Goal: Task Accomplishment & Management: Use online tool/utility

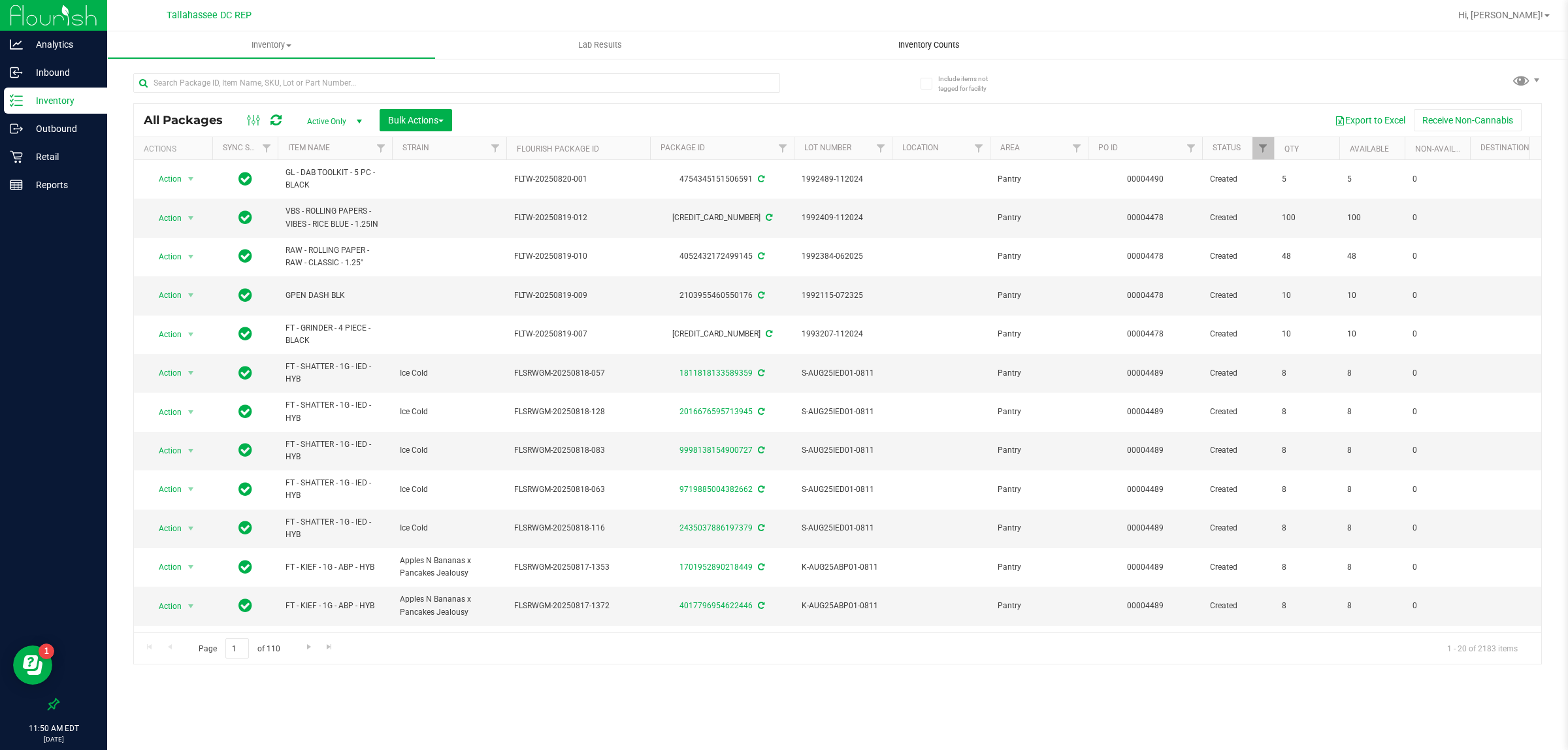
click at [944, 44] on span "Inventory Counts" at bounding box center [928, 45] width 96 height 12
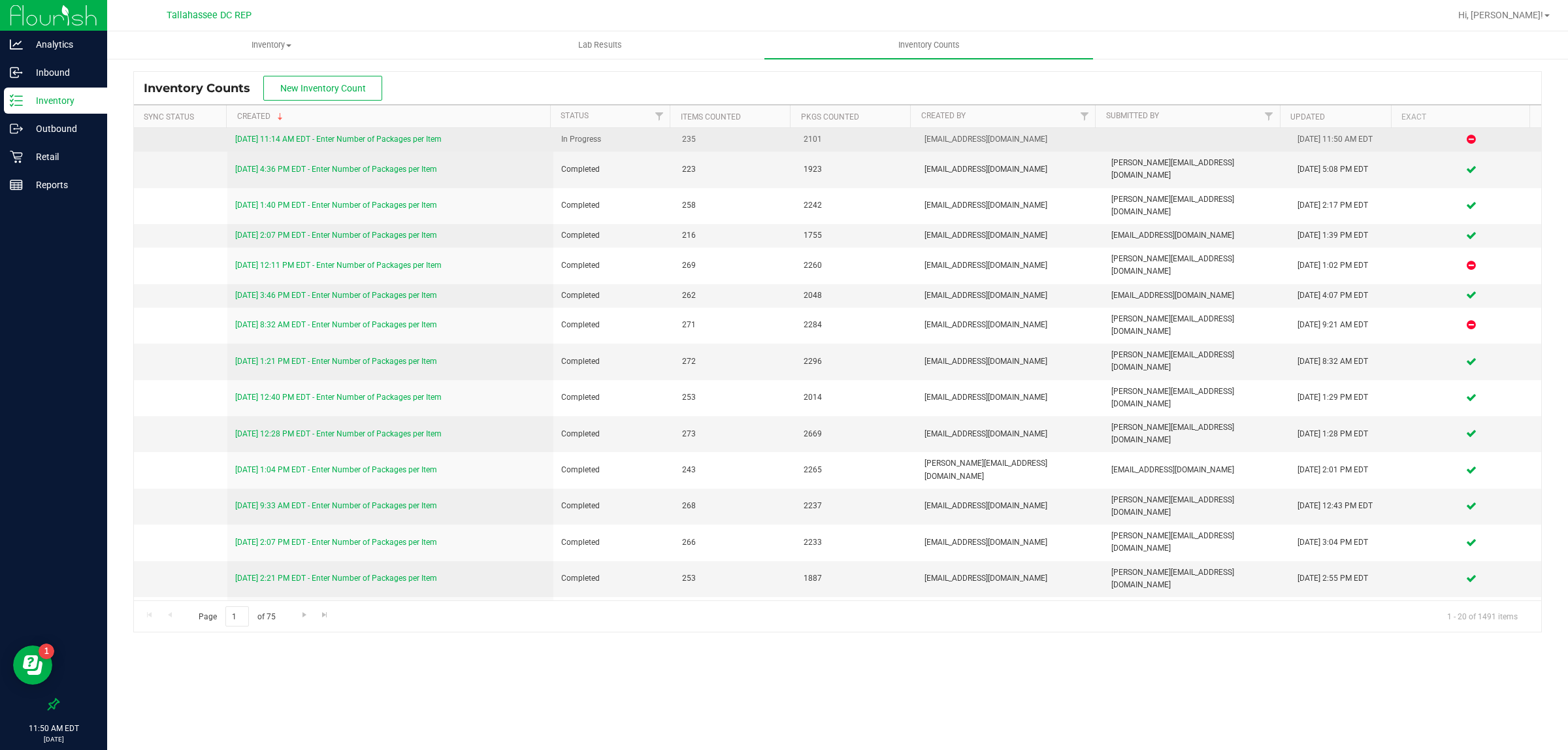
click at [428, 138] on link "[DATE] 11:14 AM EDT - Enter Number of Packages per Item" at bounding box center [338, 139] width 206 height 9
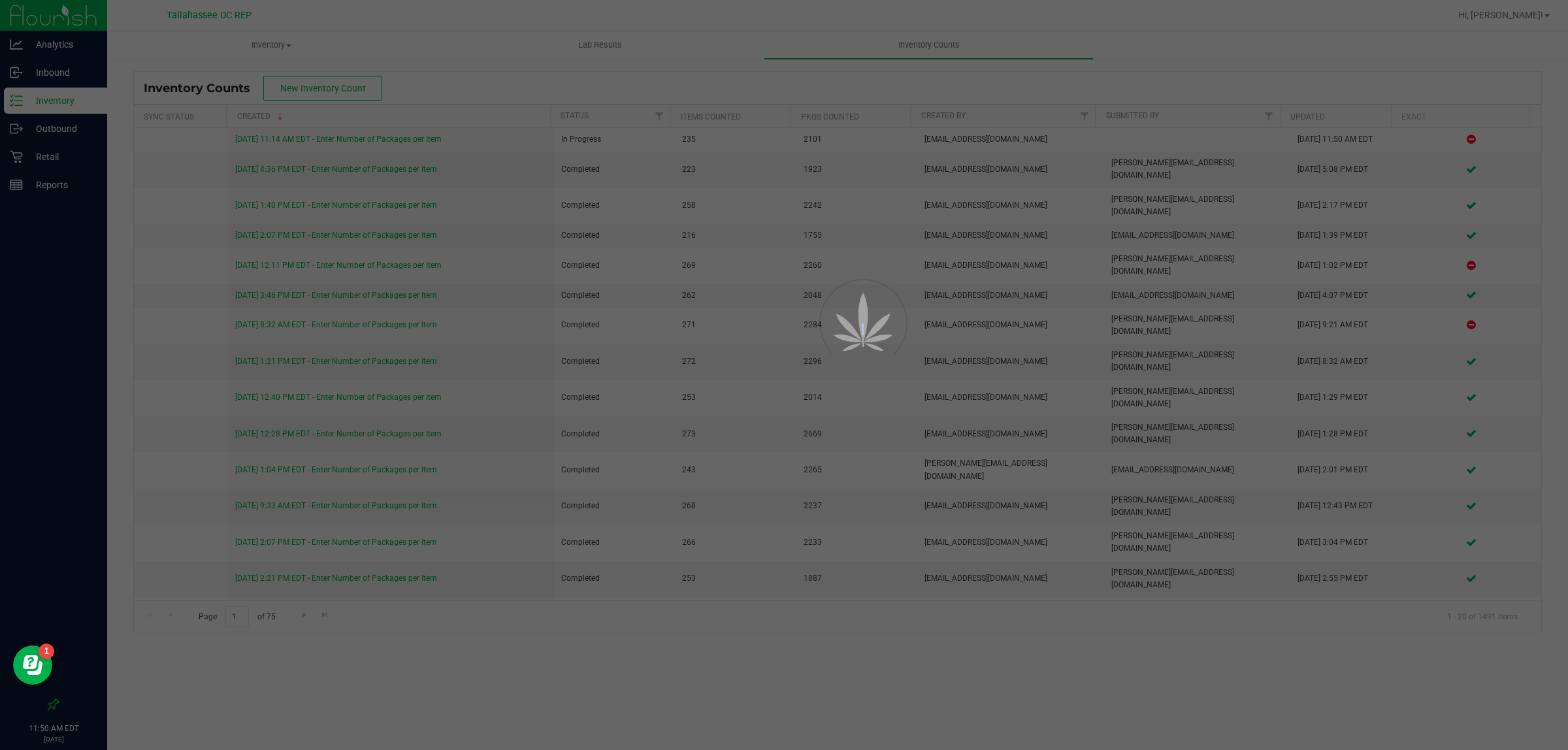
click at [428, 138] on div at bounding box center [784, 375] width 1568 height 750
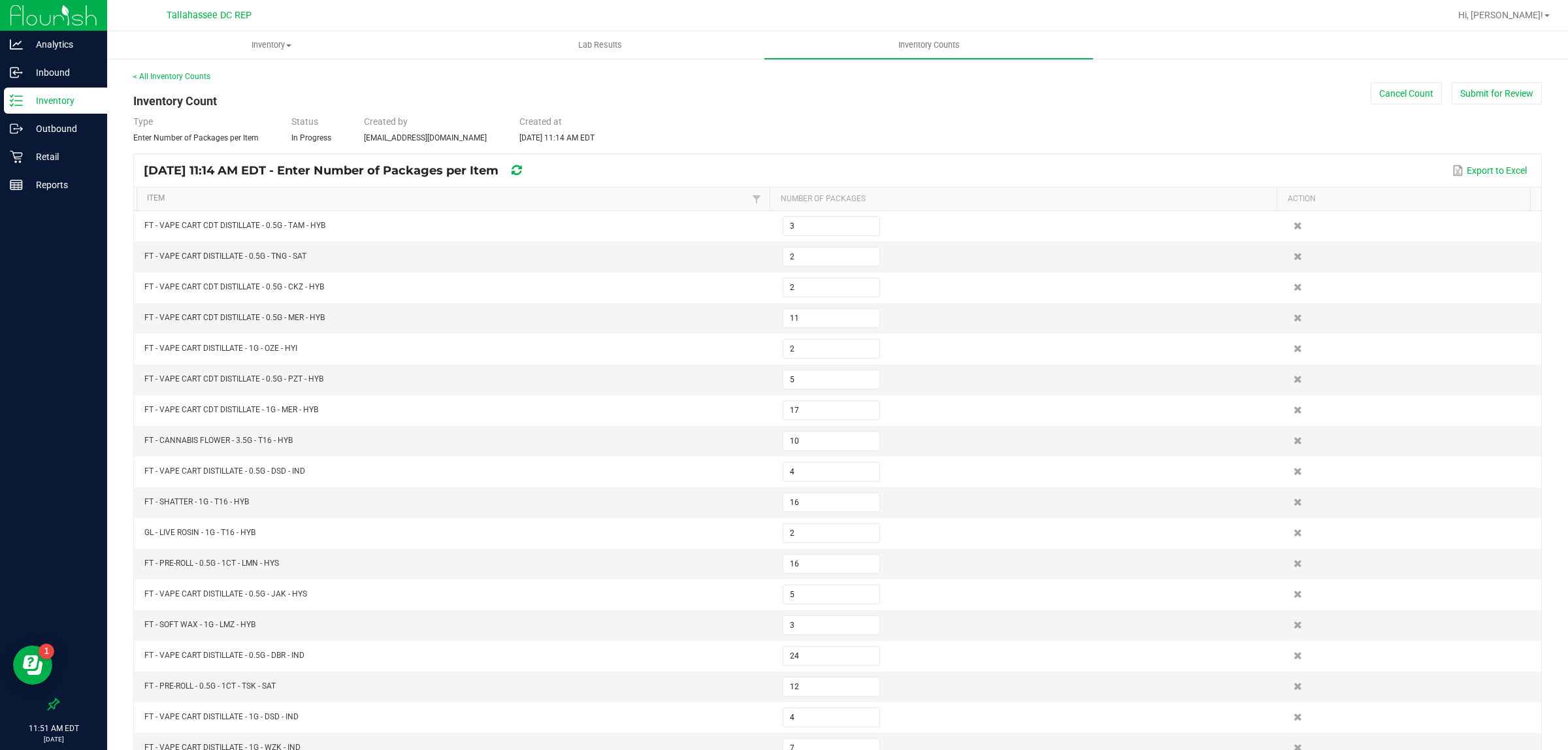
click at [1484, 108] on div "< All Inventory Counts Inventory Count Cancel Count Submit for Review Type Ente…" at bounding box center [837, 481] width 1408 height 823
click at [1479, 98] on button "Submit for Review" at bounding box center [1497, 93] width 90 height 23
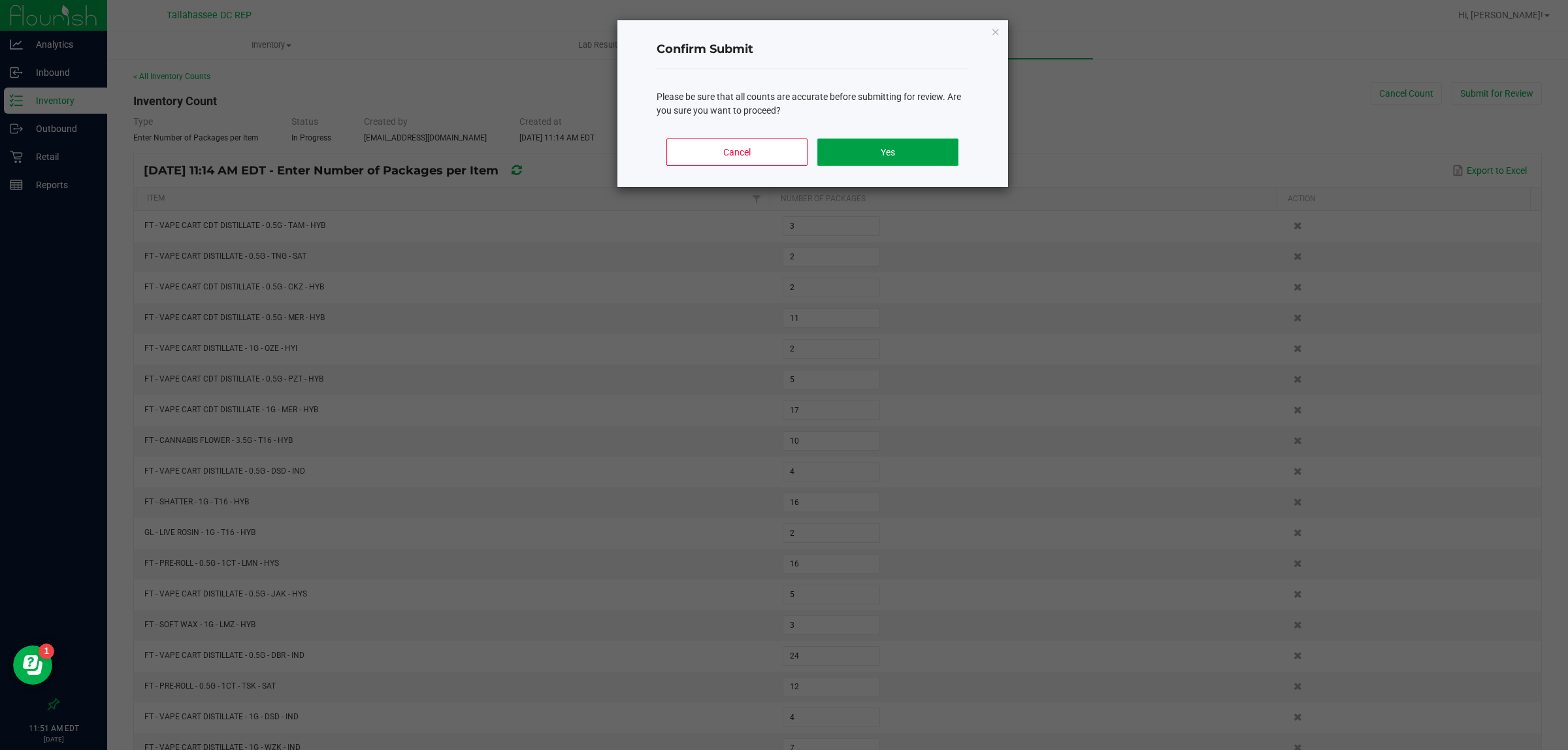
click at [895, 160] on button "Yes" at bounding box center [888, 152] width 141 height 27
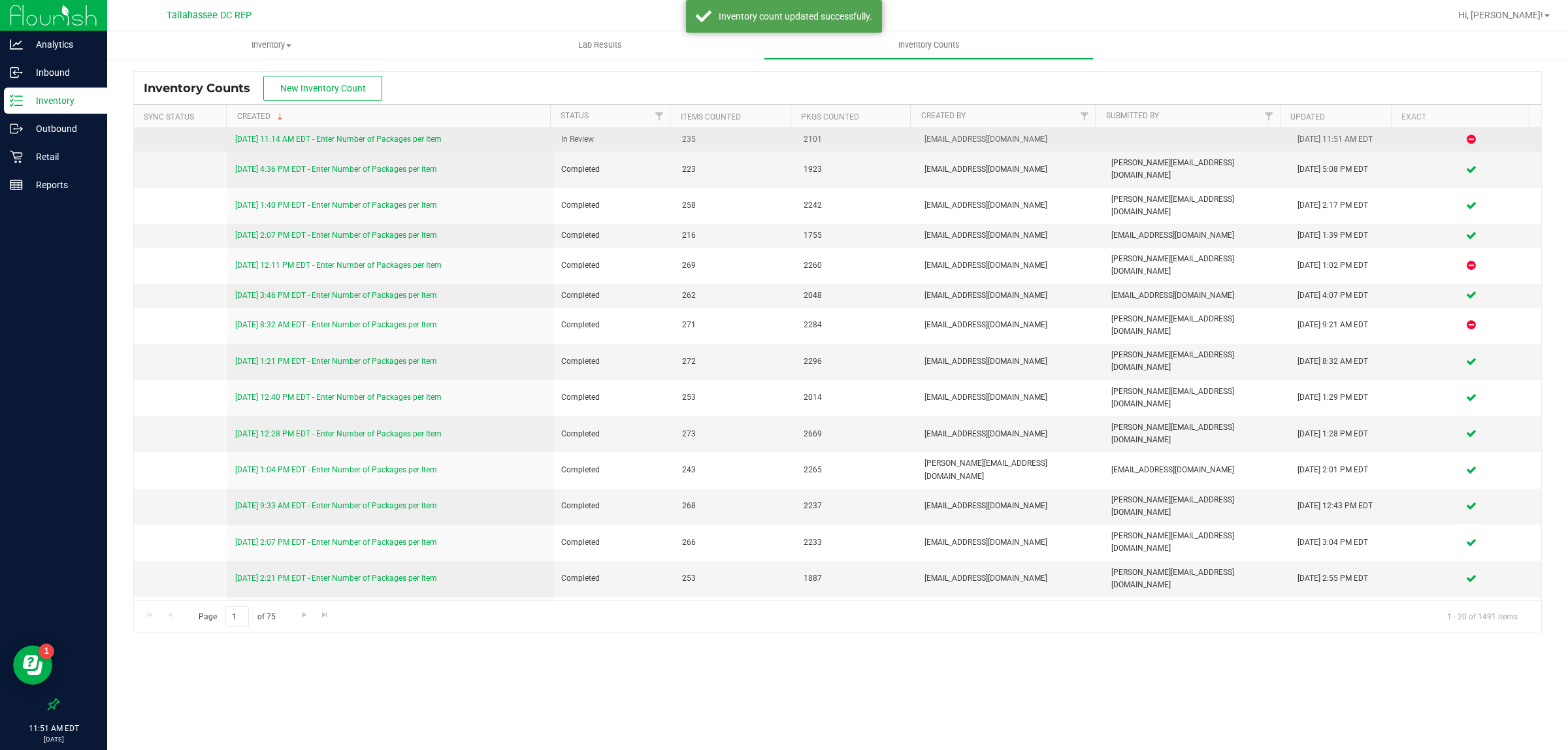
click at [380, 144] on div "[DATE] 11:14 AM EDT - Enter Number of Packages per Item" at bounding box center [390, 140] width 310 height 13
click at [383, 137] on link "[DATE] 11:14 AM EDT - Enter Number of Packages per Item" at bounding box center [338, 139] width 206 height 9
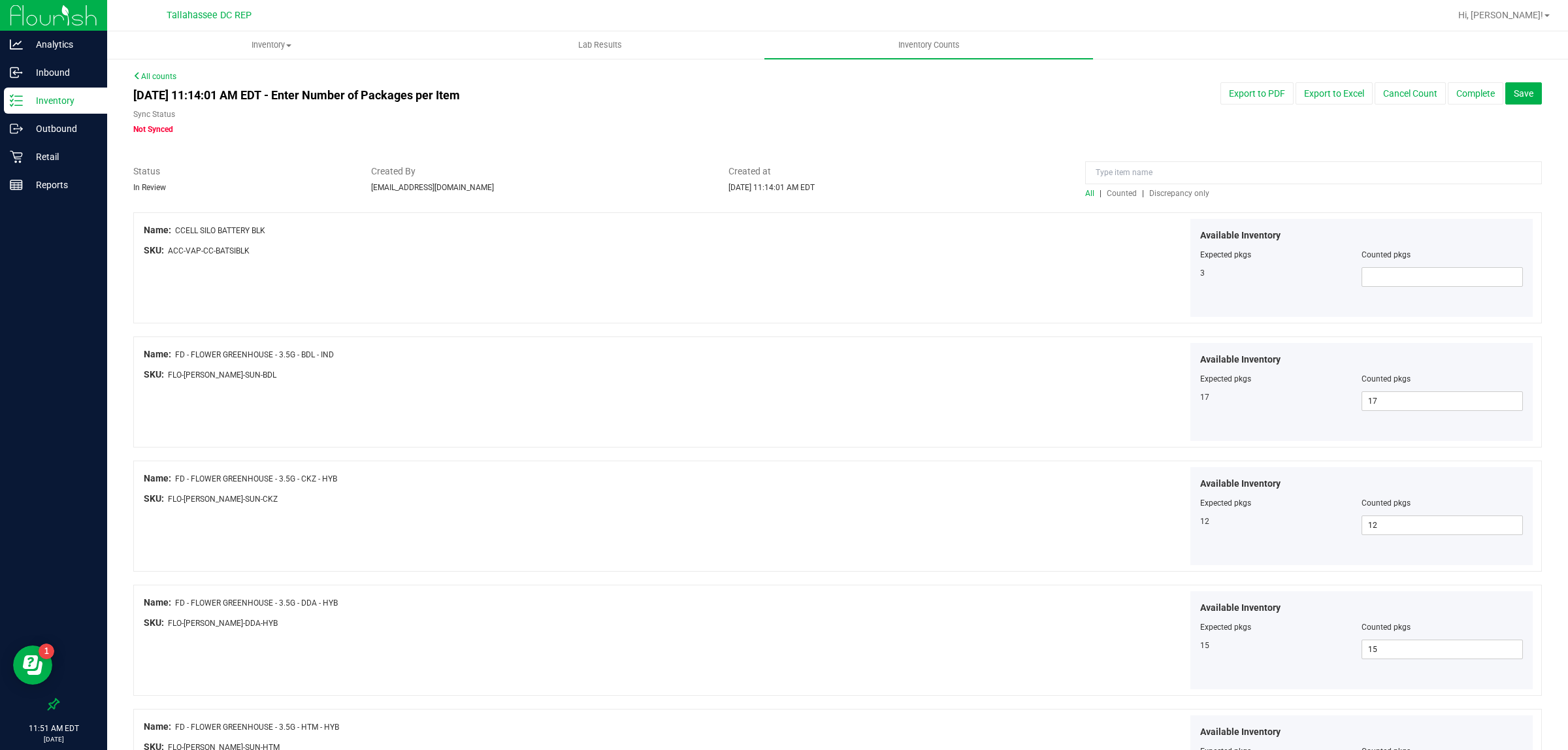
click at [1174, 193] on span "Discrepancy only" at bounding box center [1179, 194] width 60 height 9
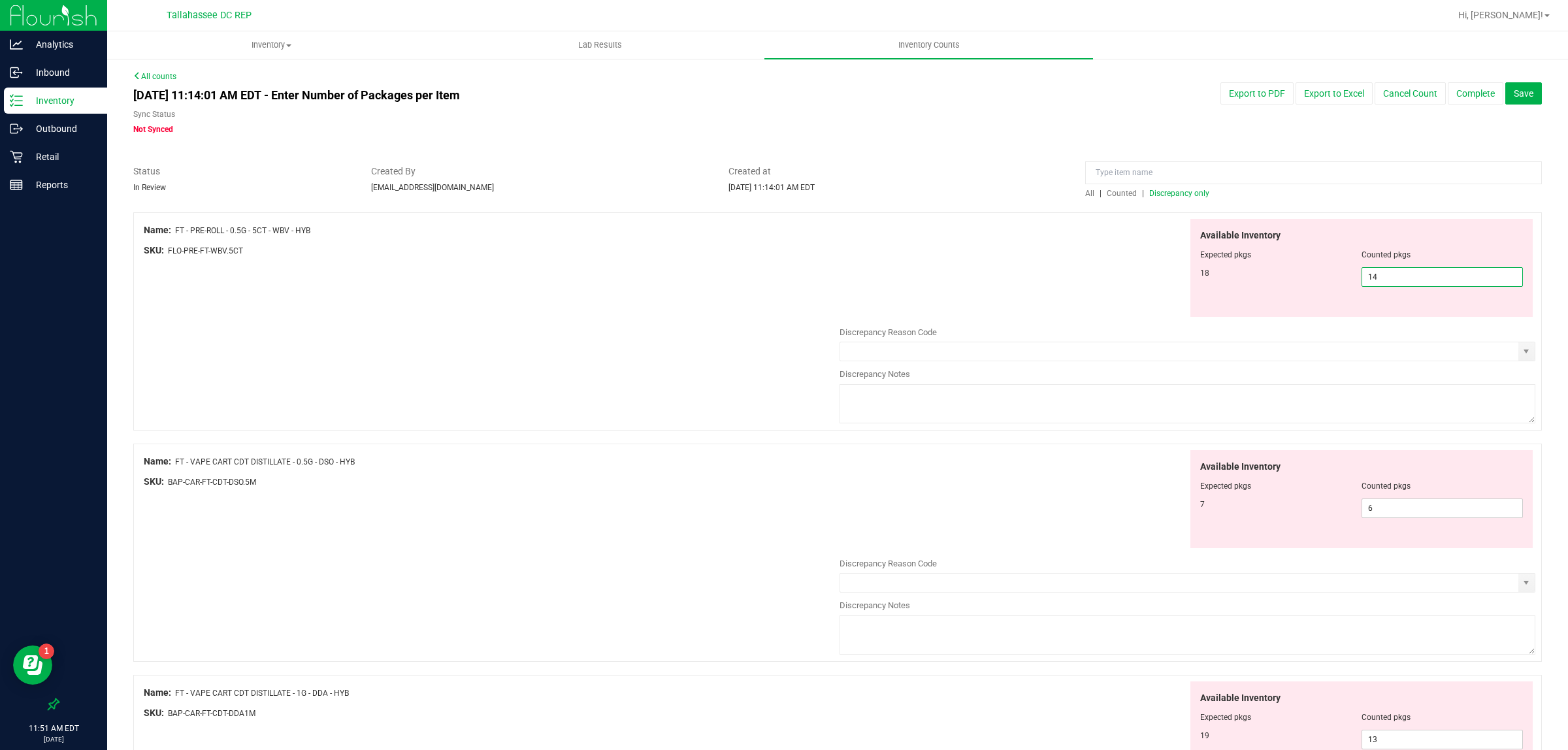
click at [1387, 270] on span "14 14" at bounding box center [1442, 278] width 161 height 20
type input "18"
click at [1390, 498] on div "Available Inventory Expected pkgs Counted pkgs 7 6 6" at bounding box center [1188, 554] width 696 height 208
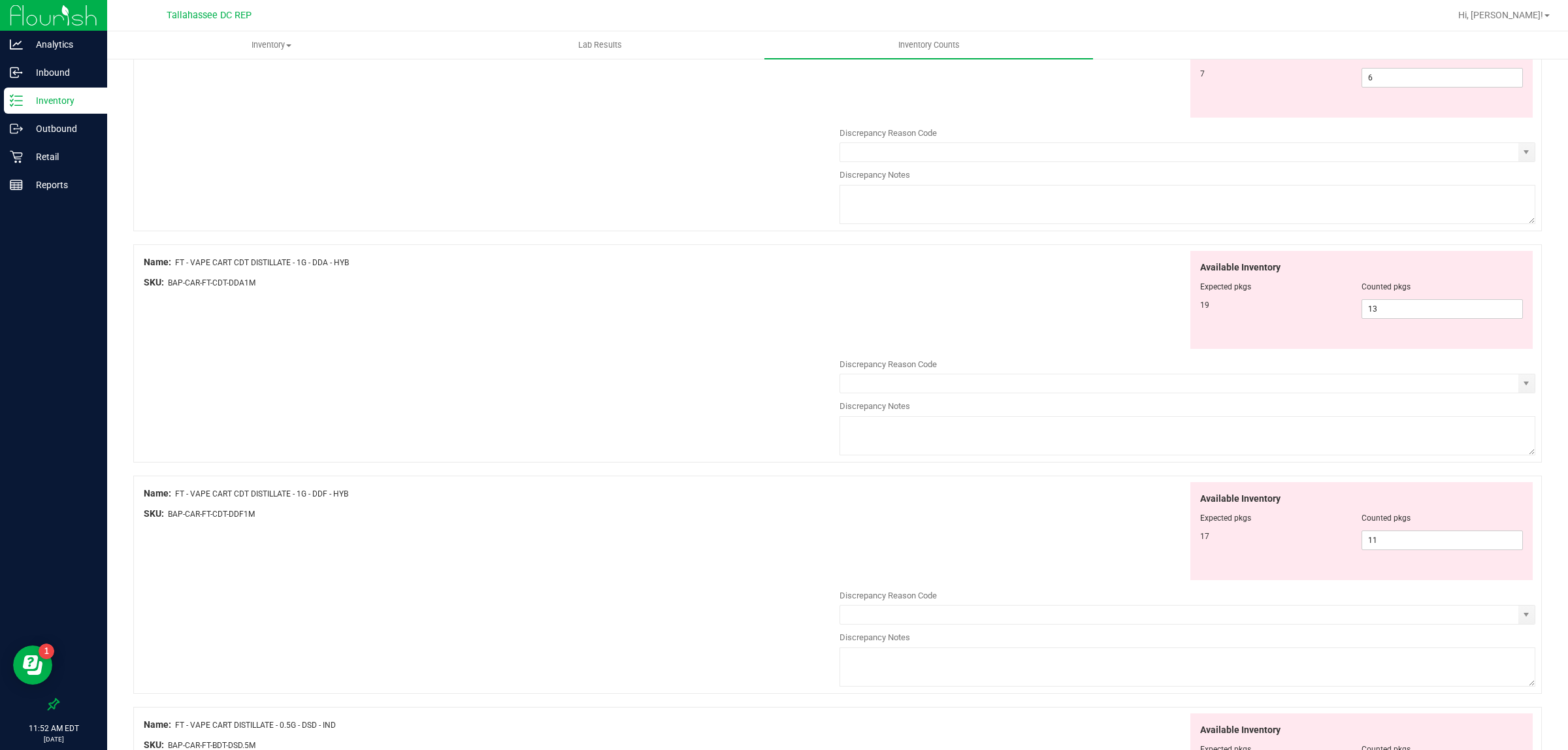
scroll to position [163, 0]
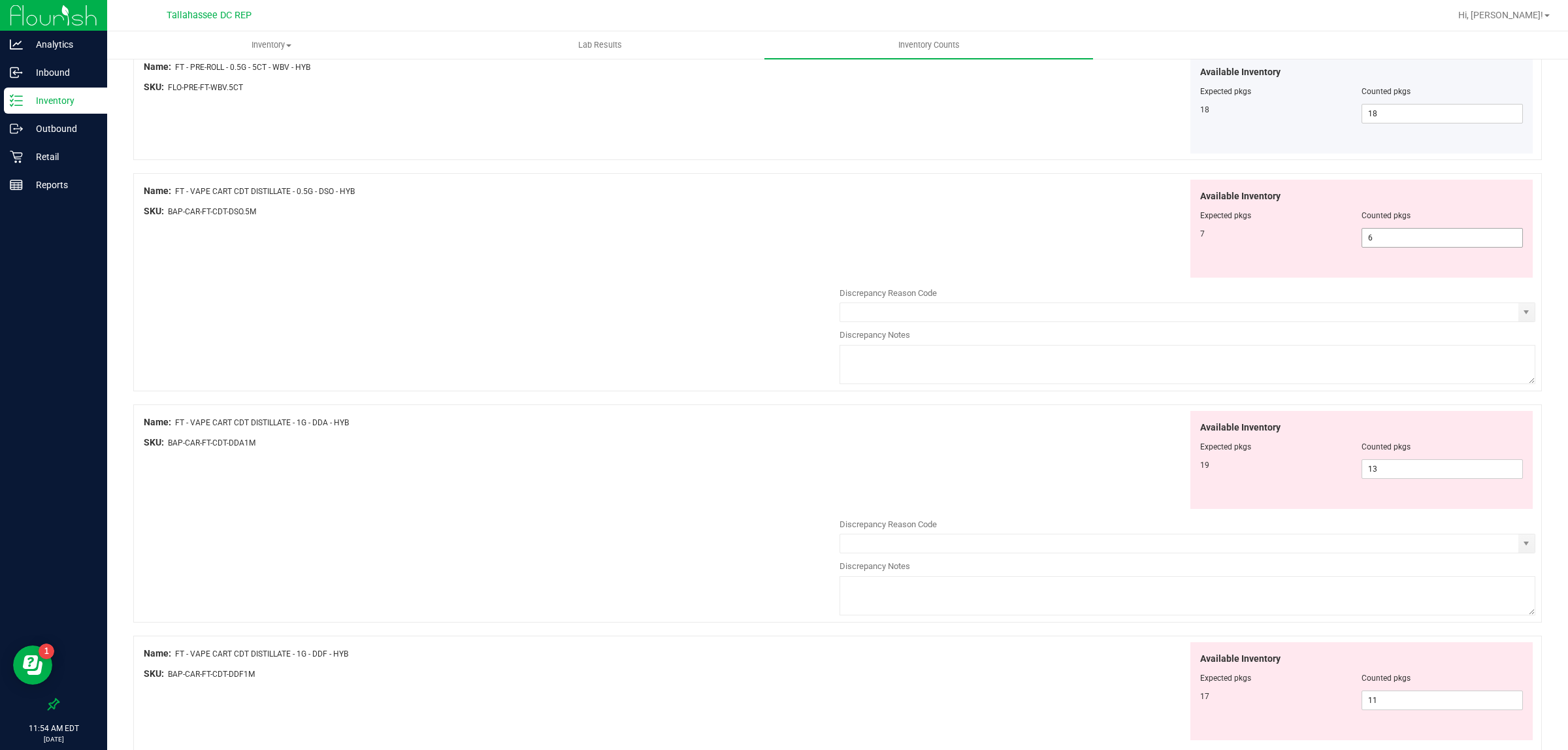
click at [1369, 241] on span "6 6" at bounding box center [1442, 238] width 161 height 20
type input "7"
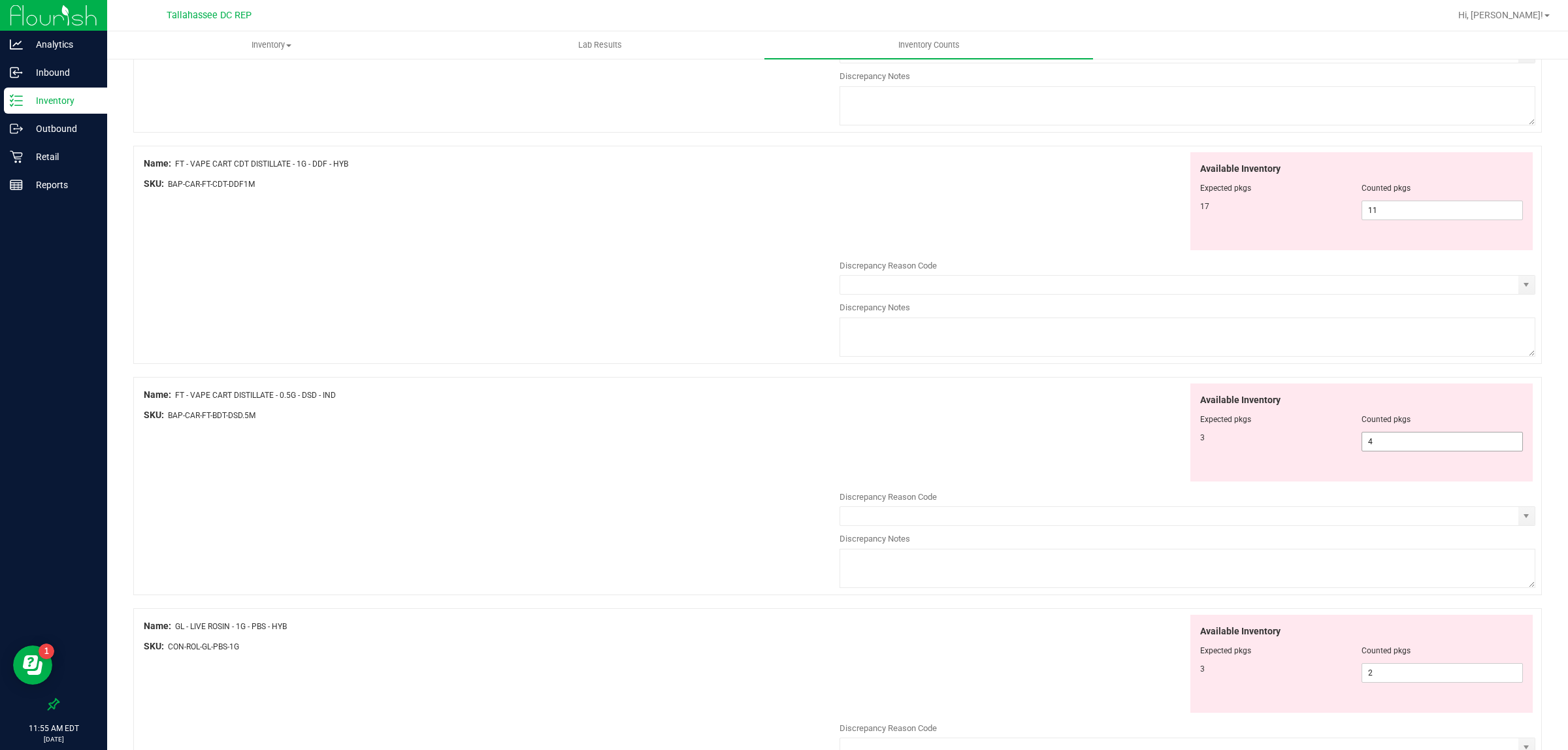
type input "7"
click at [1413, 451] on span "4 4" at bounding box center [1442, 443] width 161 height 20
type input "3"
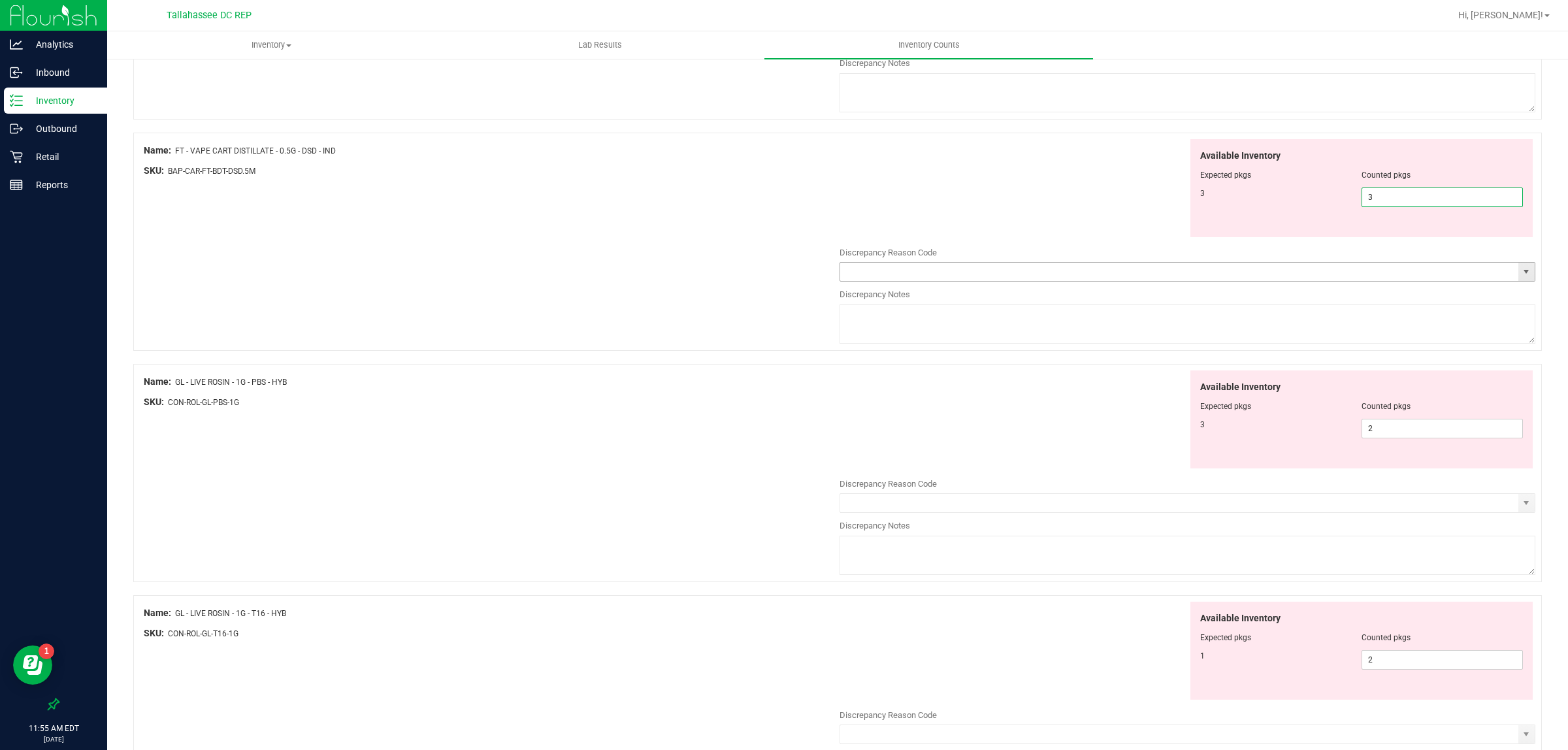
type input "3"
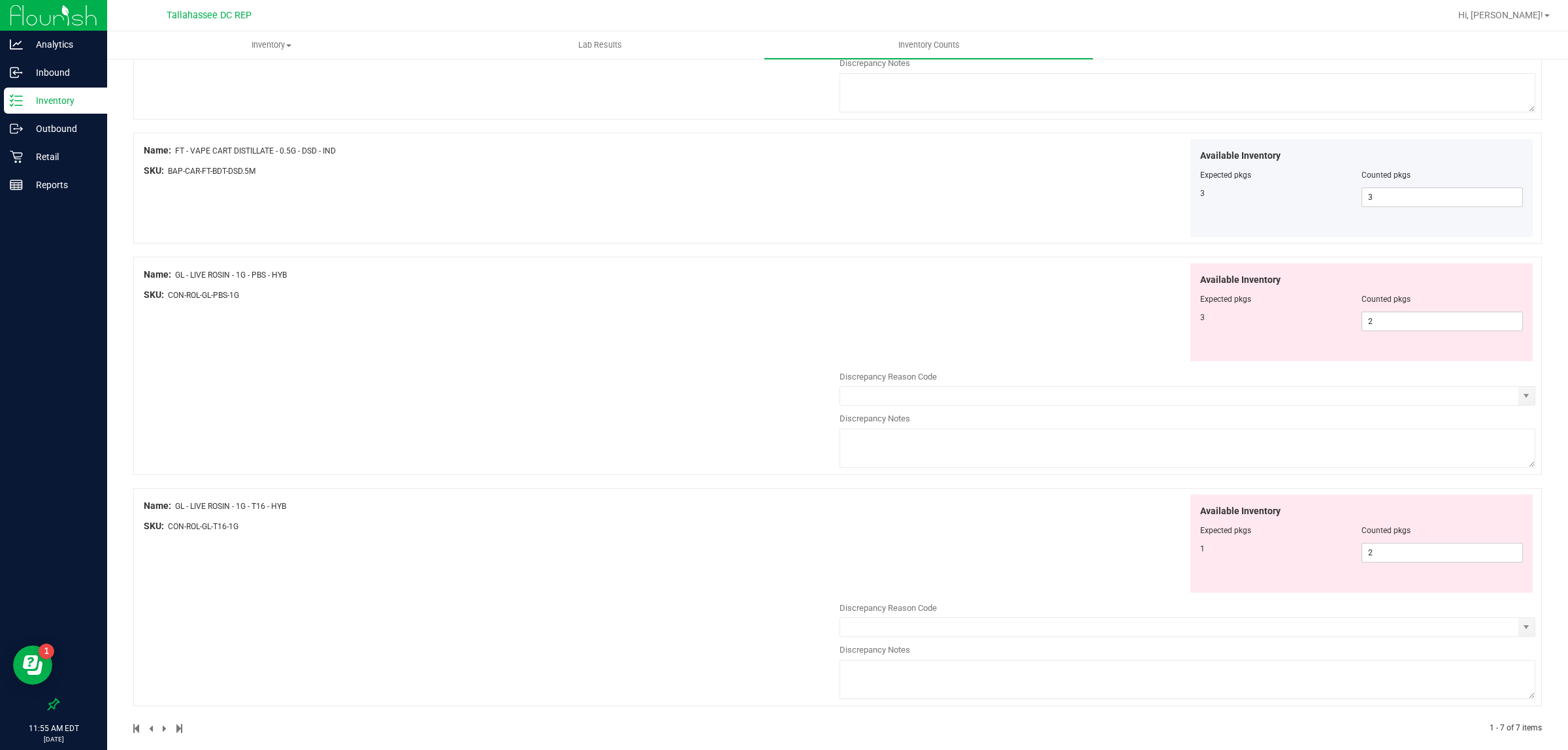
scroll to position [808, 0]
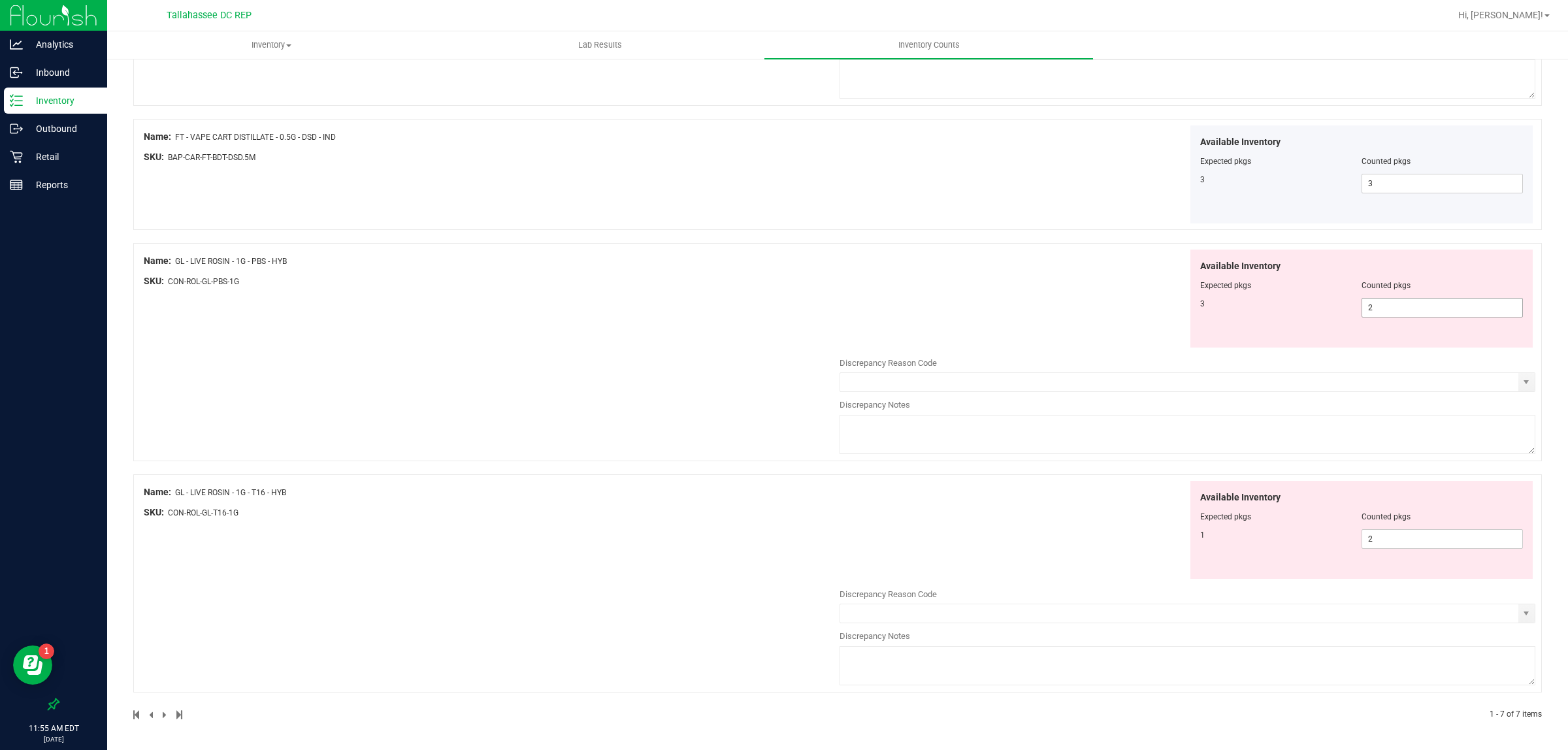
click at [1445, 303] on span "2 2" at bounding box center [1442, 308] width 161 height 20
type input "3"
click at [1472, 299] on input "3" at bounding box center [1443, 307] width 160 height 18
type input "3"
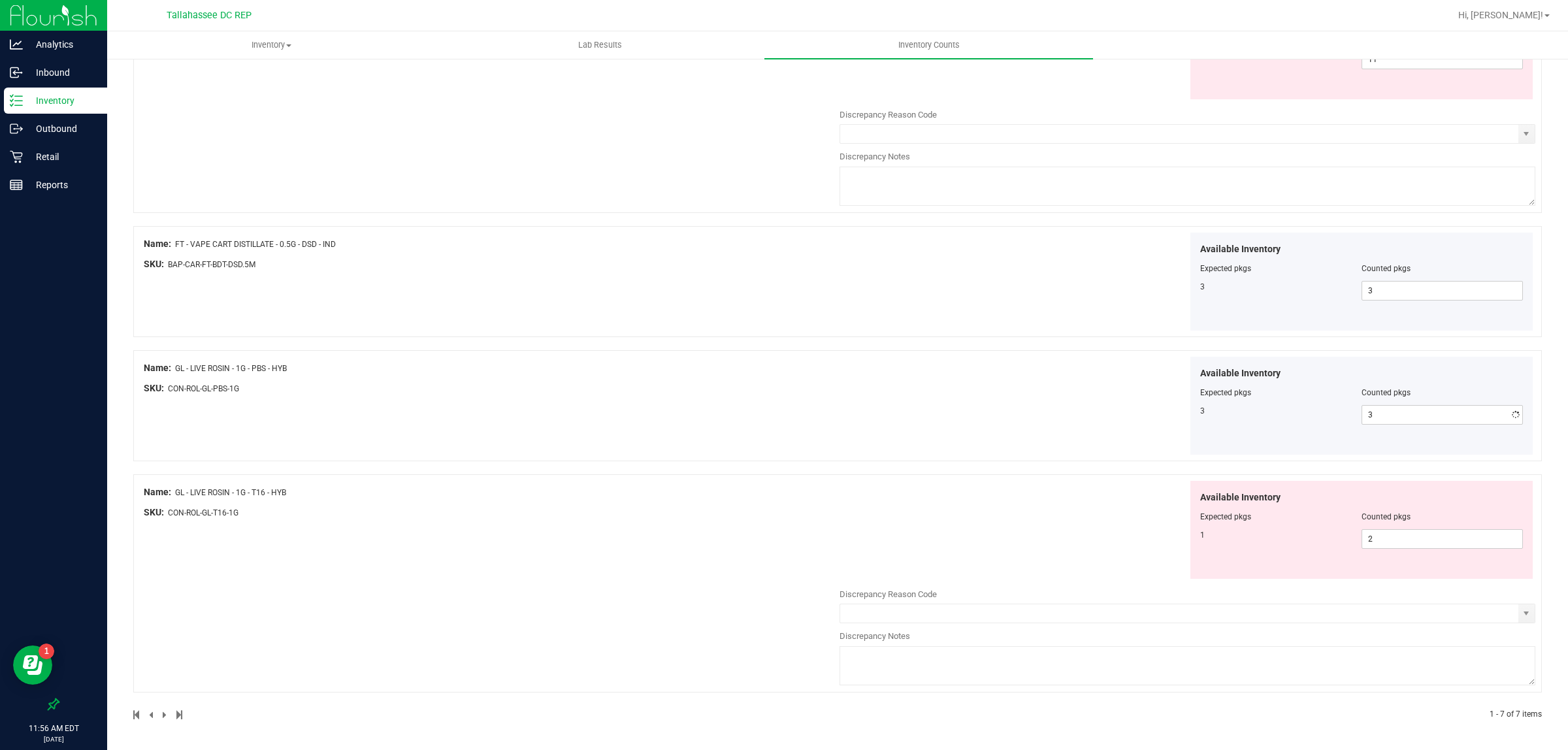
scroll to position [700, 0]
click at [1390, 553] on div "Available Inventory Expected pkgs Counted pkgs 1 2 2" at bounding box center [1362, 530] width 343 height 98
click at [1408, 541] on span "2 2" at bounding box center [1442, 539] width 161 height 20
type input "1"
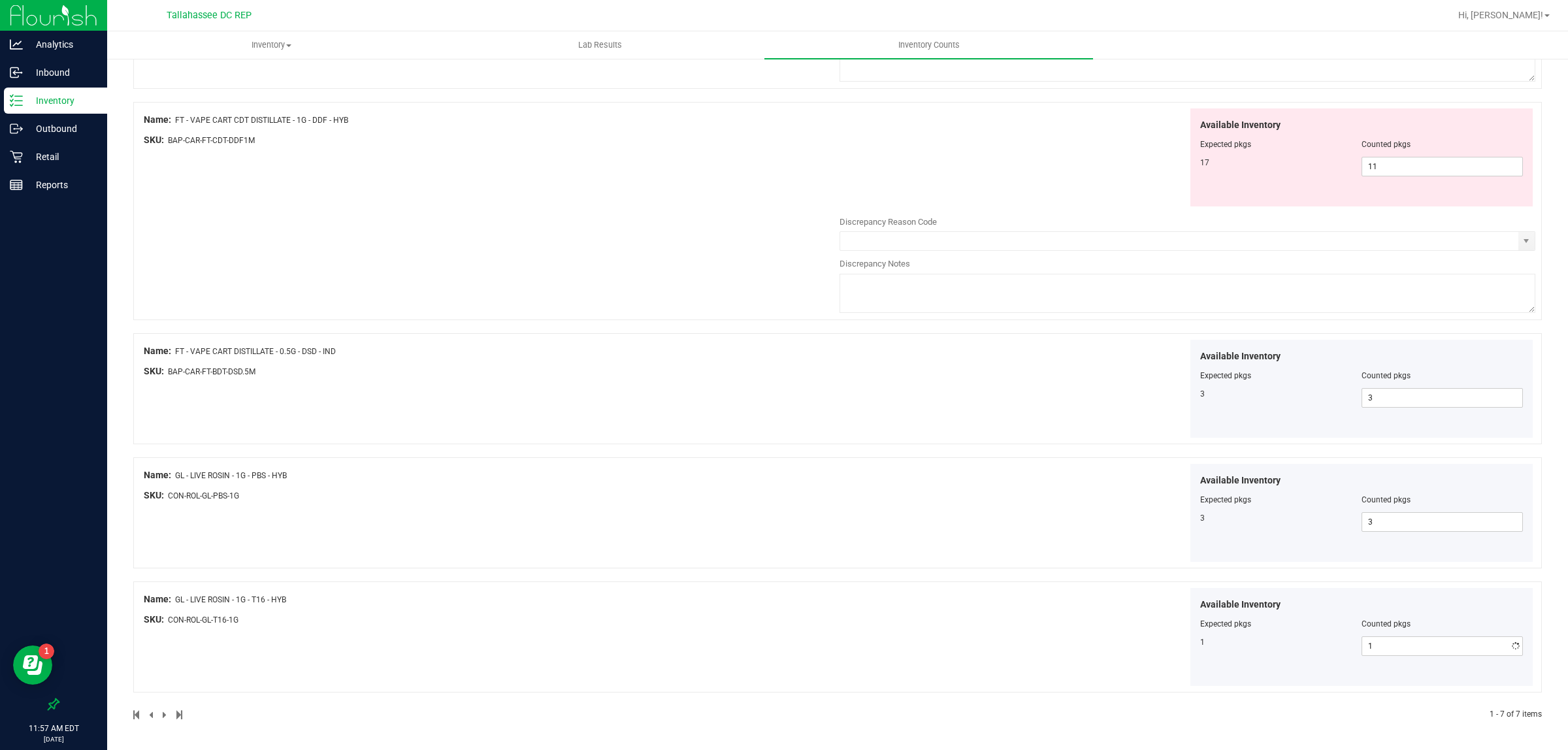
click at [1078, 500] on div "Name: FT - PRE-ROLL - 0.5G - 5CT - WBV - HYB SKU: FLO-PRE-FT-WBV.5CT Available …" at bounding box center [837, 171] width 1408 height 1099
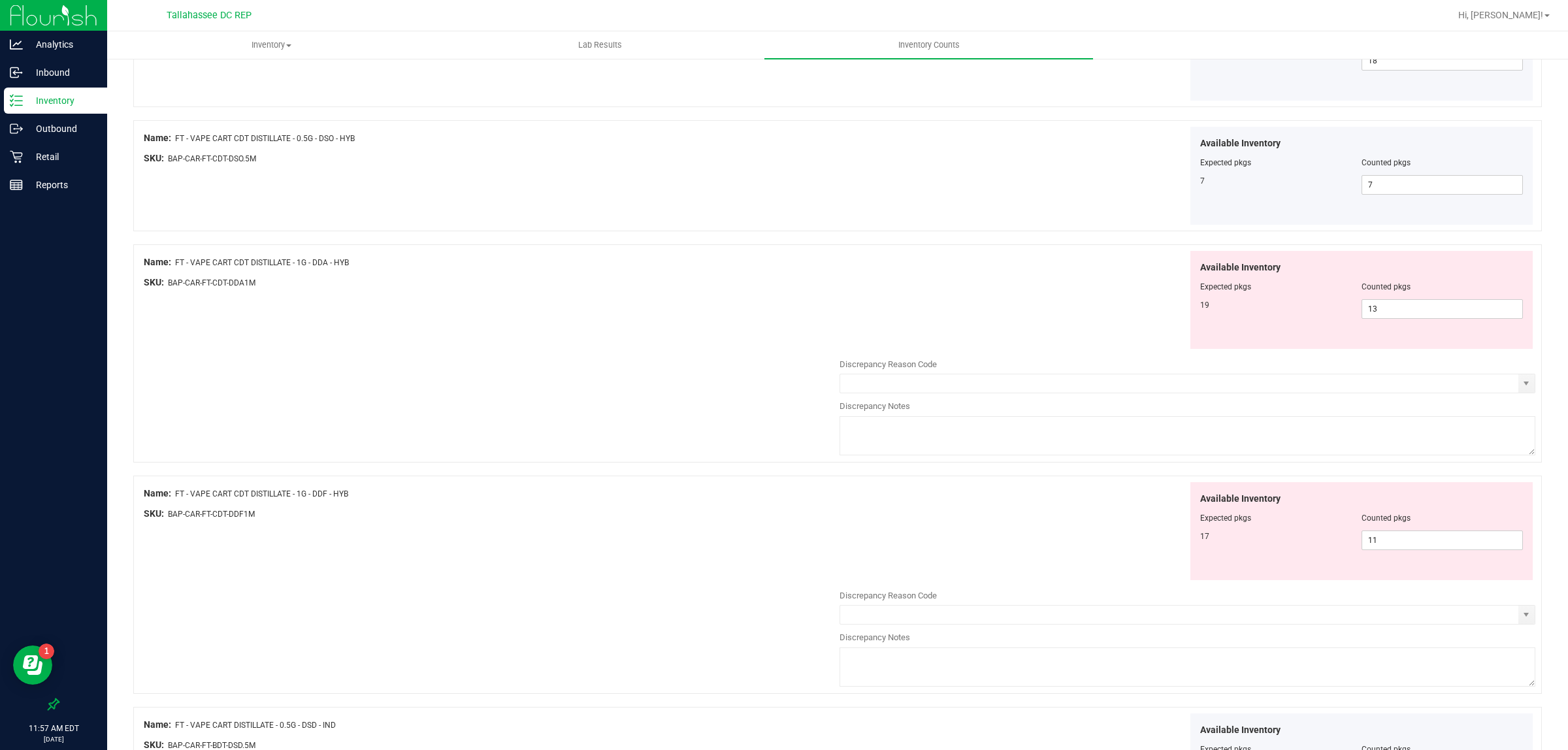
scroll to position [245, 0]
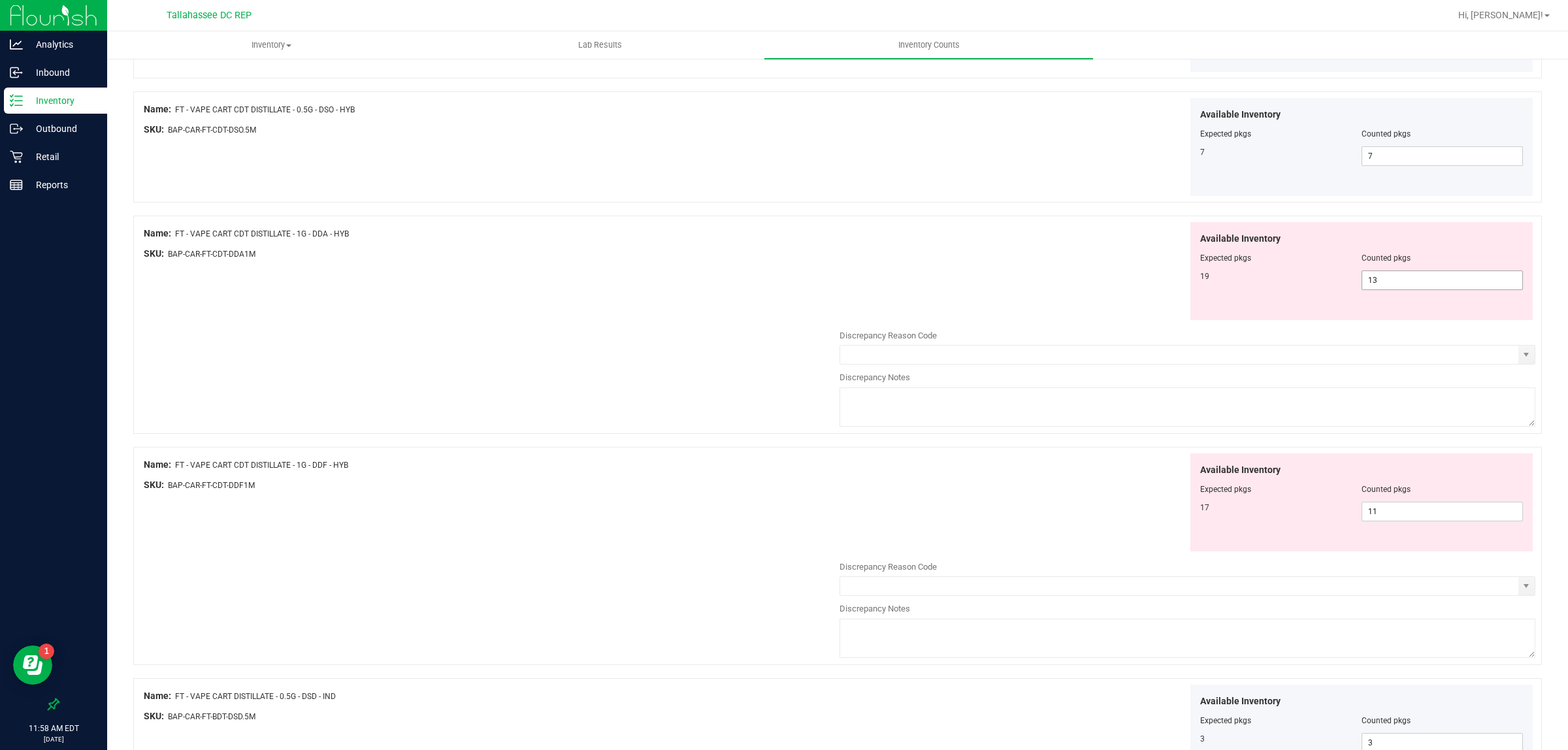
click at [1458, 284] on span "13 13" at bounding box center [1442, 280] width 161 height 20
type input "19"
click at [1387, 508] on div "Available Inventory Expected pkgs Counted pkgs 17 11 11" at bounding box center [1188, 557] width 696 height 208
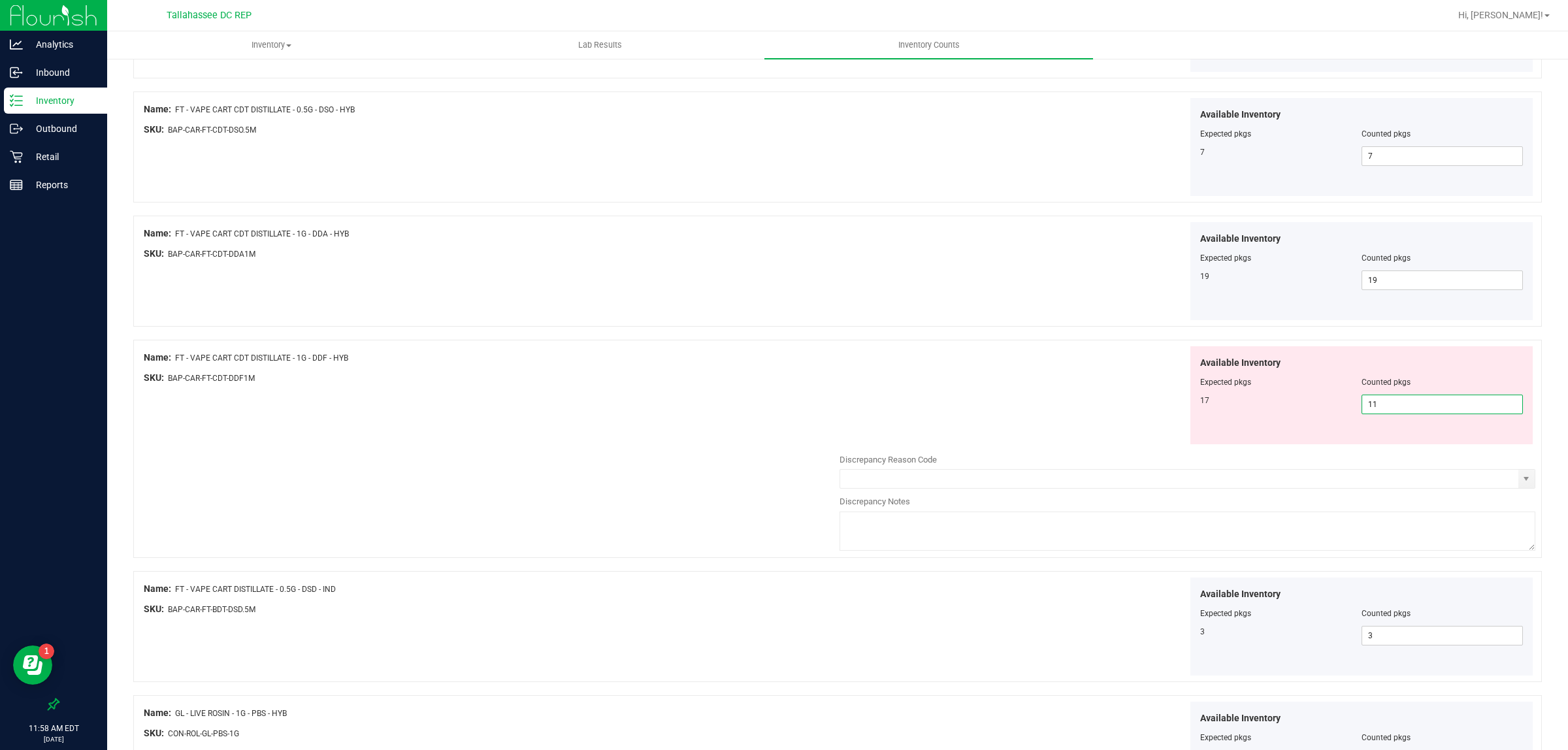
click at [1439, 413] on input "11" at bounding box center [1443, 405] width 160 height 18
type input "17"
click at [1013, 430] on div "Available Inventory Expected pkgs Counted pkgs 17 17 17" at bounding box center [1188, 395] width 696 height 98
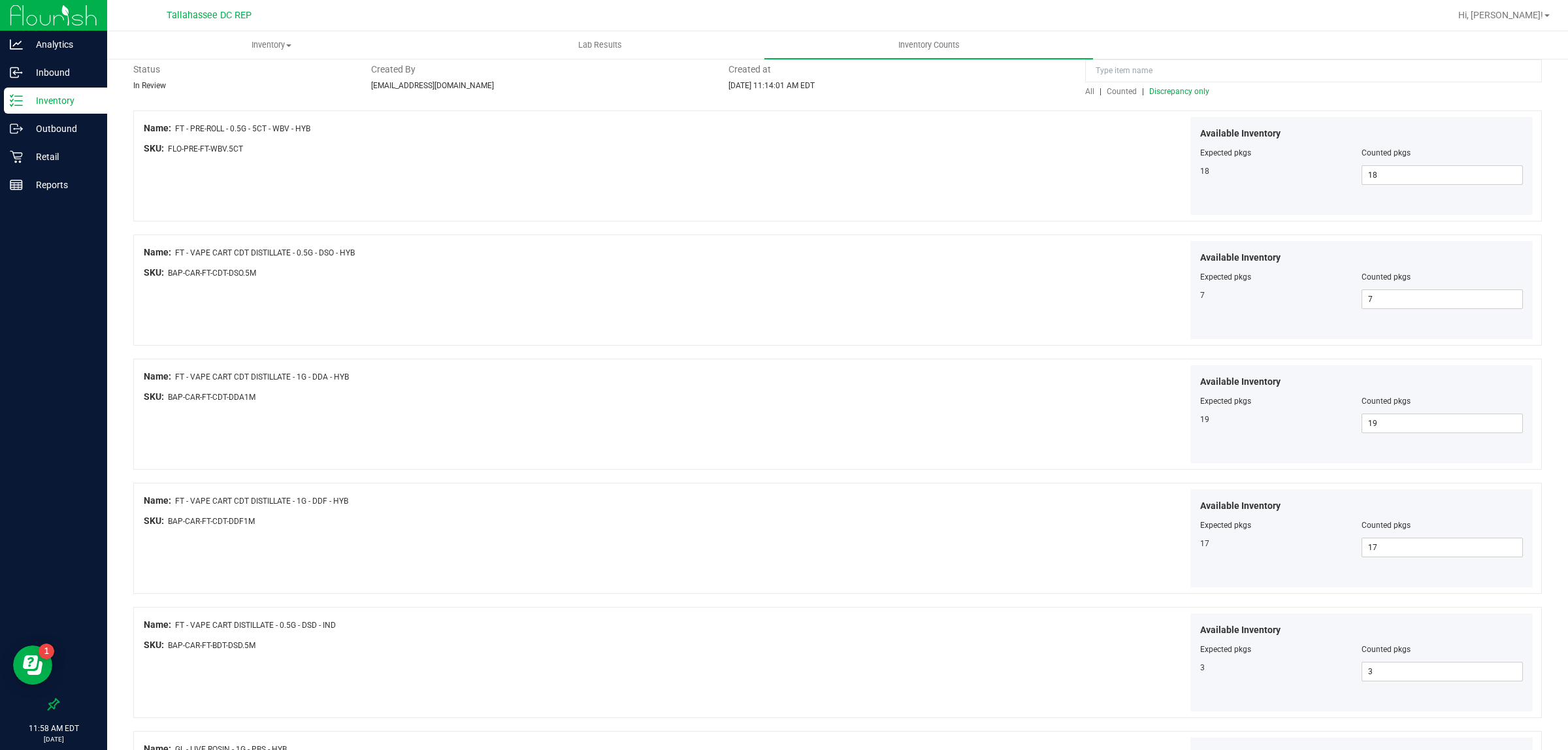
scroll to position [0, 0]
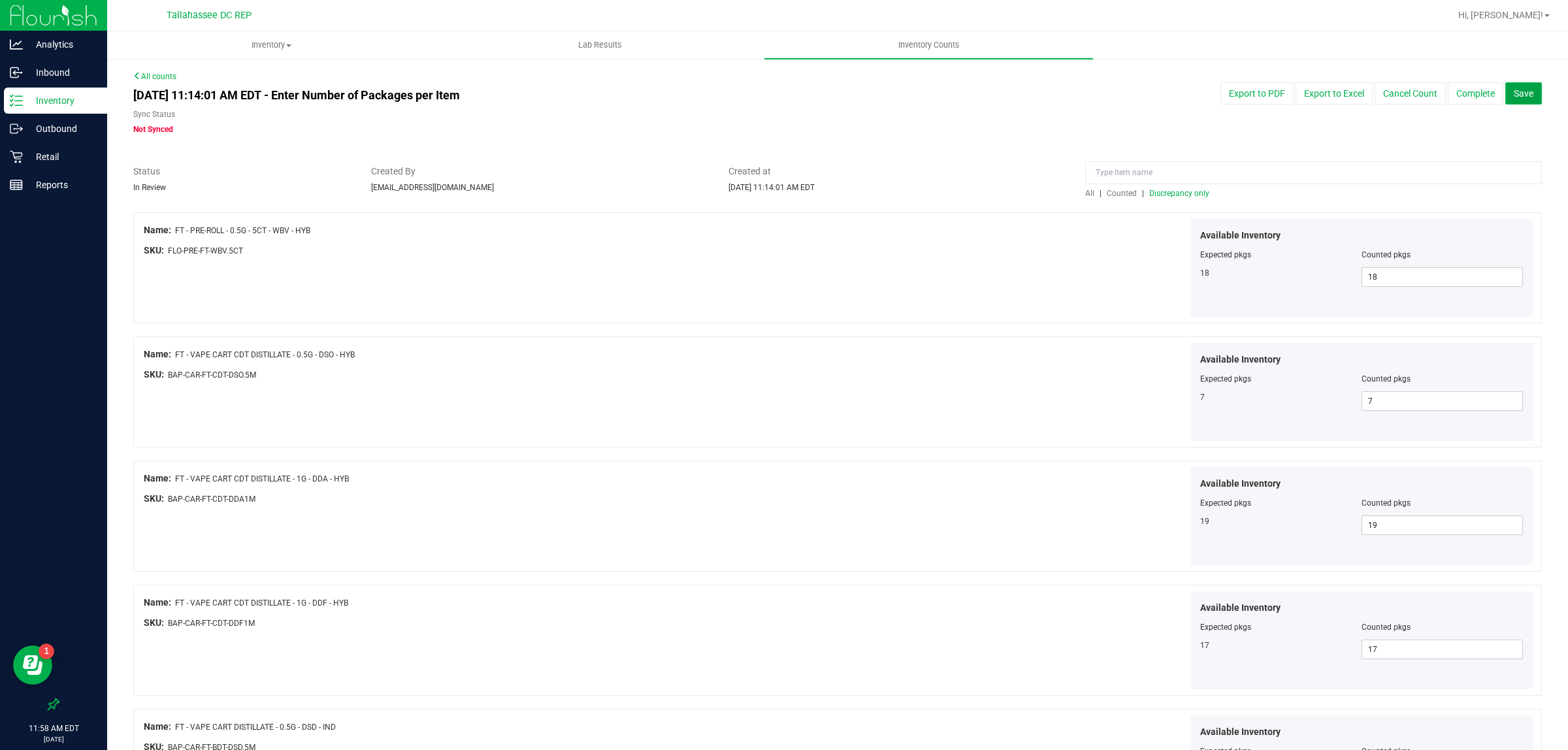
click at [1514, 96] on span "Save" at bounding box center [1524, 94] width 20 height 11
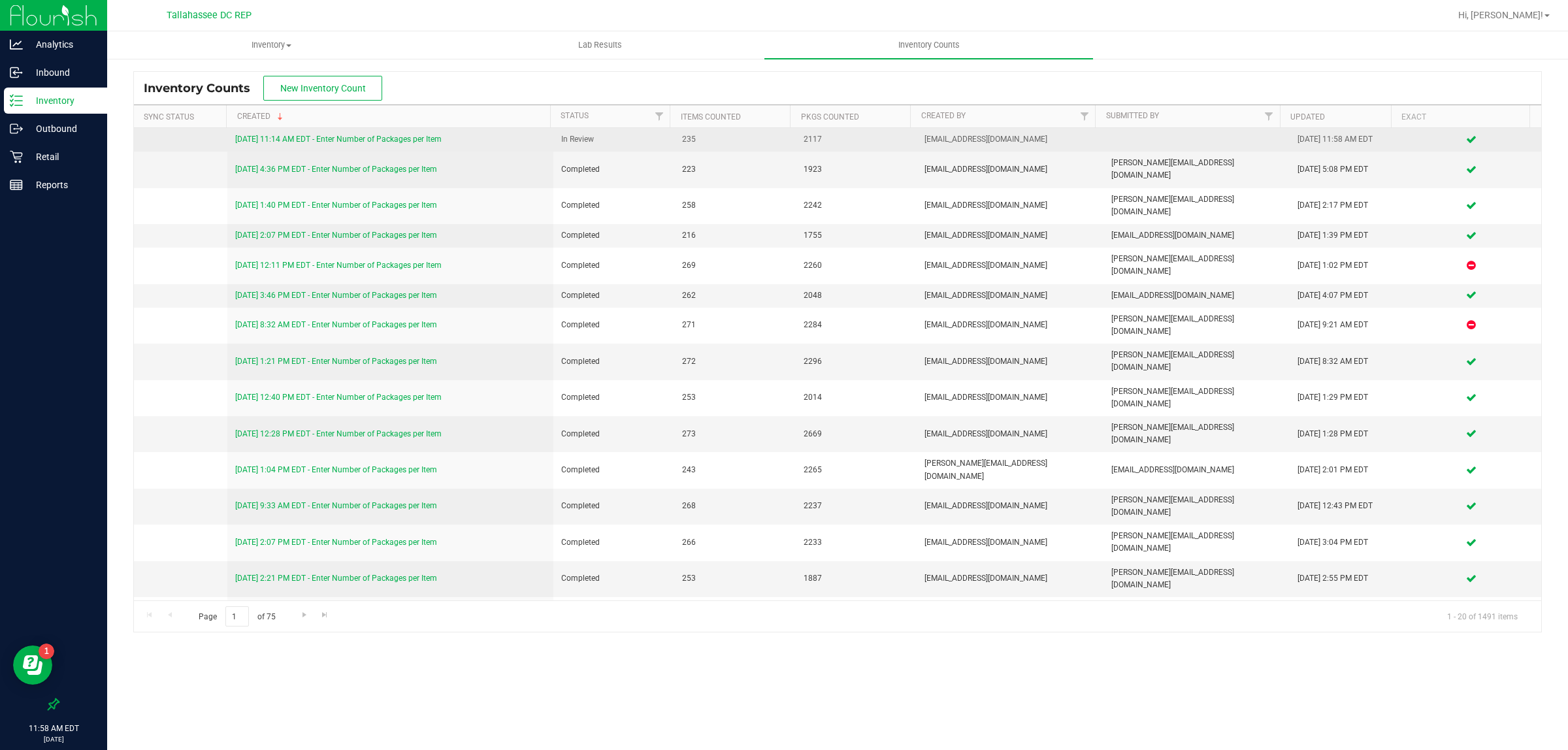
click at [348, 142] on link "[DATE] 11:14 AM EDT - Enter Number of Packages per Item" at bounding box center [338, 139] width 206 height 9
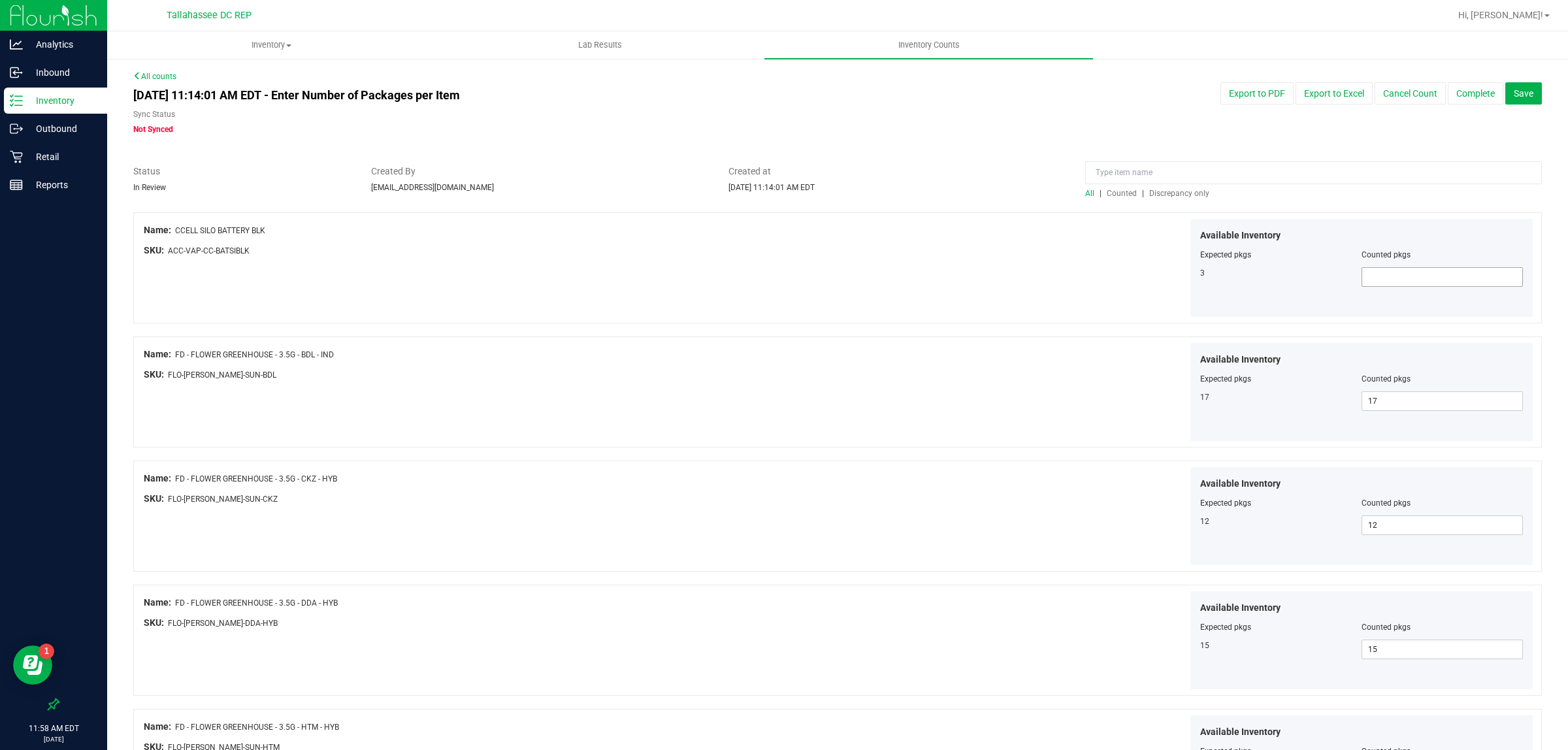
click at [1382, 279] on span at bounding box center [1442, 278] width 161 height 20
type input "3"
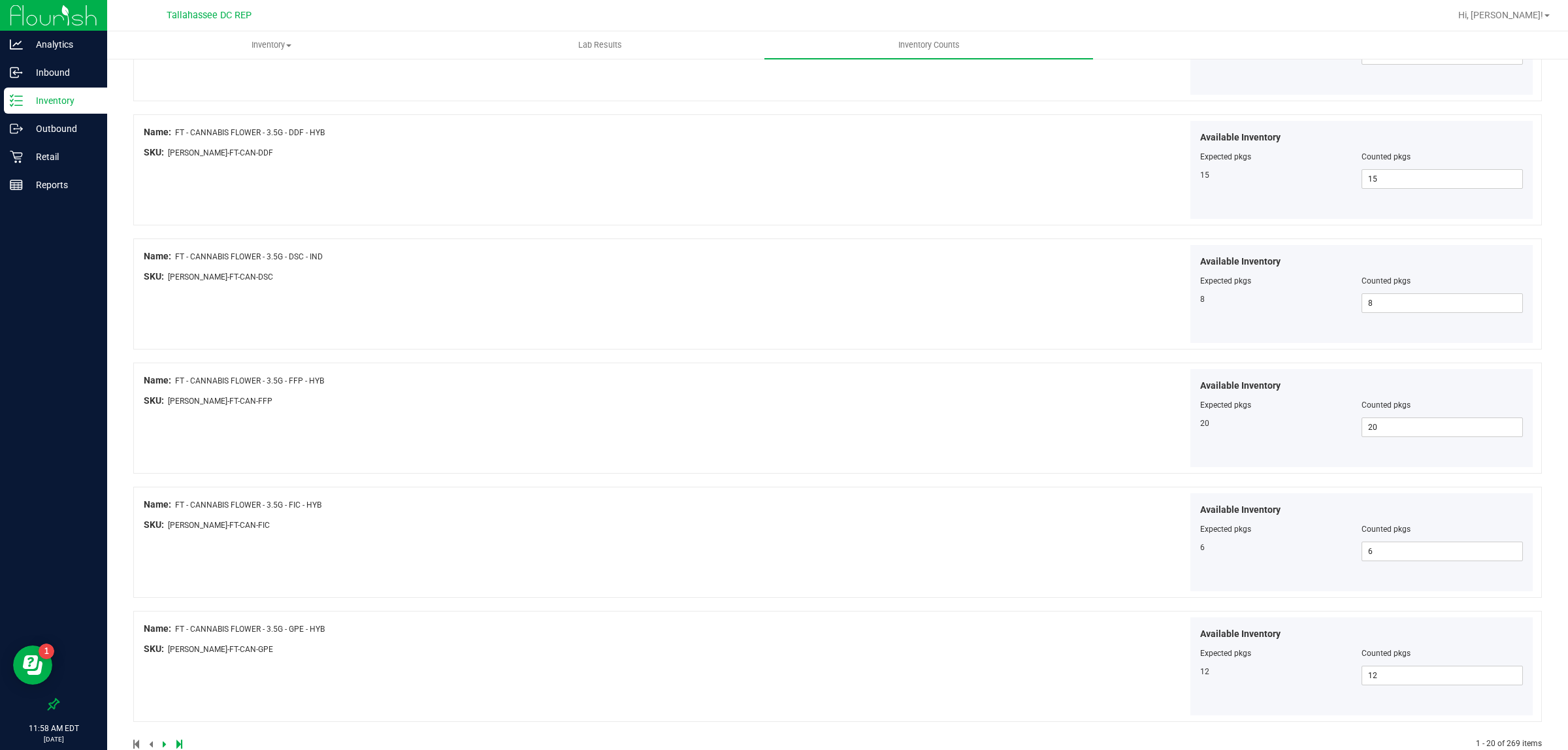
scroll to position [1995, 0]
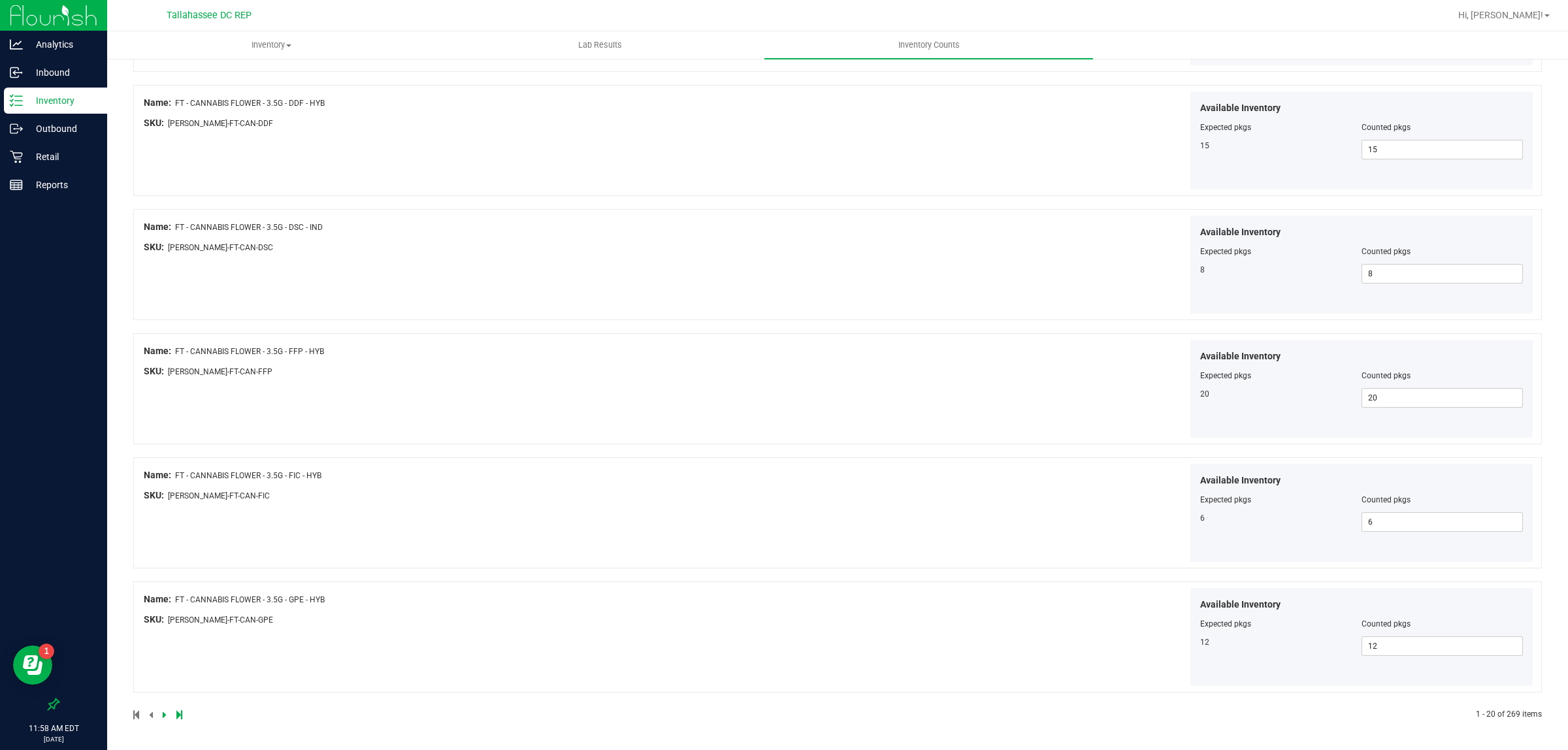
type input "3"
click at [160, 717] on div at bounding box center [486, 715] width 705 height 12
click at [163, 717] on icon at bounding box center [165, 715] width 4 height 8
click at [167, 716] on link at bounding box center [166, 715] width 6 height 9
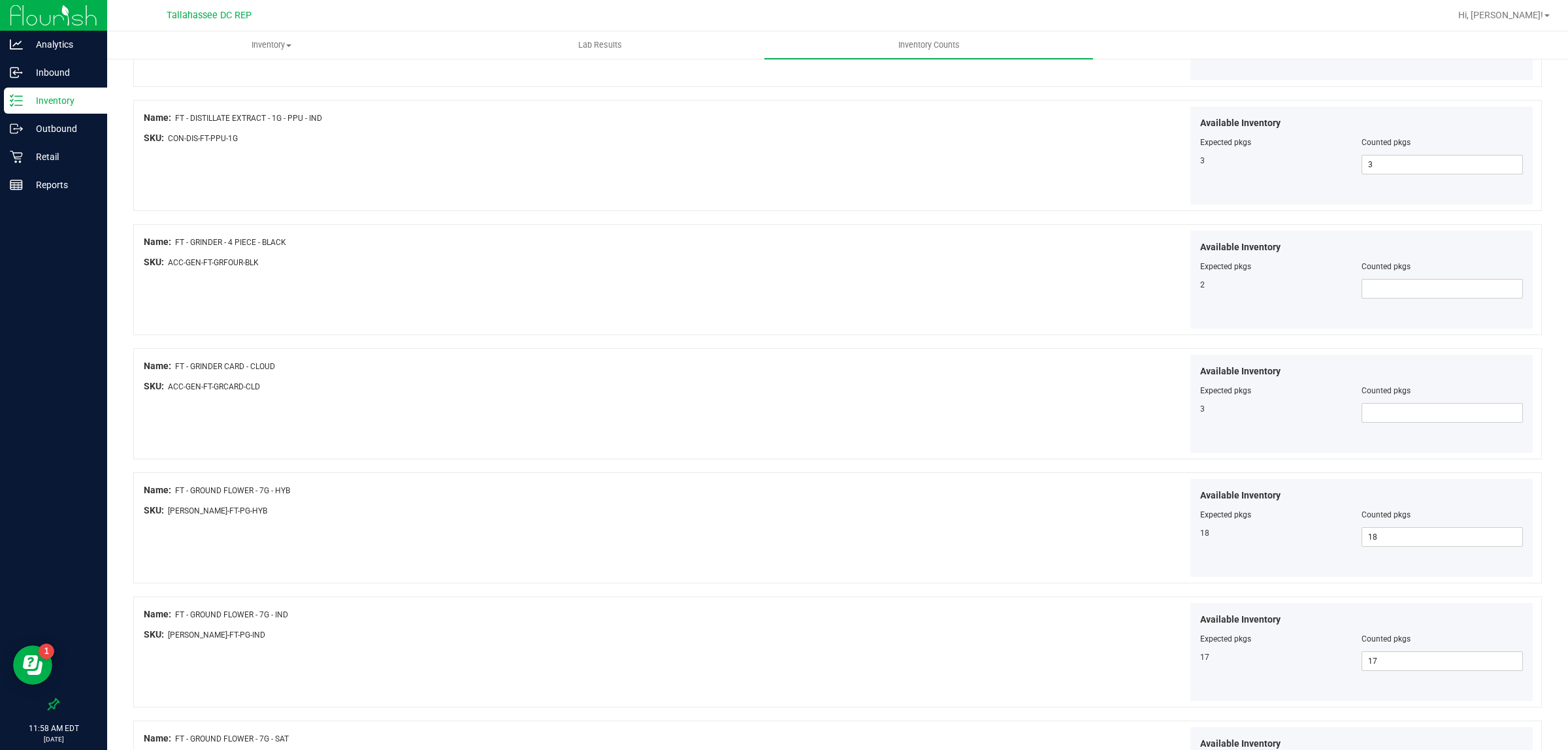
scroll to position [490, 0]
click at [1390, 272] on div at bounding box center [1362, 270] width 324 height 6
click at [1387, 289] on span at bounding box center [1442, 284] width 161 height 20
type input "2"
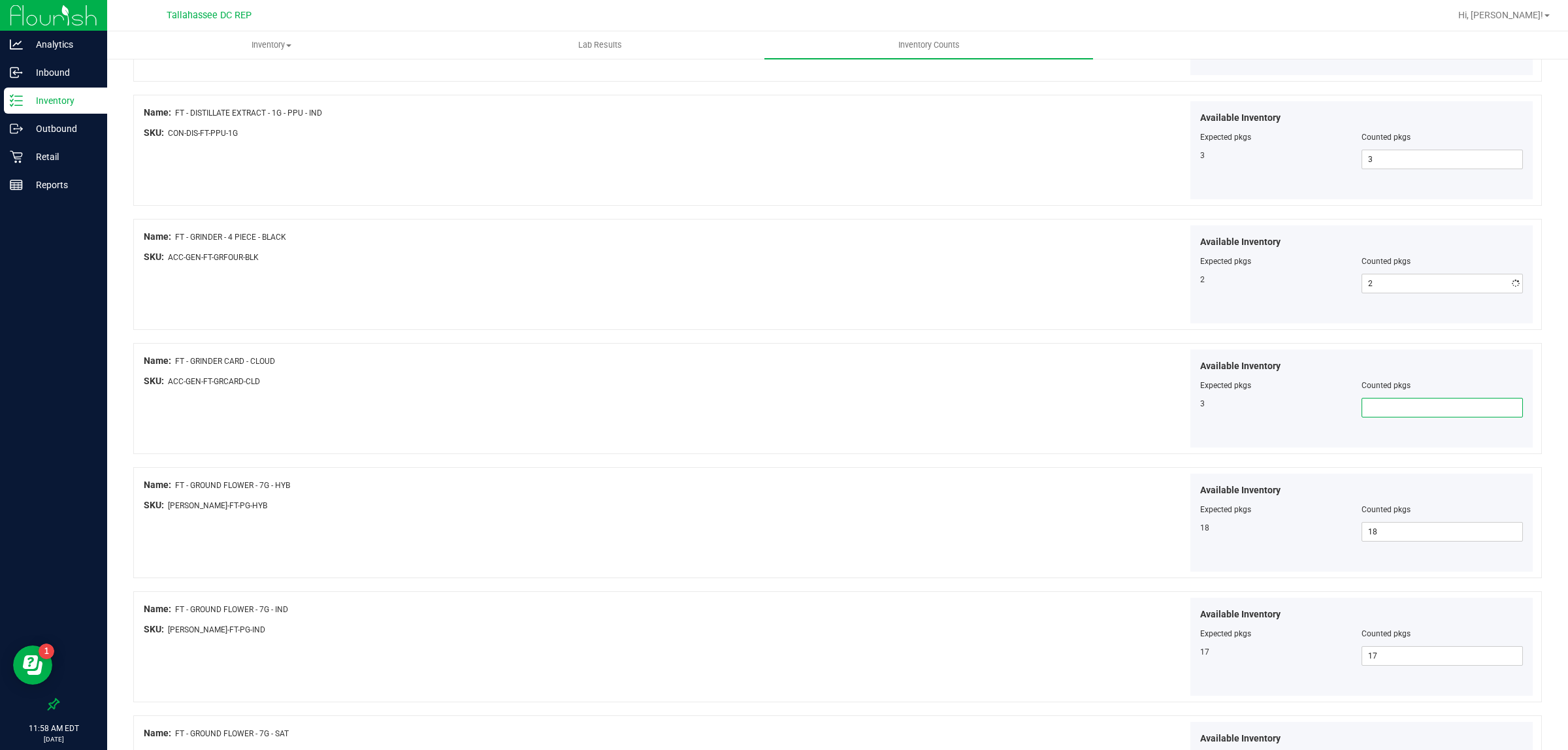
click at [1387, 407] on span at bounding box center [1442, 408] width 161 height 20
type input "3"
click at [948, 544] on div "Available Inventory Expected pkgs Counted pkgs 18 18 18" at bounding box center [1188, 523] width 696 height 98
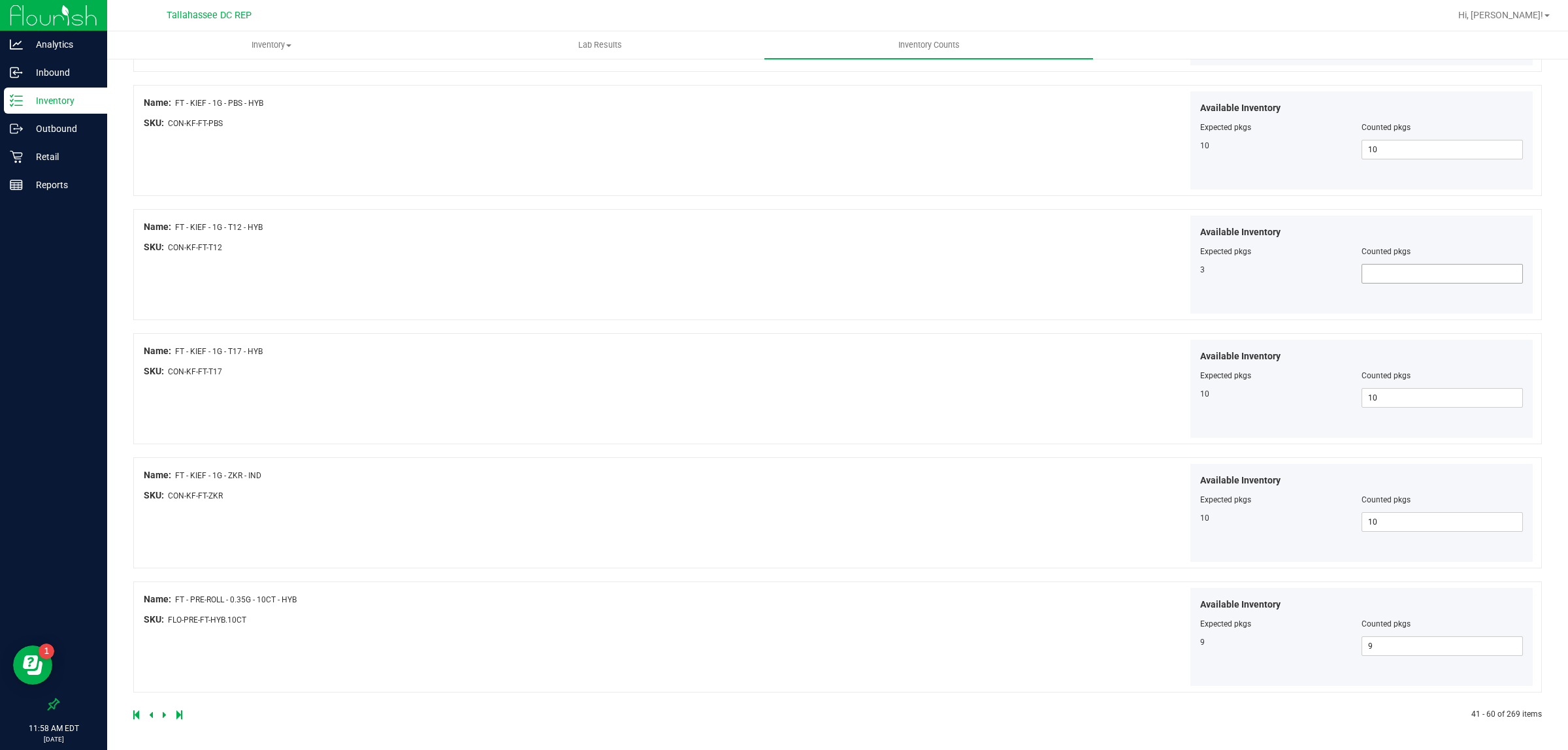
click at [1390, 272] on span at bounding box center [1442, 274] width 161 height 20
type input "3"
drag, startPoint x: 947, startPoint y: 377, endPoint x: 940, endPoint y: 388, distance: 13.0
click at [940, 388] on div "Available Inventory Expected pkgs Counted pkgs 10 10 10" at bounding box center [1188, 389] width 696 height 98
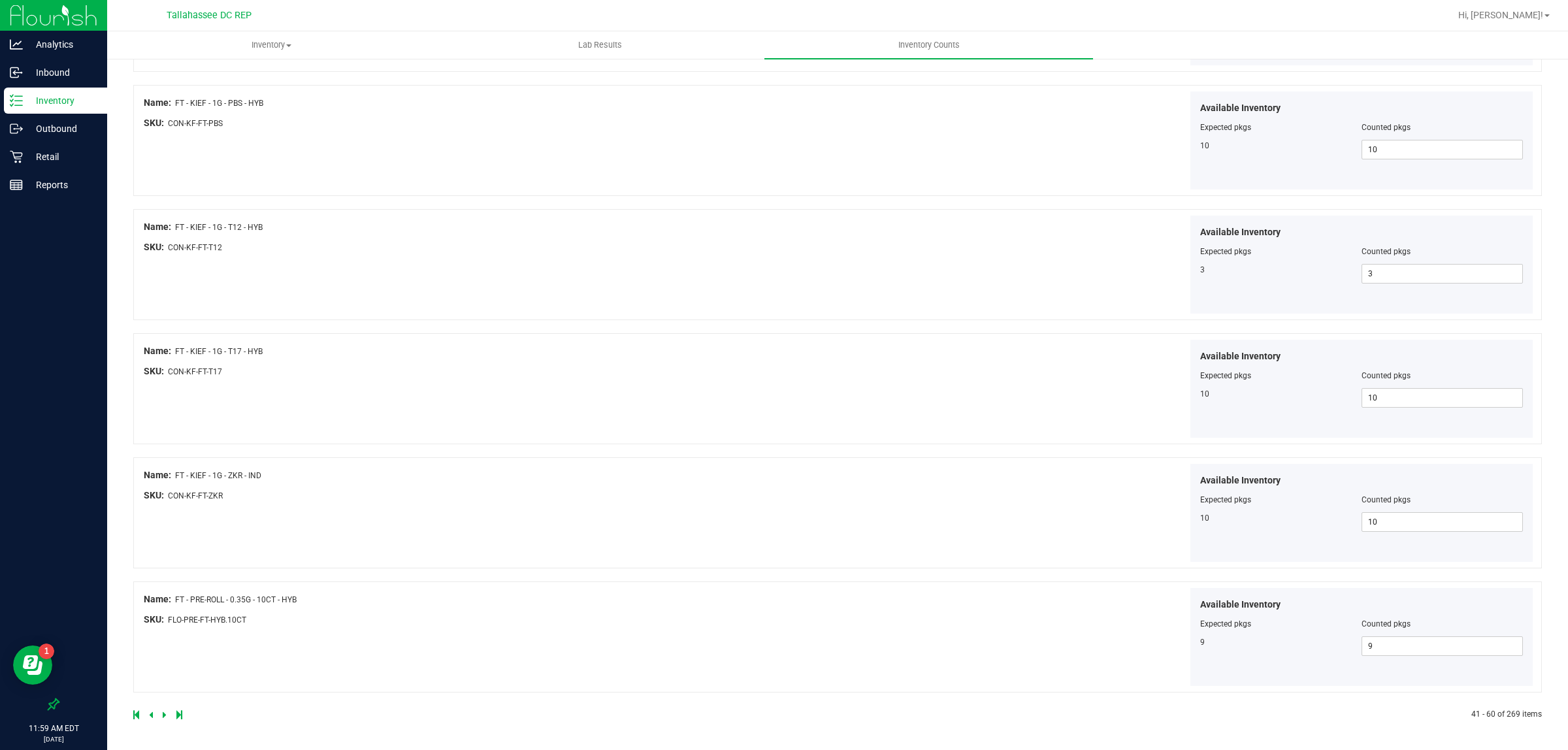
click at [899, 410] on div "Available Inventory Expected pkgs Counted pkgs 10 10 10" at bounding box center [1188, 389] width 696 height 98
click at [163, 717] on icon at bounding box center [165, 715] width 4 height 8
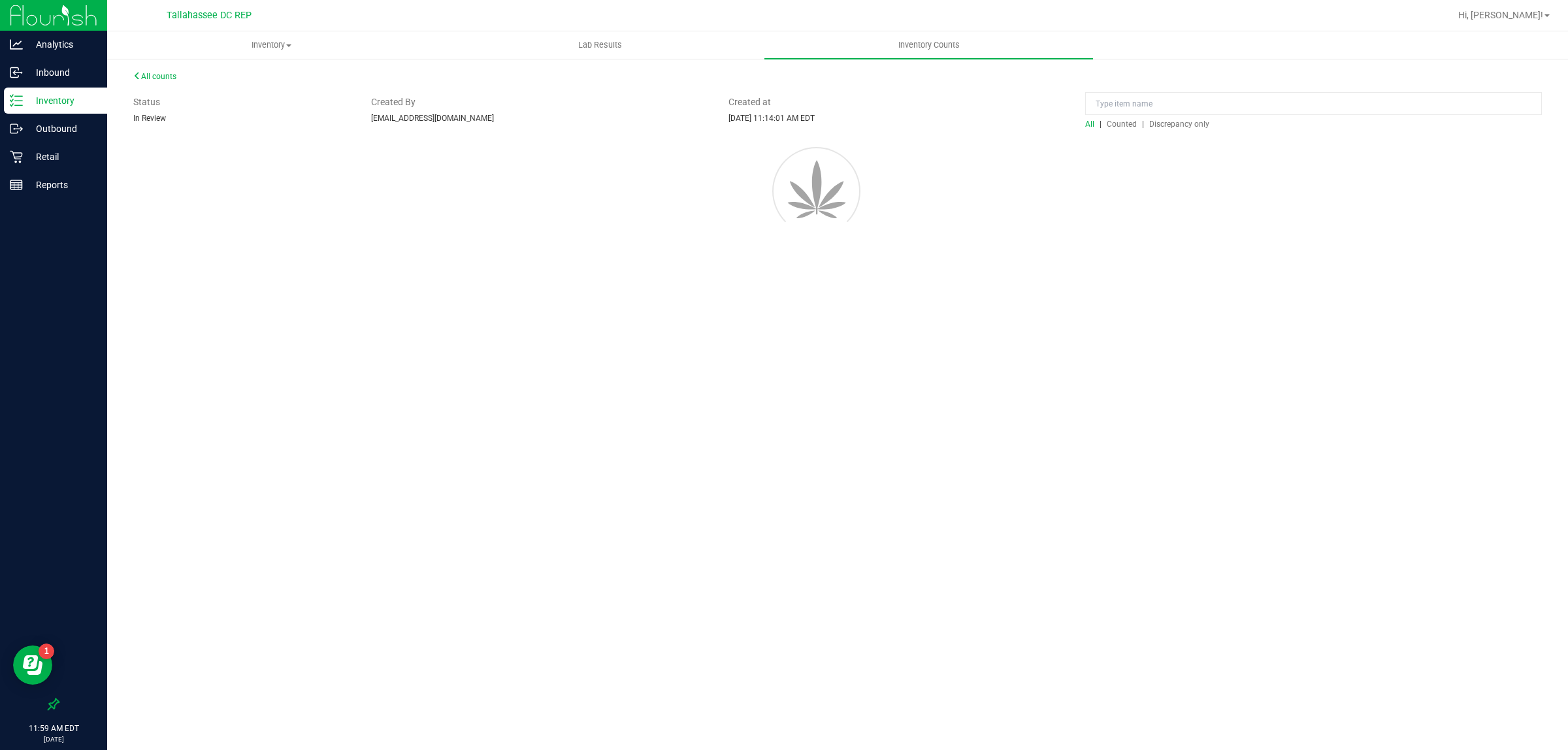
scroll to position [0, 0]
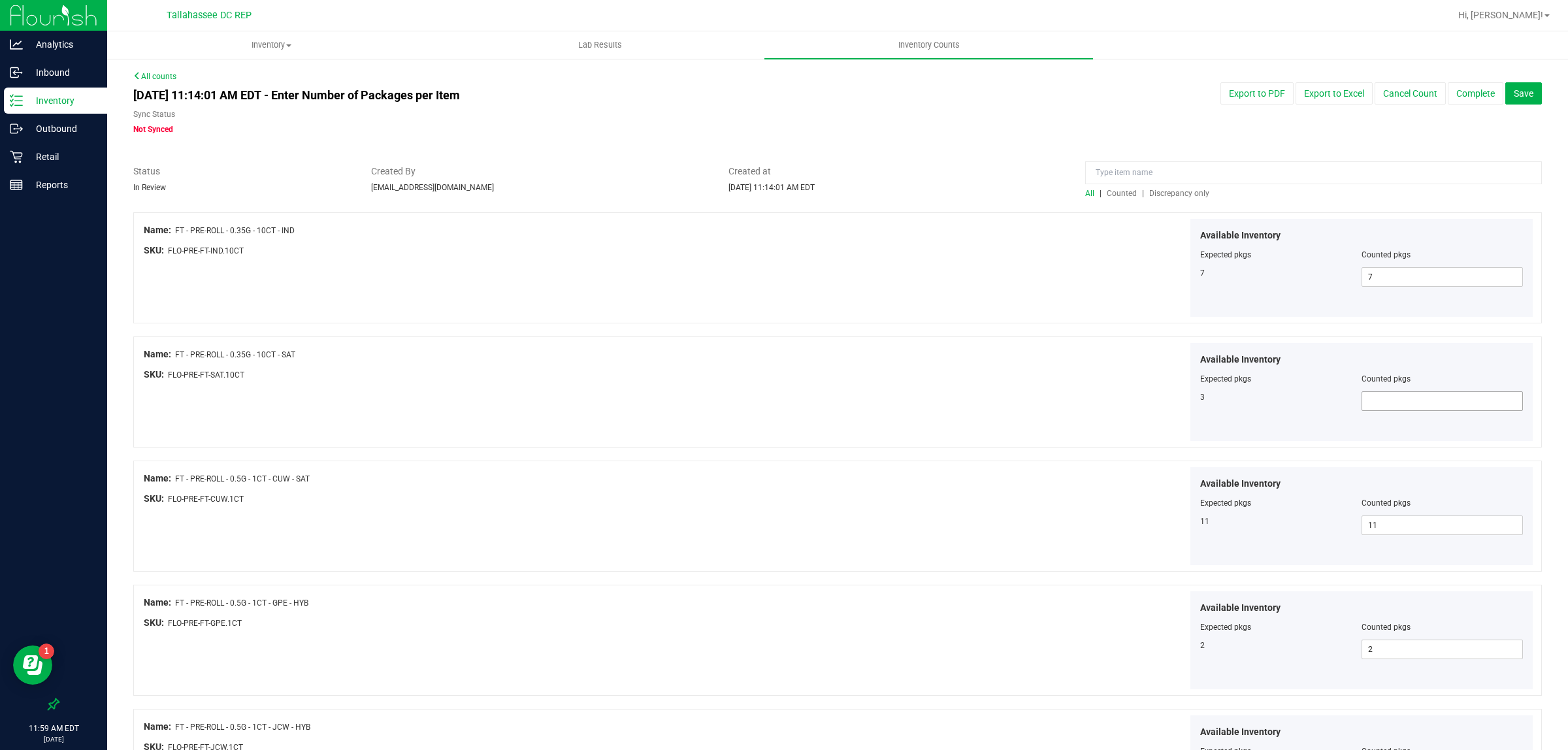
drag, startPoint x: 1426, startPoint y: 402, endPoint x: 1435, endPoint y: 406, distance: 9.8
click at [1428, 403] on span at bounding box center [1442, 401] width 161 height 20
type input "3"
click at [1099, 479] on div "Available Inventory Expected pkgs Counted pkgs 11 11 11" at bounding box center [1188, 516] width 696 height 98
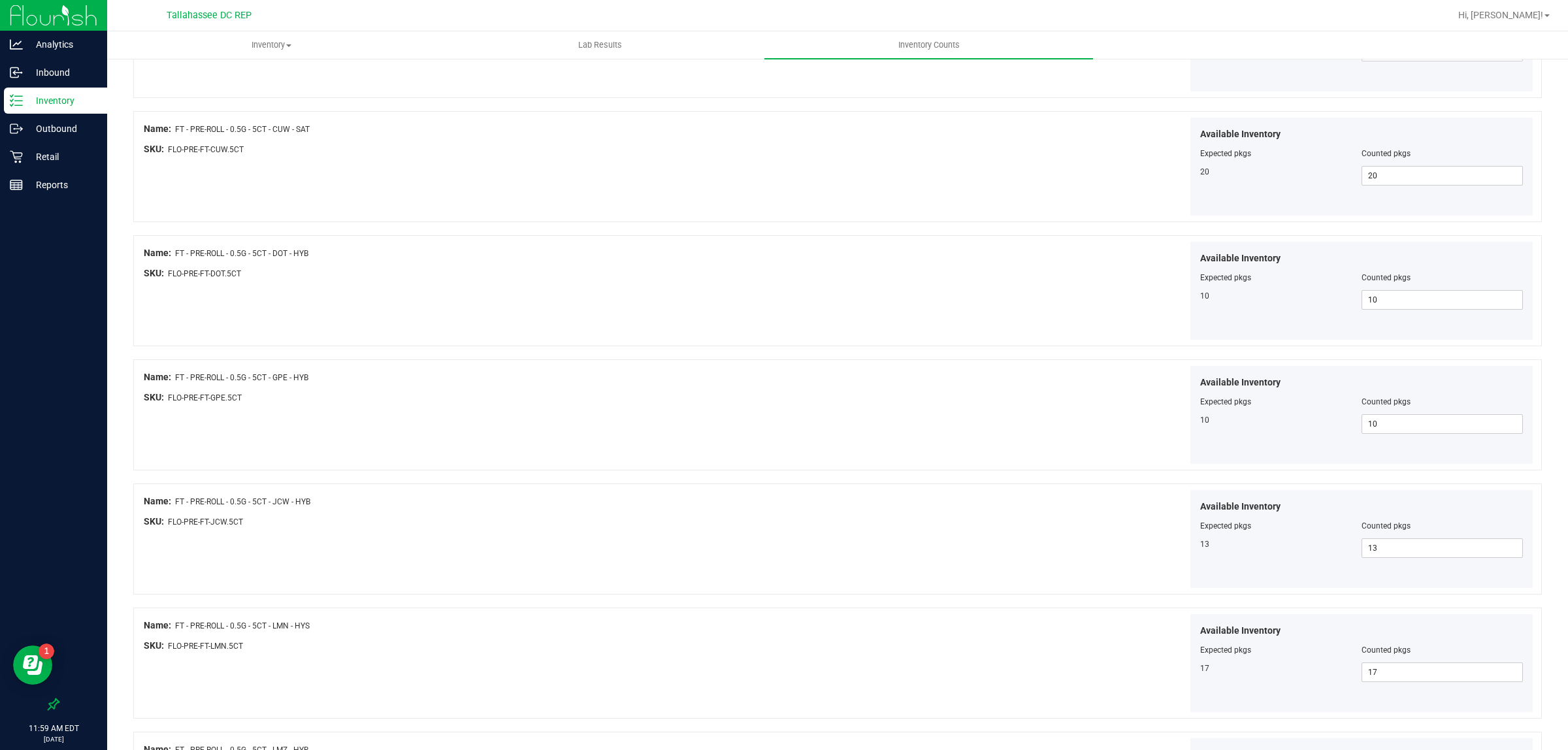
scroll to position [1995, 0]
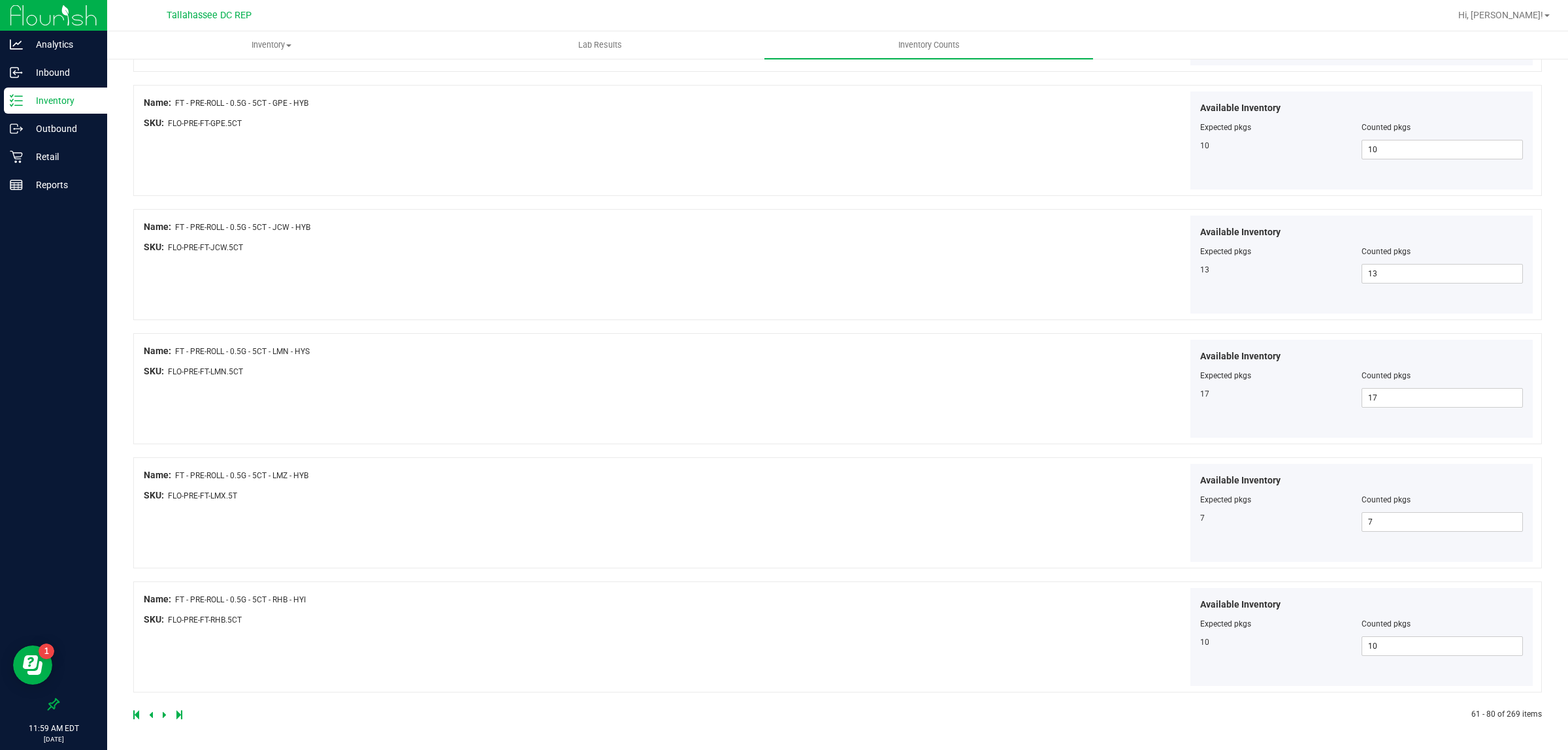
click at [165, 711] on icon at bounding box center [165, 715] width 4 height 8
click at [168, 718] on link at bounding box center [166, 715] width 6 height 9
click at [165, 715] on icon at bounding box center [165, 715] width 4 height 8
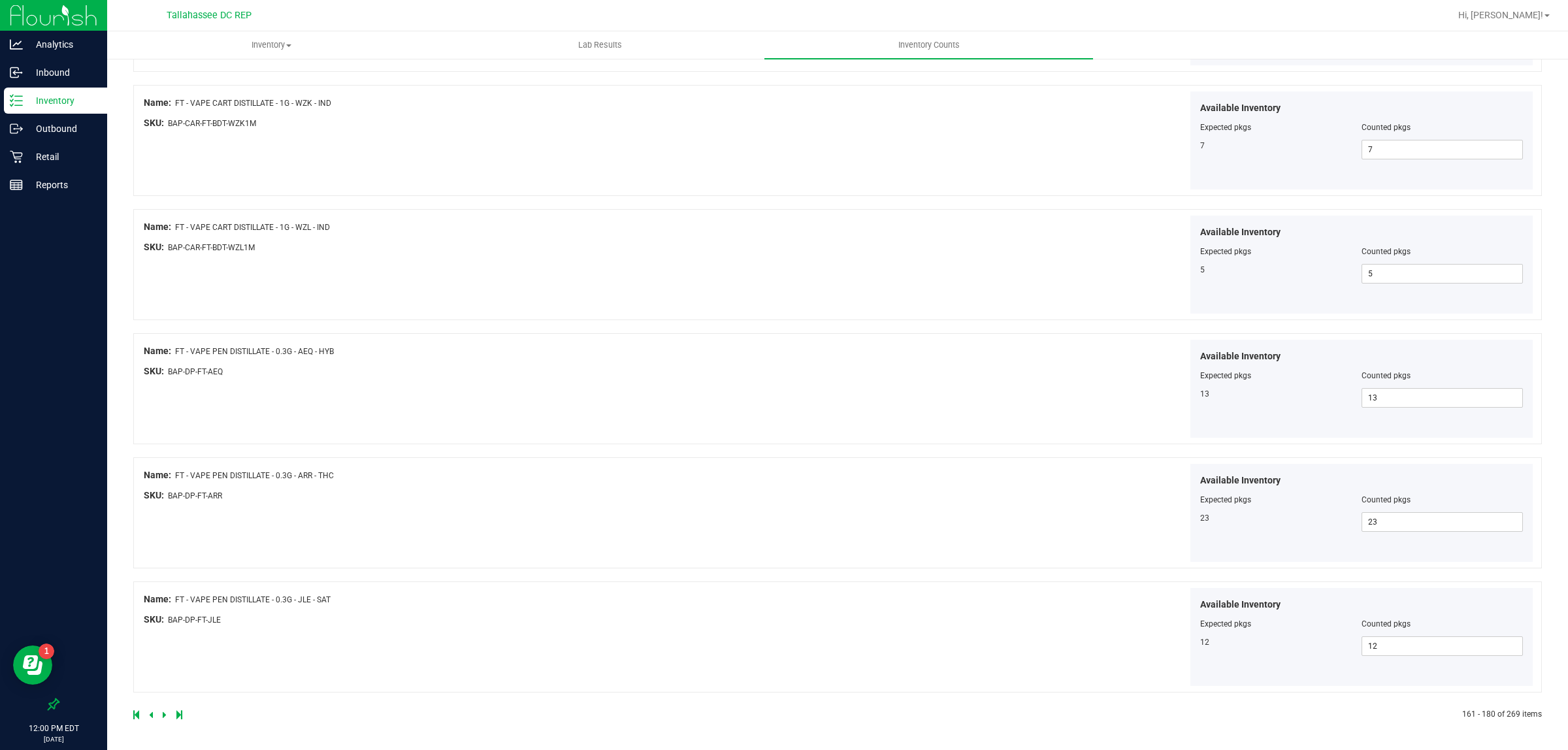
click at [165, 716] on icon at bounding box center [165, 715] width 4 height 8
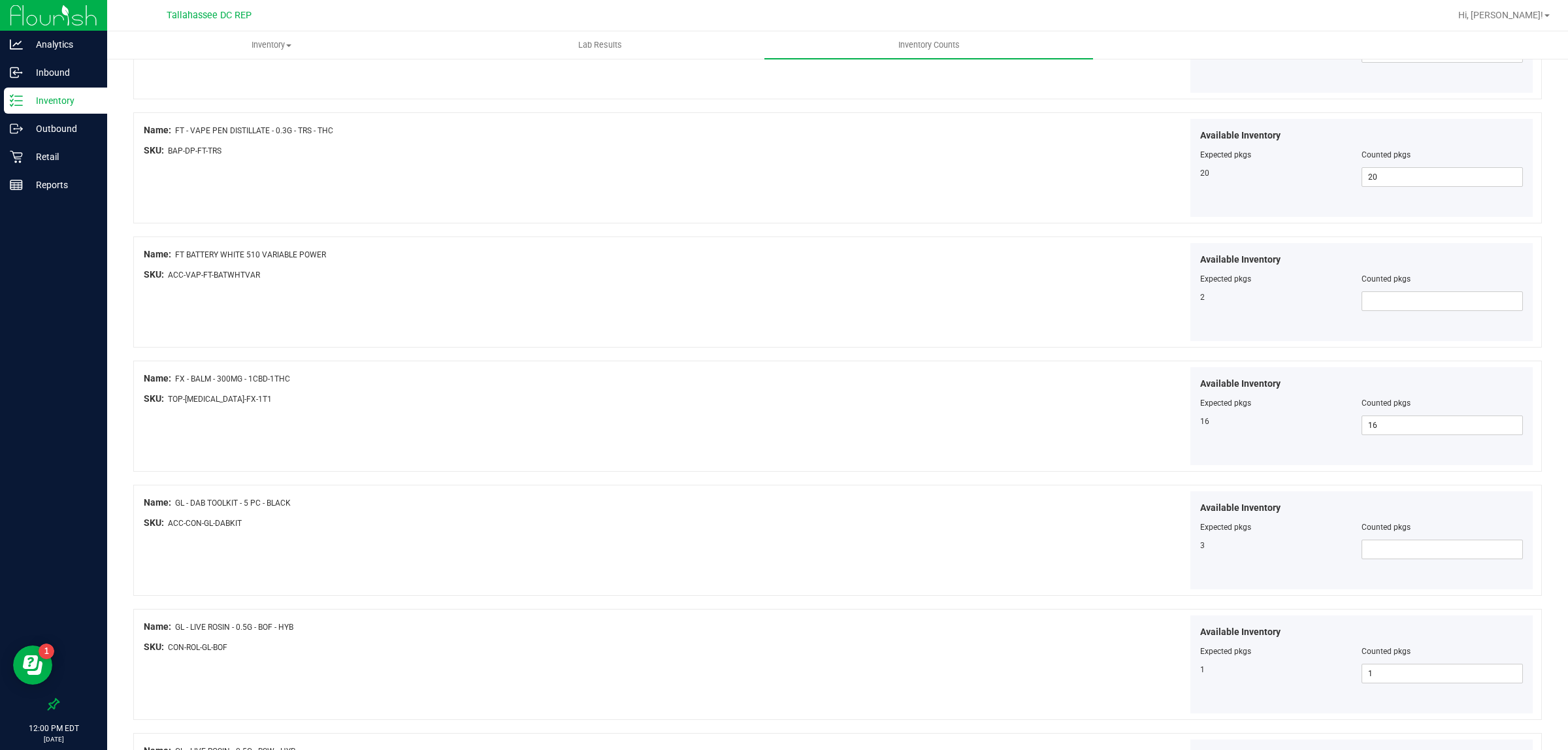
scroll to position [408, 0]
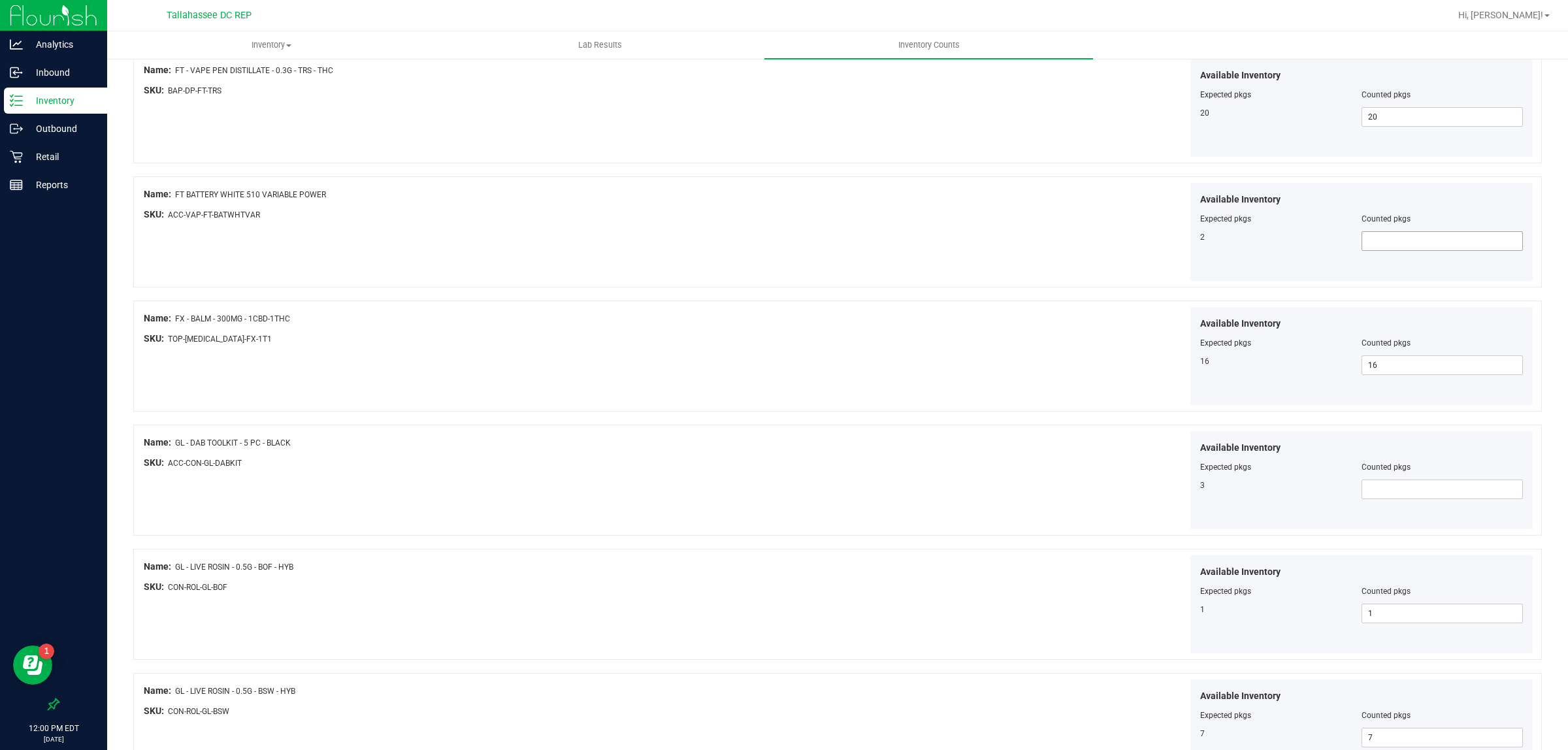
click at [1407, 237] on span at bounding box center [1442, 242] width 161 height 20
type input "2"
click at [1364, 487] on span at bounding box center [1442, 489] width 161 height 20
type input "3"
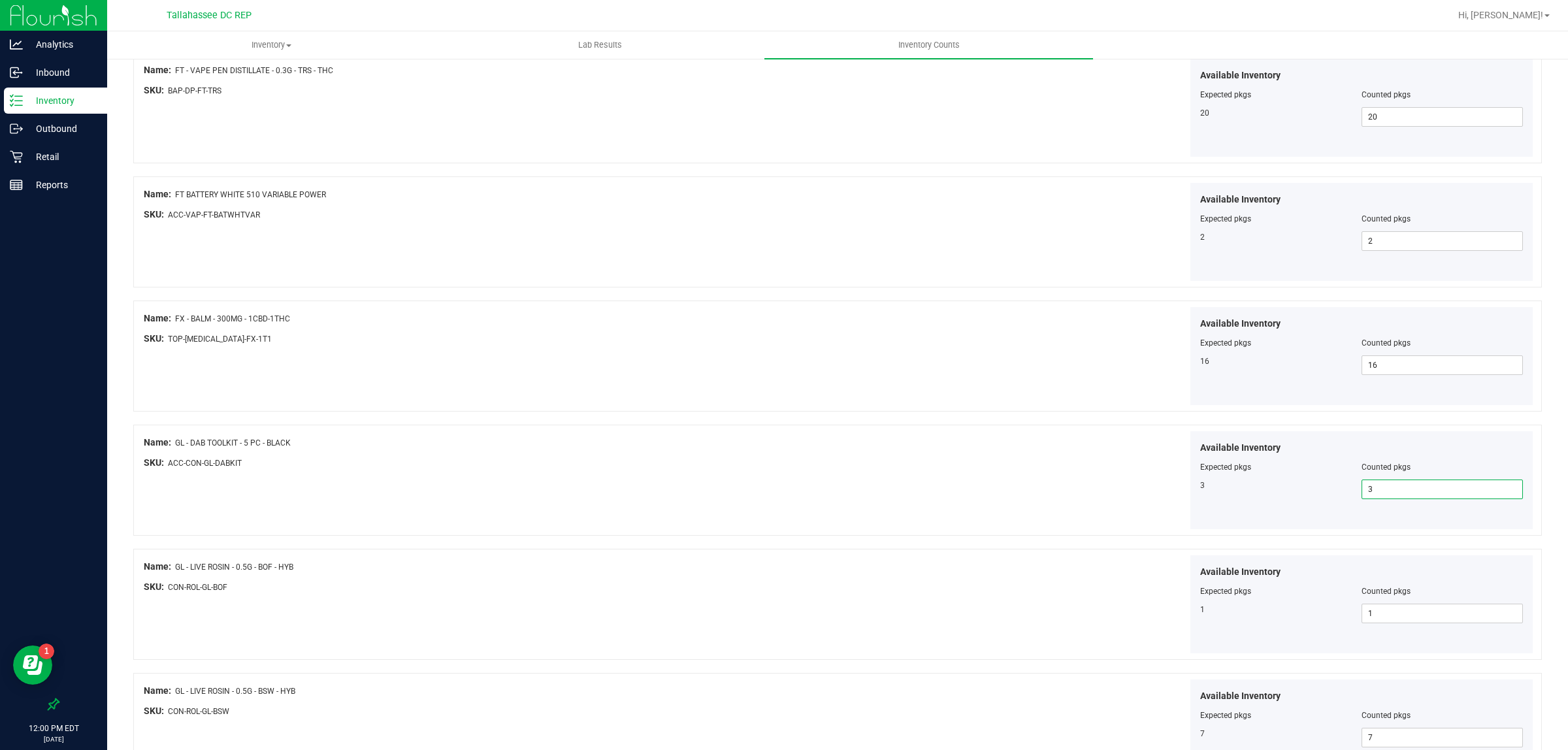
type input "3"
click at [639, 541] on div at bounding box center [837, 543] width 1408 height 14
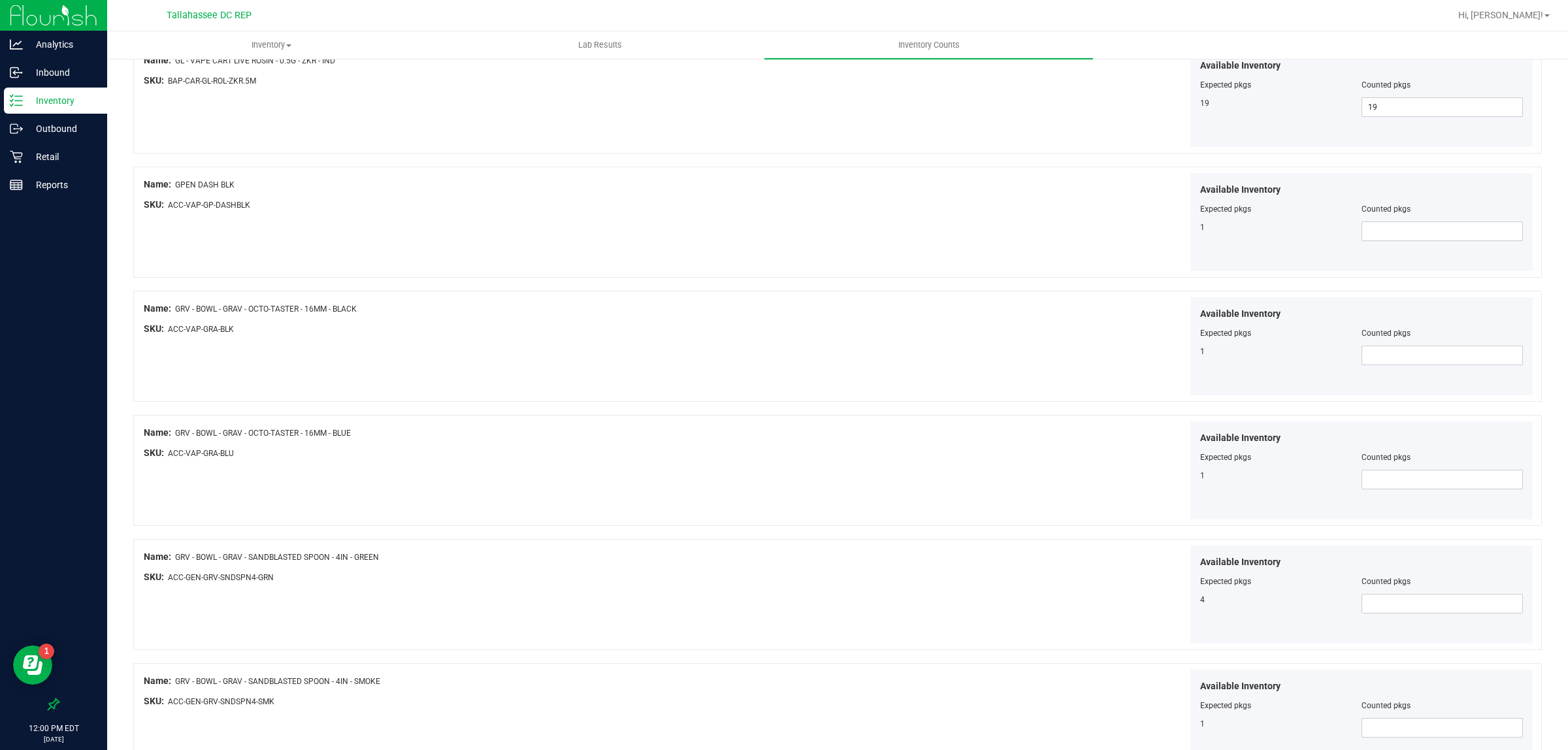
scroll to position [1797, 0]
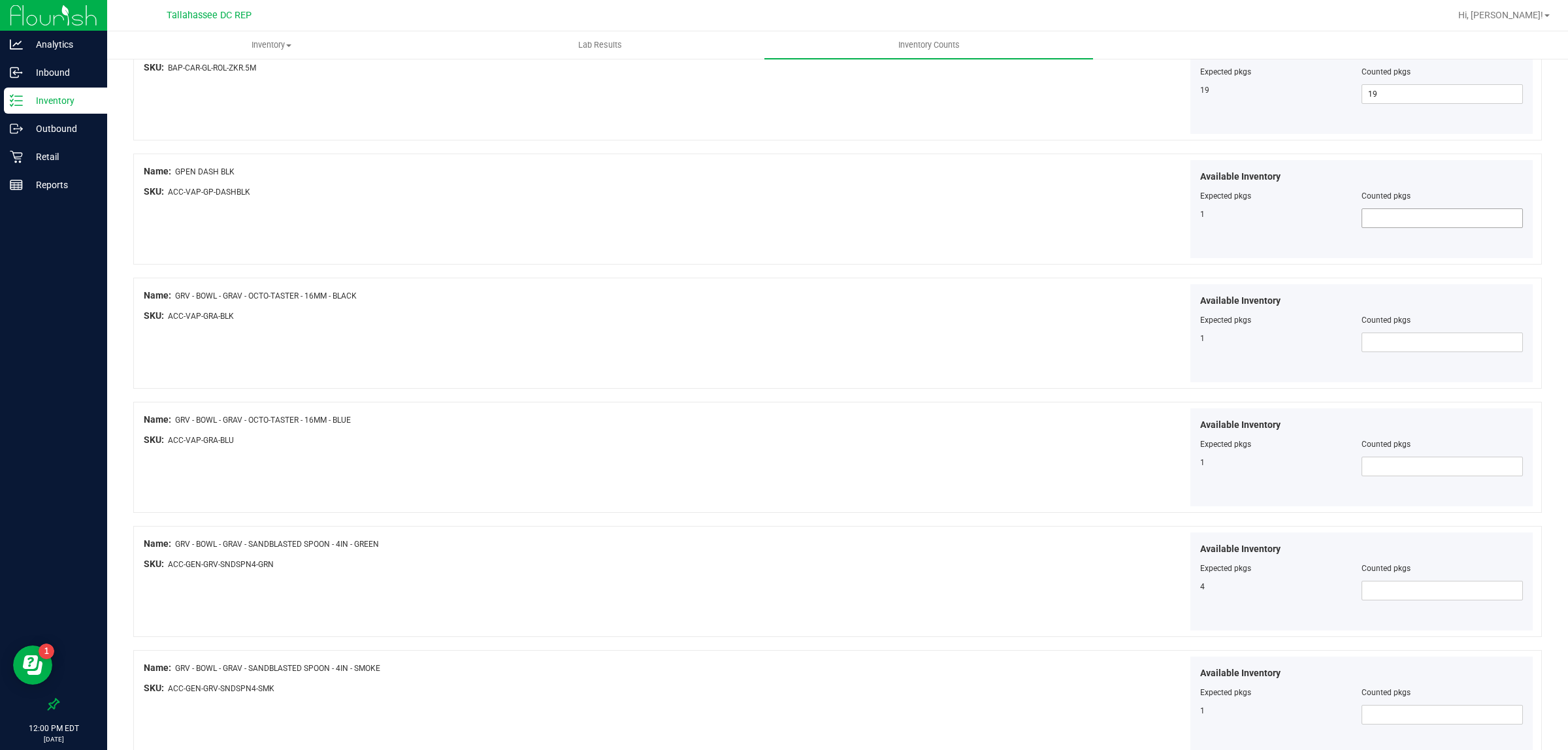
click at [1444, 216] on span at bounding box center [1442, 218] width 161 height 20
type input "1"
click at [1427, 351] on span at bounding box center [1442, 343] width 161 height 20
type input "1"
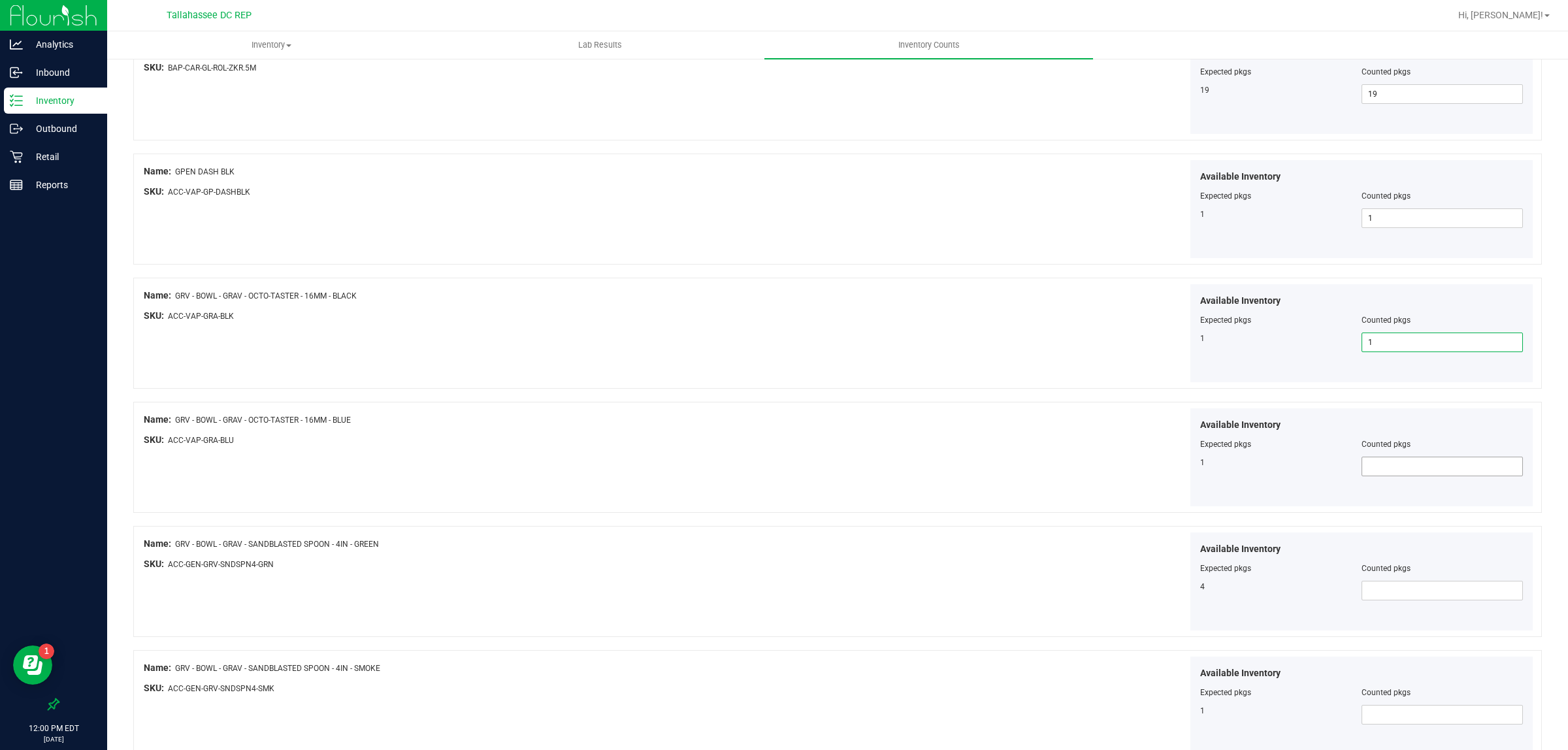
type input "1"
click at [1377, 474] on span at bounding box center [1442, 467] width 161 height 20
type input "1"
click at [1371, 599] on span at bounding box center [1442, 591] width 161 height 20
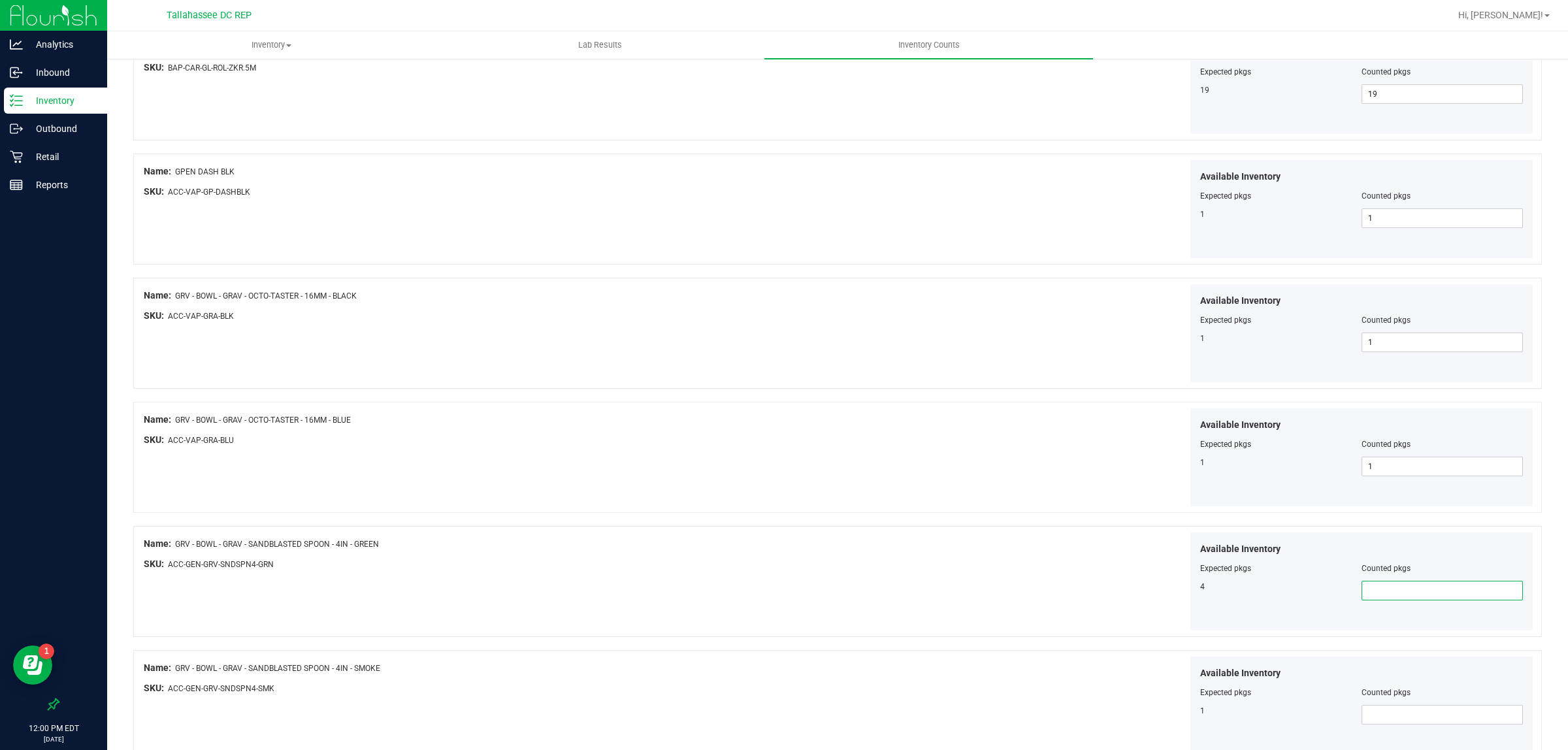
type input "4"
click at [1368, 725] on span at bounding box center [1442, 715] width 161 height 20
click at [1377, 712] on span at bounding box center [1442, 715] width 161 height 20
type input "1"
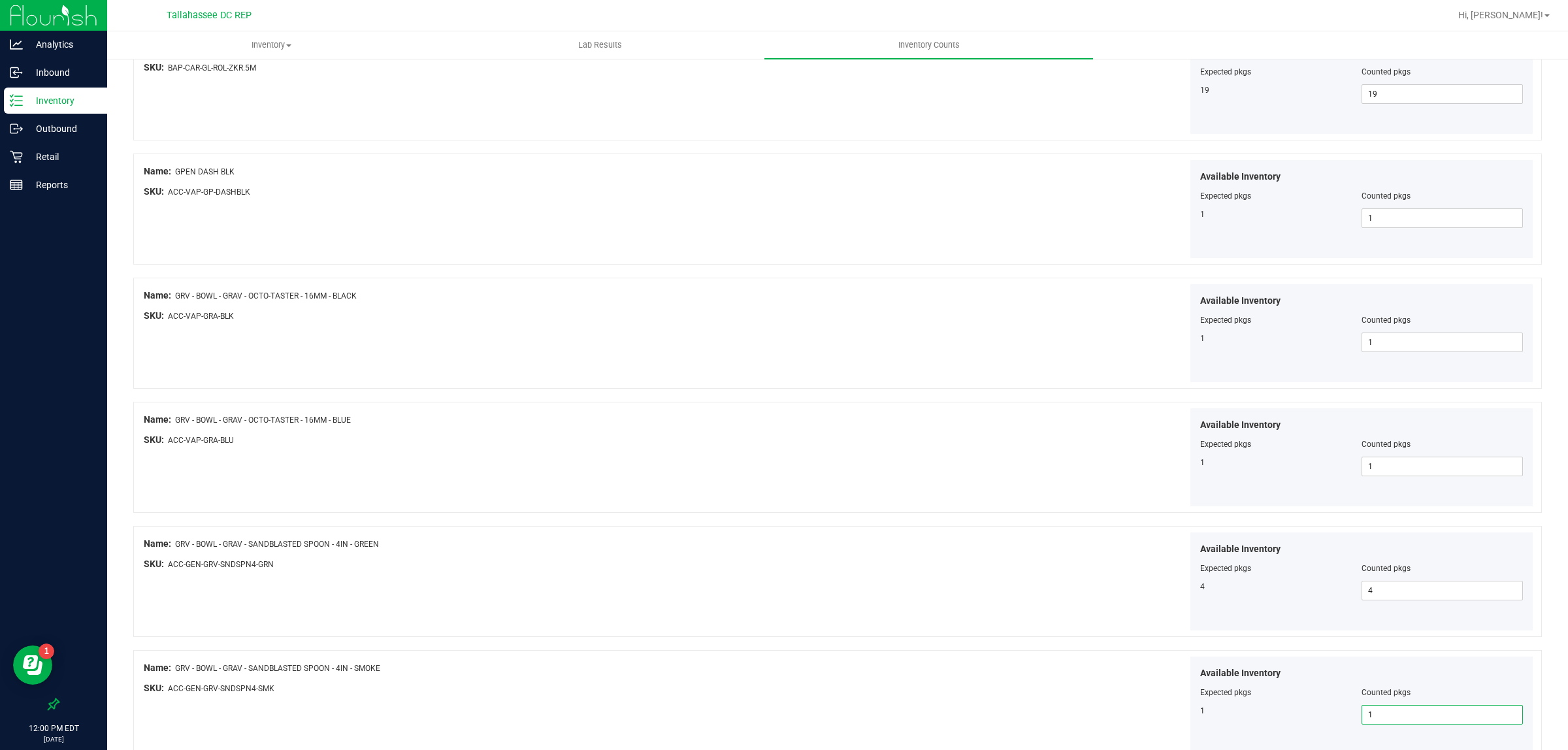
type input "1"
click at [1230, 698] on span "Expected pkgs" at bounding box center [1226, 693] width 51 height 9
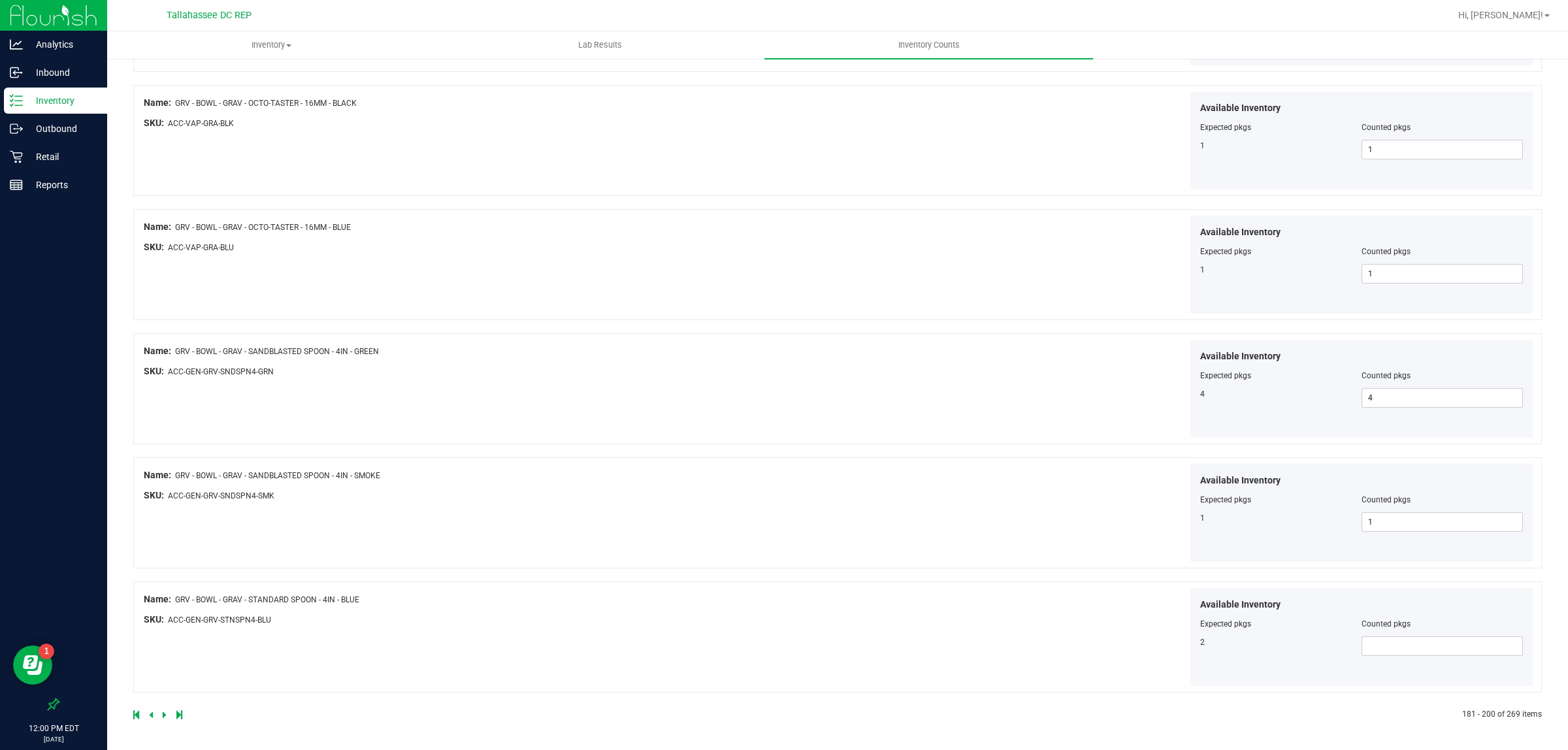
scroll to position [1995, 0]
click at [1468, 650] on span at bounding box center [1442, 646] width 161 height 20
type input "2"
click at [165, 714] on icon at bounding box center [165, 715] width 4 height 8
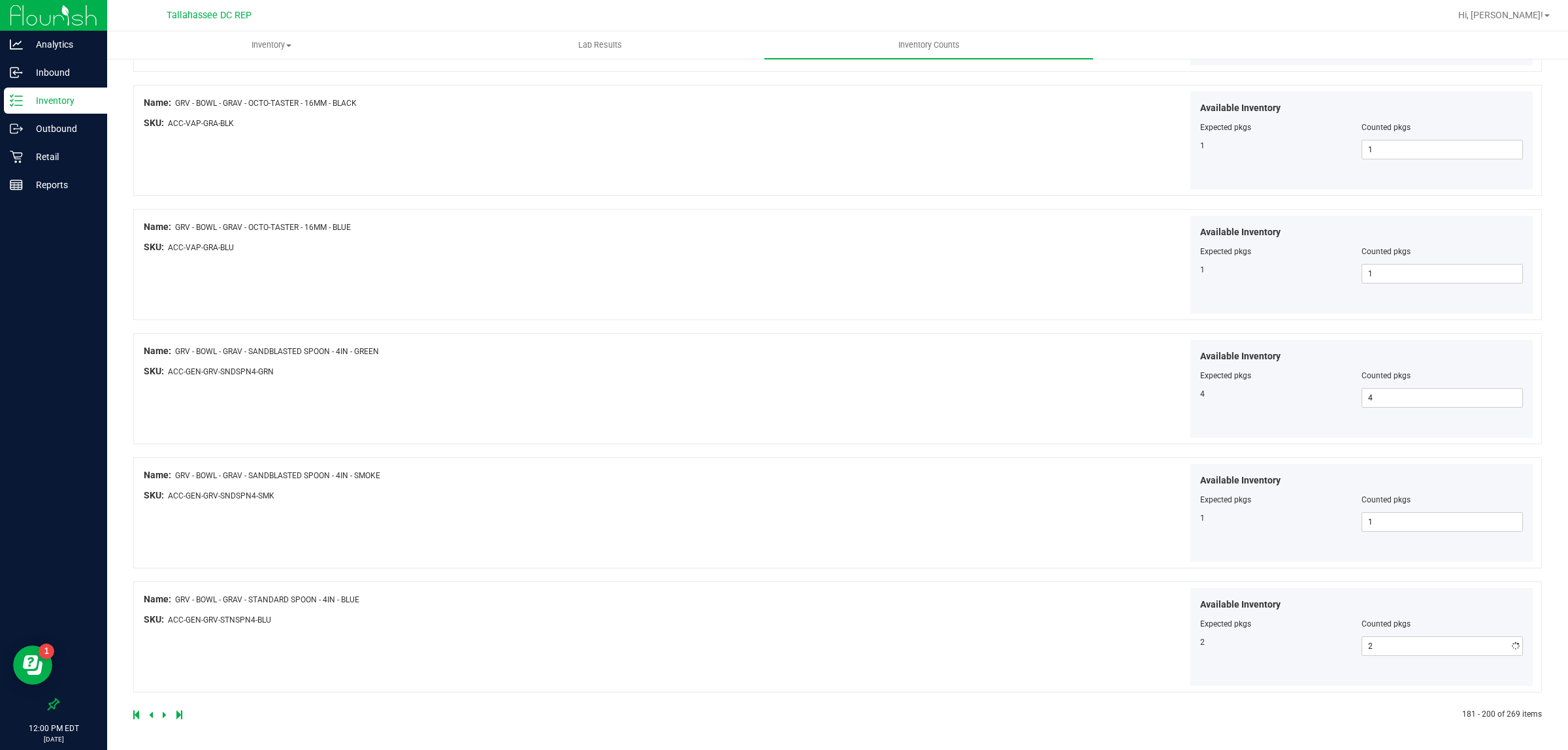
scroll to position [0, 0]
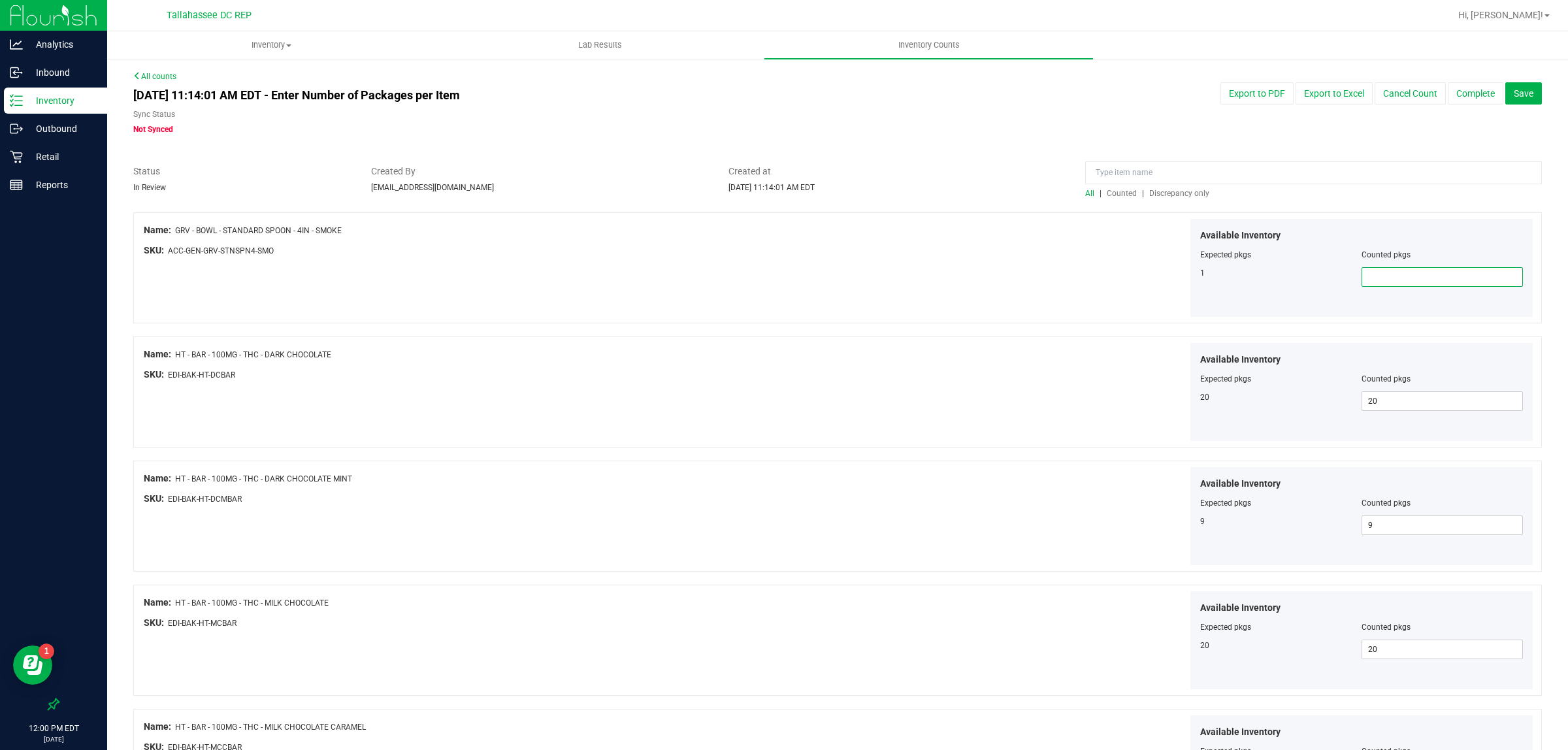
click at [1452, 278] on span at bounding box center [1442, 278] width 161 height 20
type input "1"
click at [1093, 425] on div "Available Inventory Expected pkgs Counted pkgs 20 20 20" at bounding box center [1188, 392] width 696 height 98
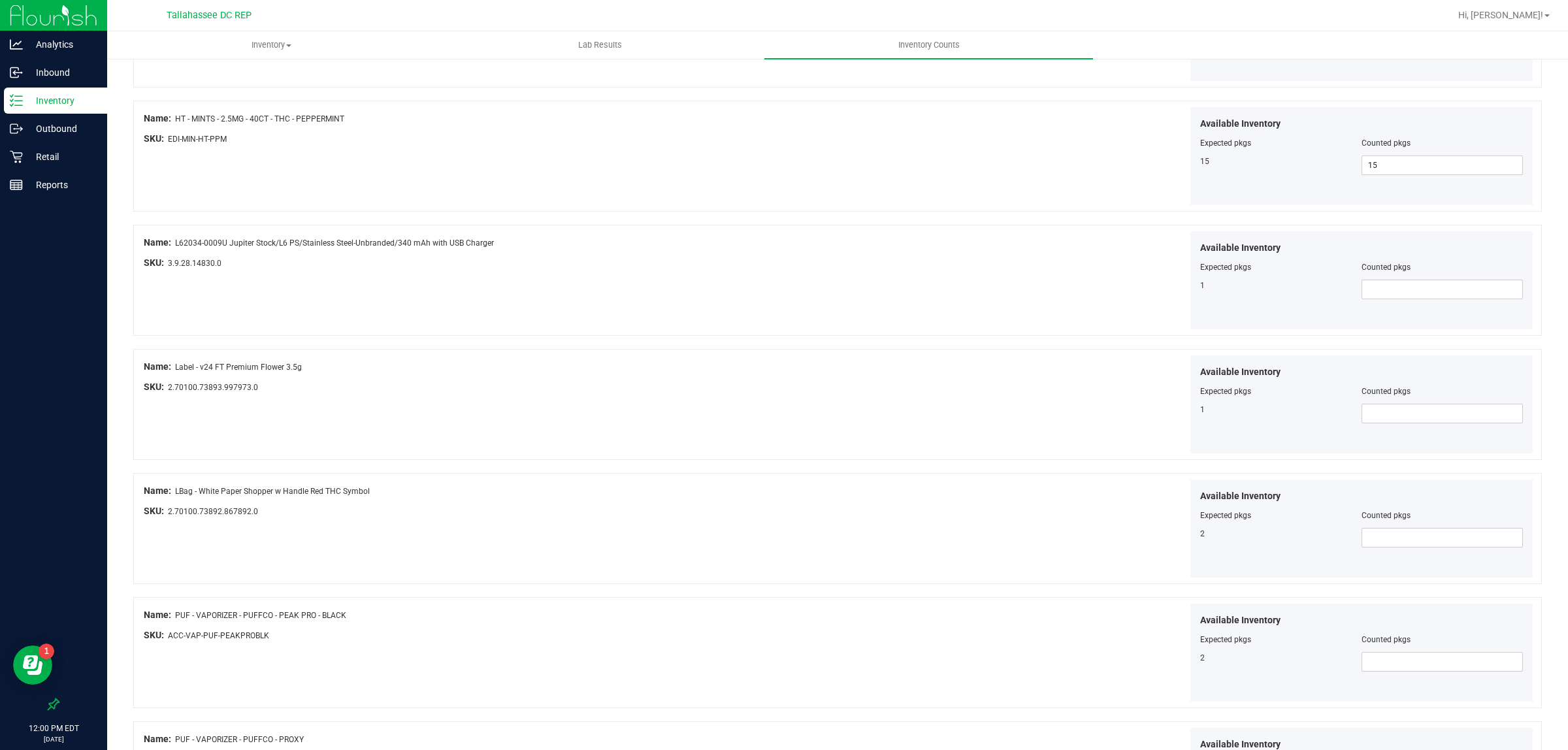
scroll to position [1389, 0]
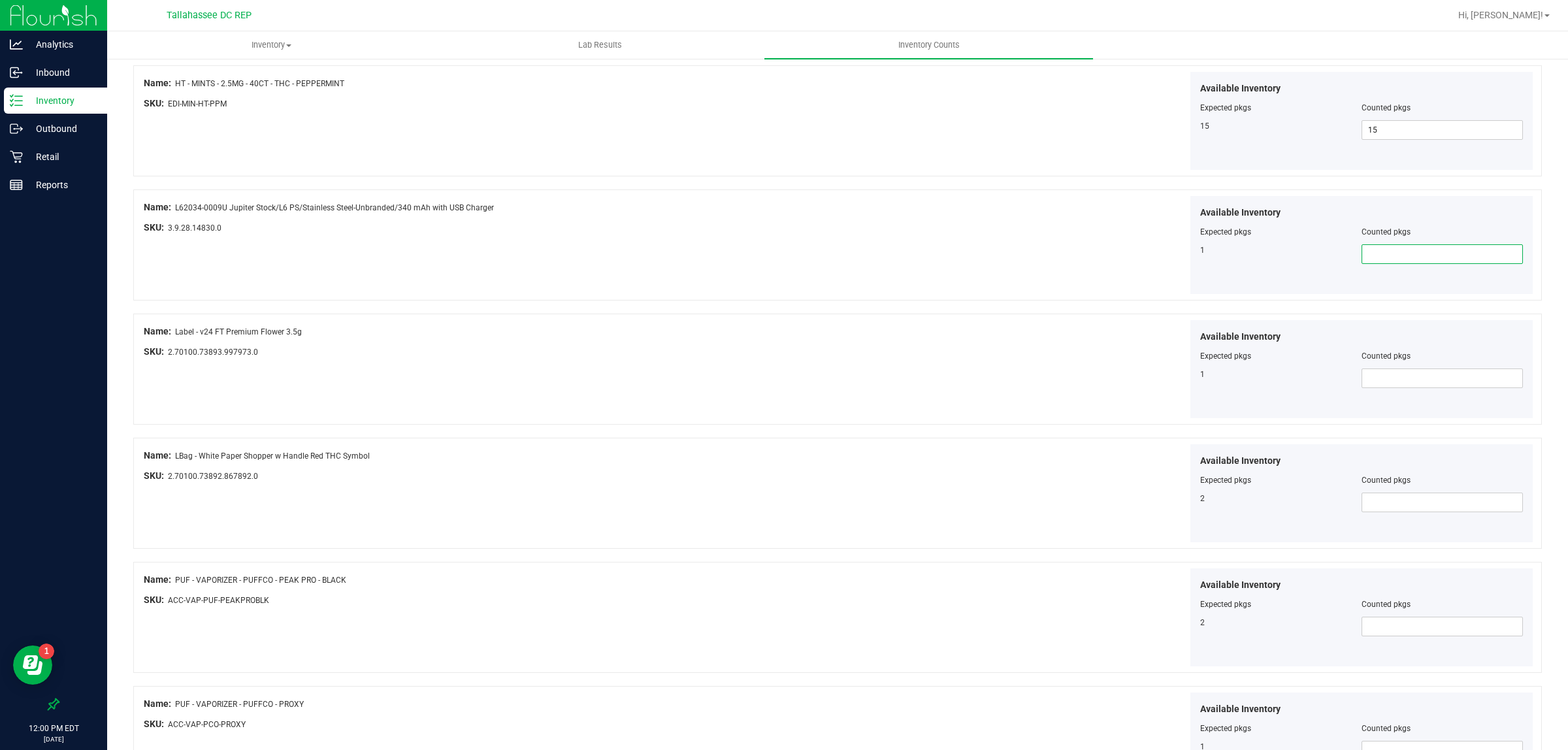
click at [1431, 264] on span at bounding box center [1442, 254] width 161 height 20
click at [1432, 389] on span at bounding box center [1442, 379] width 161 height 20
click at [916, 596] on div "Available Inventory Expected pkgs Counted pkgs 2" at bounding box center [1188, 617] width 696 height 98
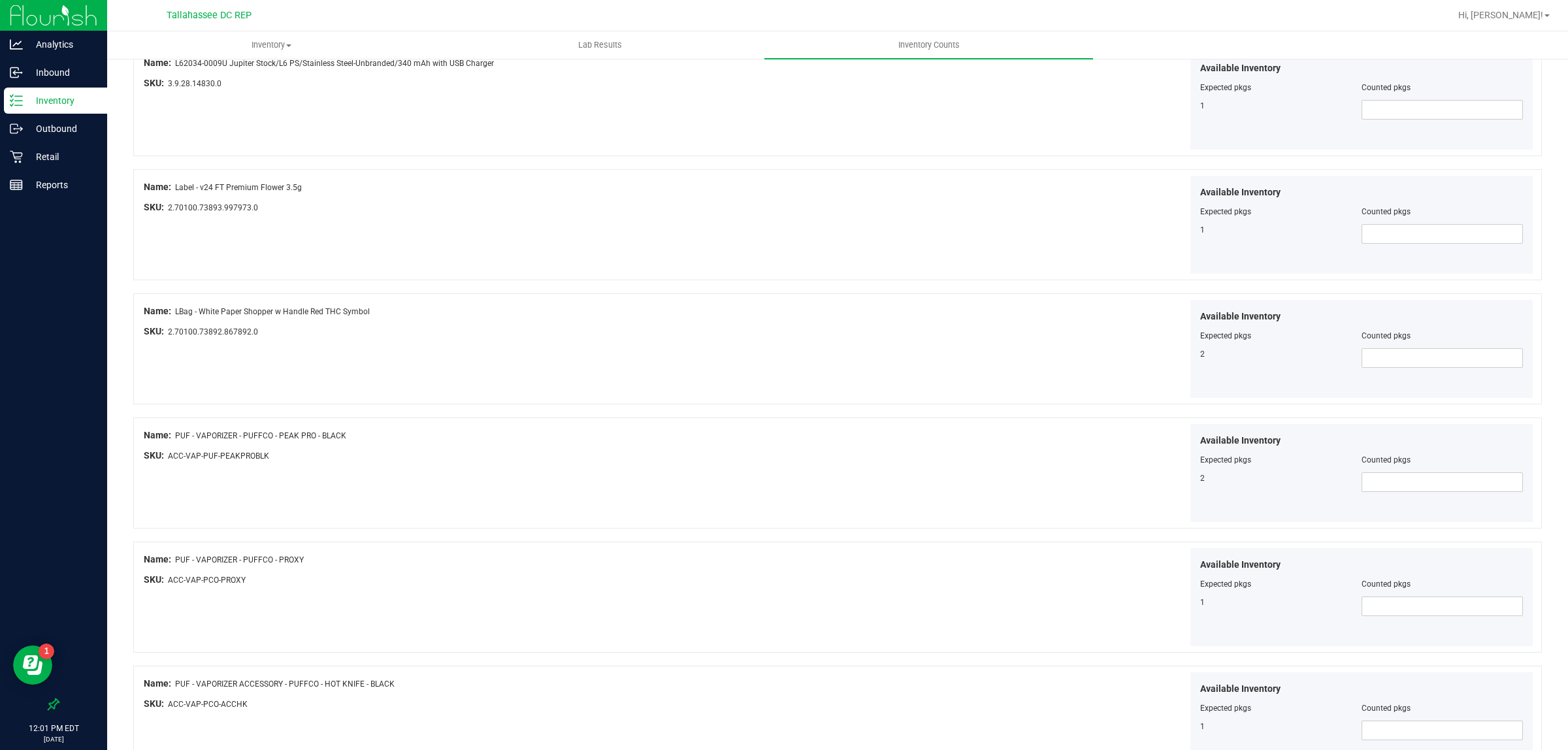
scroll to position [1552, 0]
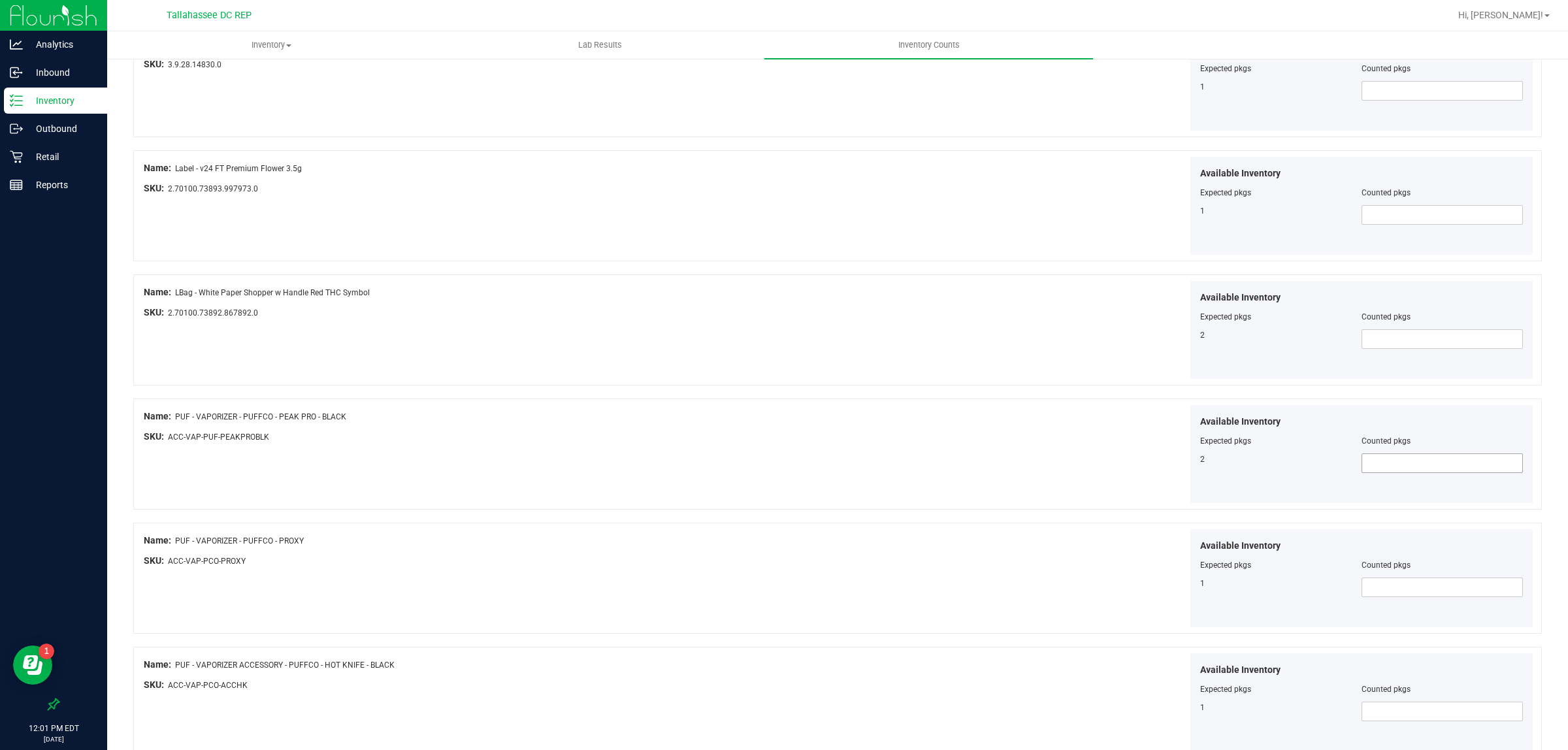
click at [1377, 458] on span at bounding box center [1442, 463] width 161 height 20
type input "2"
click at [1374, 598] on span at bounding box center [1442, 588] width 161 height 20
type input "1"
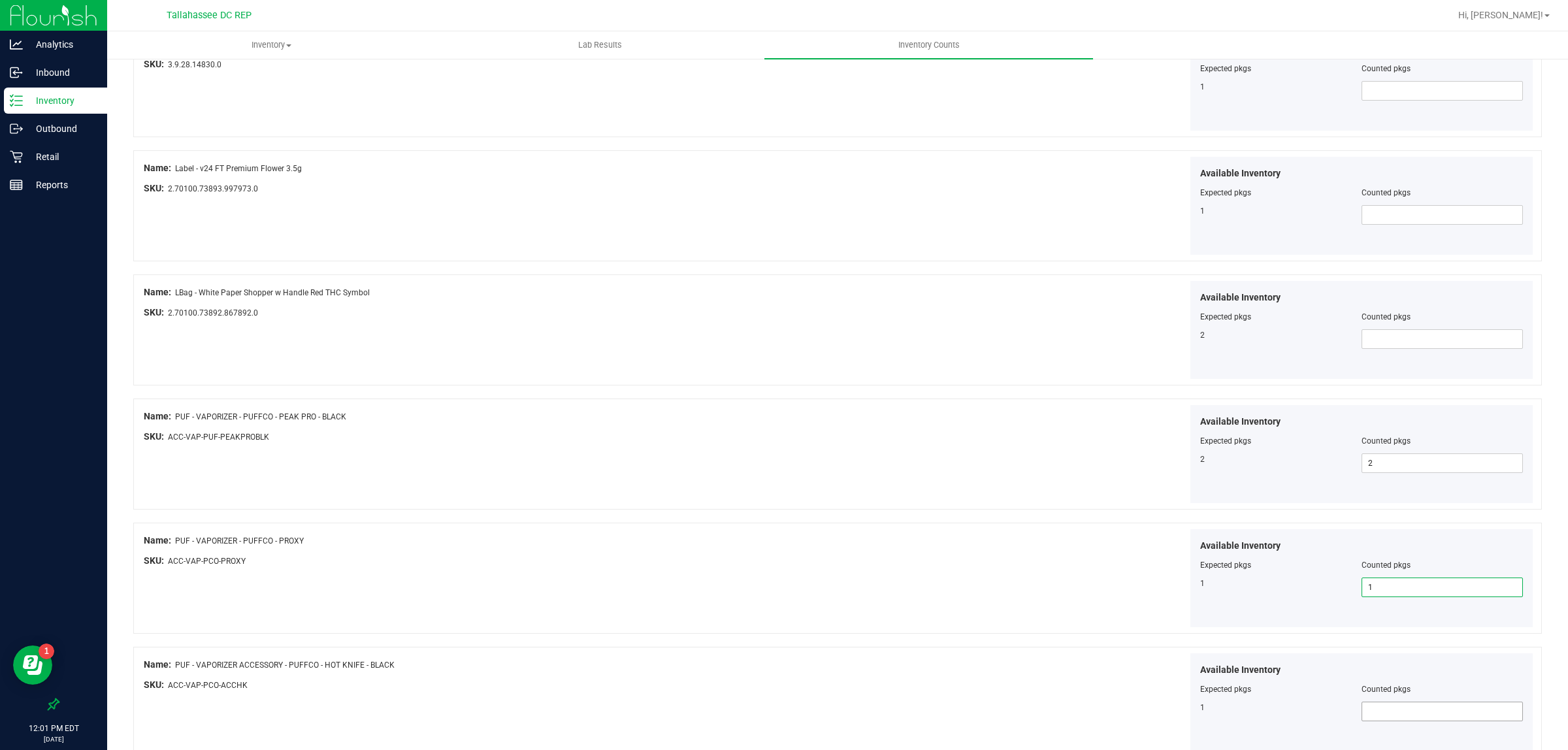
type input "1"
click at [1382, 721] on span at bounding box center [1442, 712] width 161 height 20
type input "1"
click at [1016, 669] on div "Available Inventory Expected pkgs Counted pkgs 1 1 1" at bounding box center [1188, 702] width 696 height 98
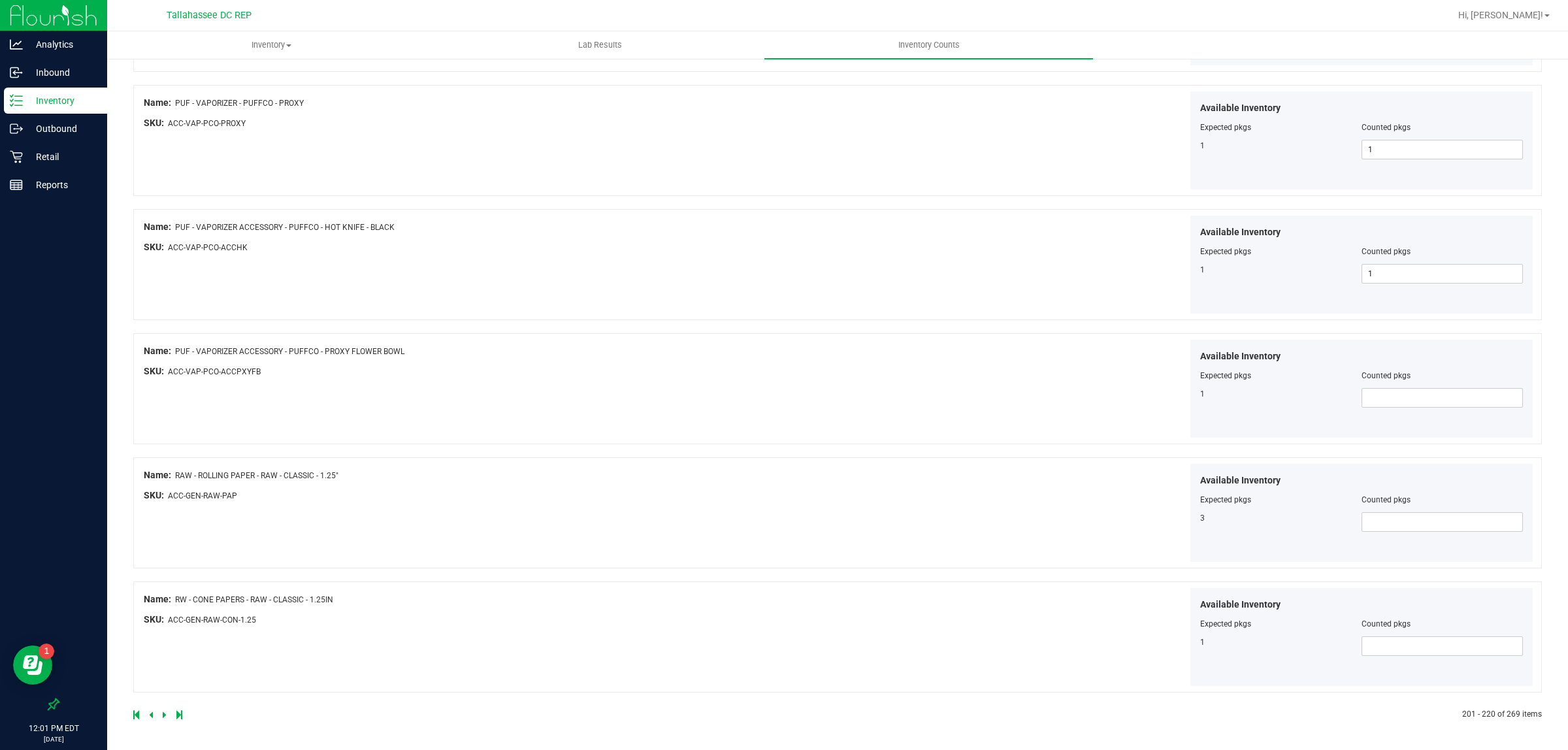
scroll to position [1995, 0]
click at [1425, 396] on span at bounding box center [1442, 398] width 161 height 20
type input "1"
click at [1399, 525] on span at bounding box center [1442, 522] width 161 height 20
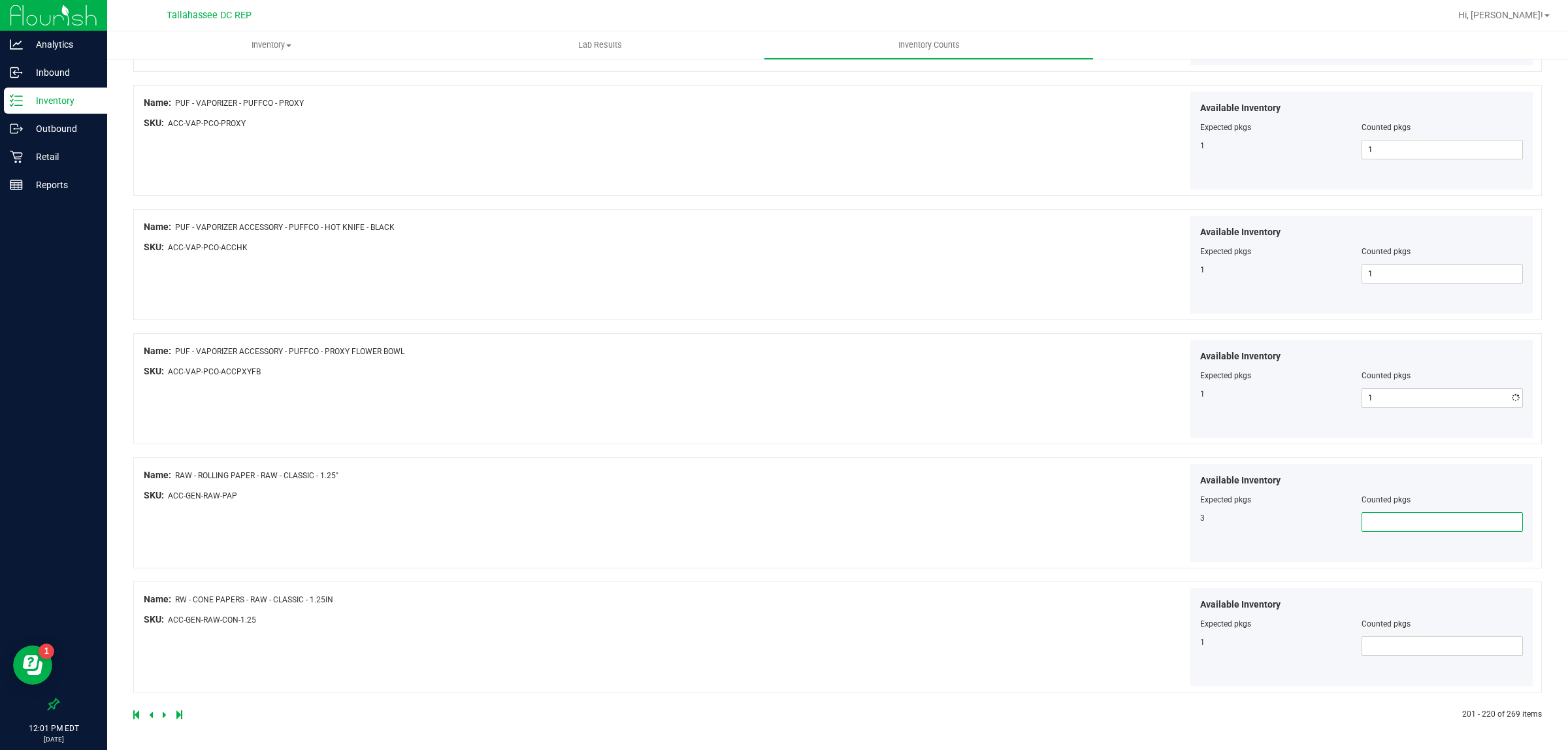
type input "3"
click at [1370, 642] on span at bounding box center [1442, 646] width 161 height 20
type input "1"
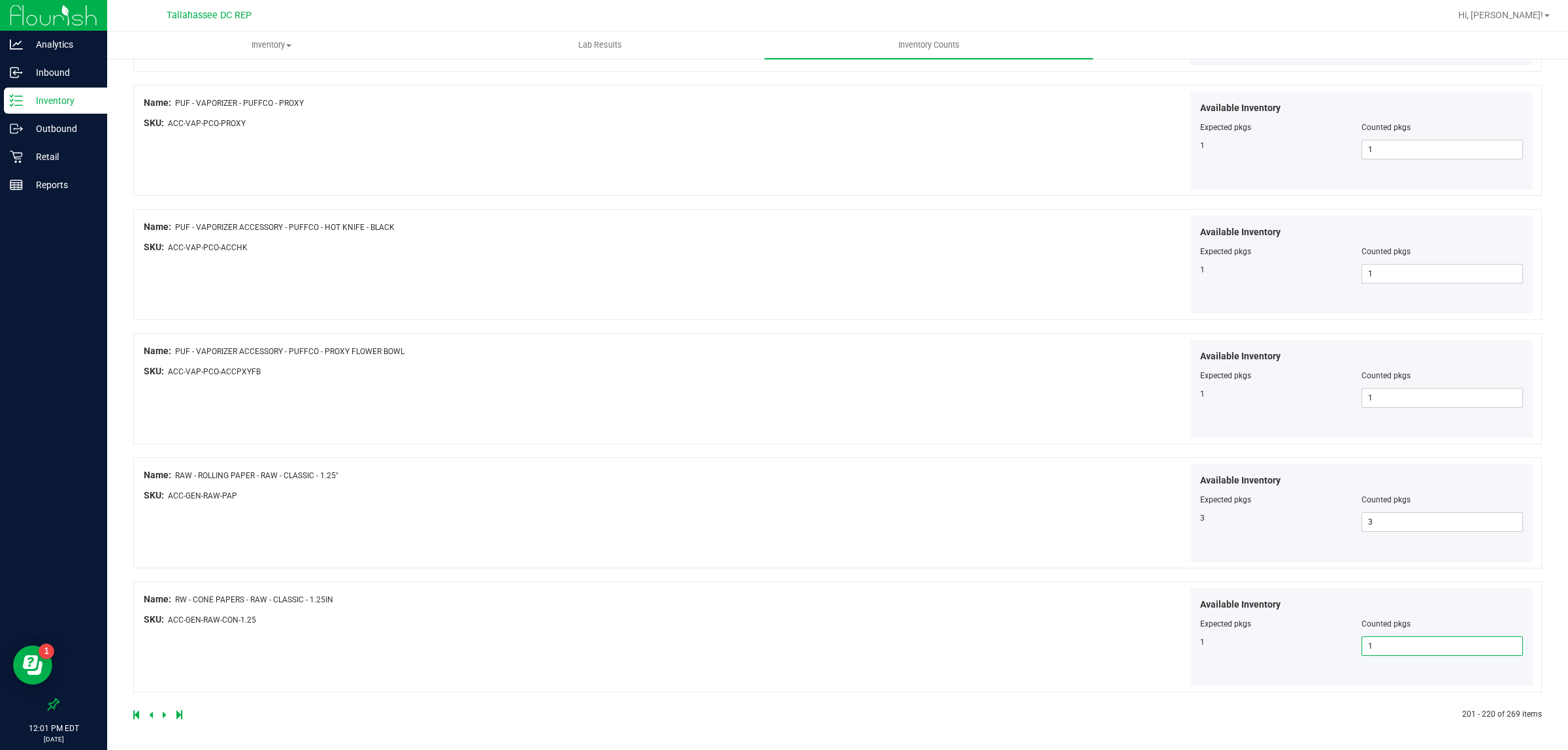
click at [697, 615] on div "SKU: ACC-GEN-RAW-CON-1.25" at bounding box center [492, 619] width 696 height 14
click at [168, 718] on link at bounding box center [166, 715] width 6 height 9
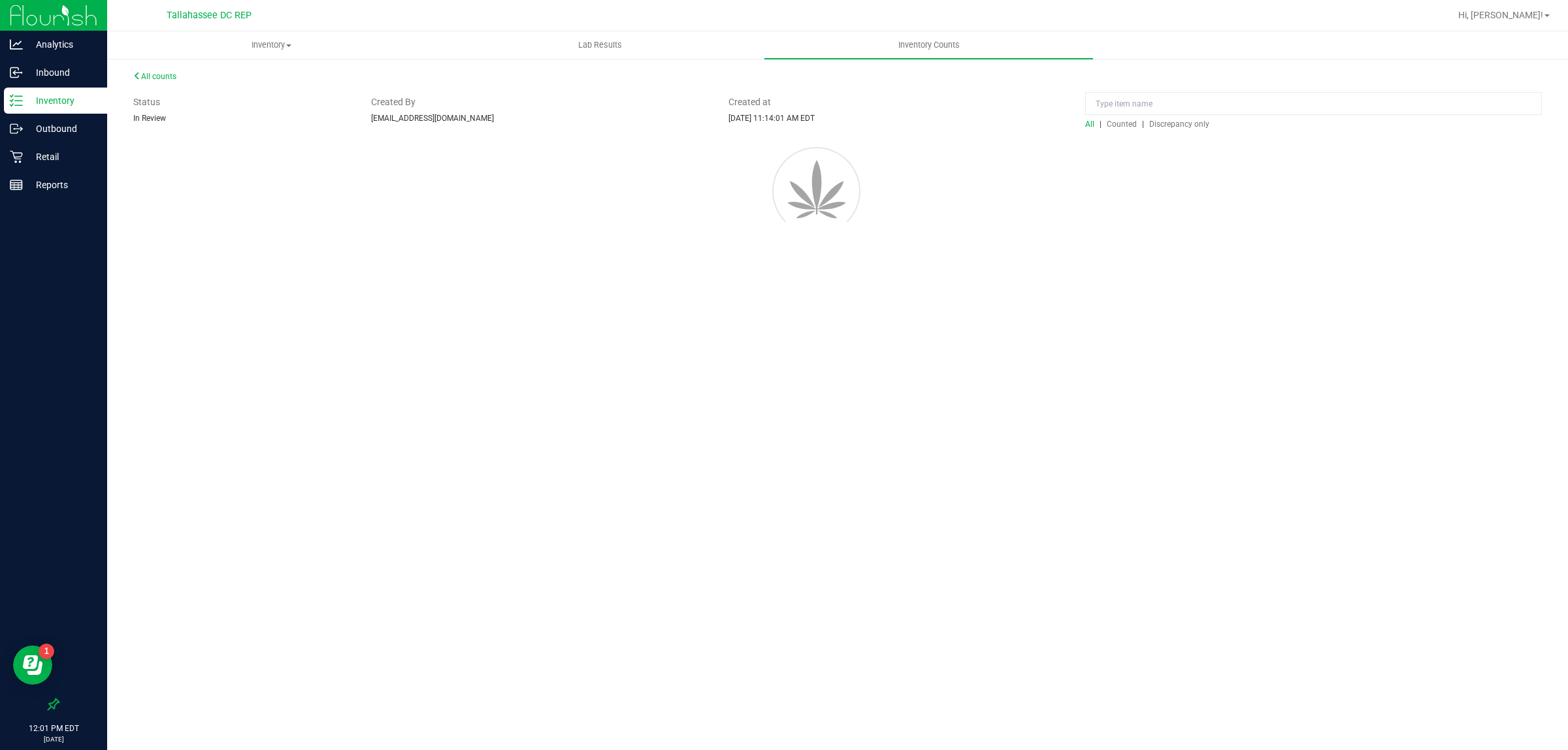
scroll to position [0, 0]
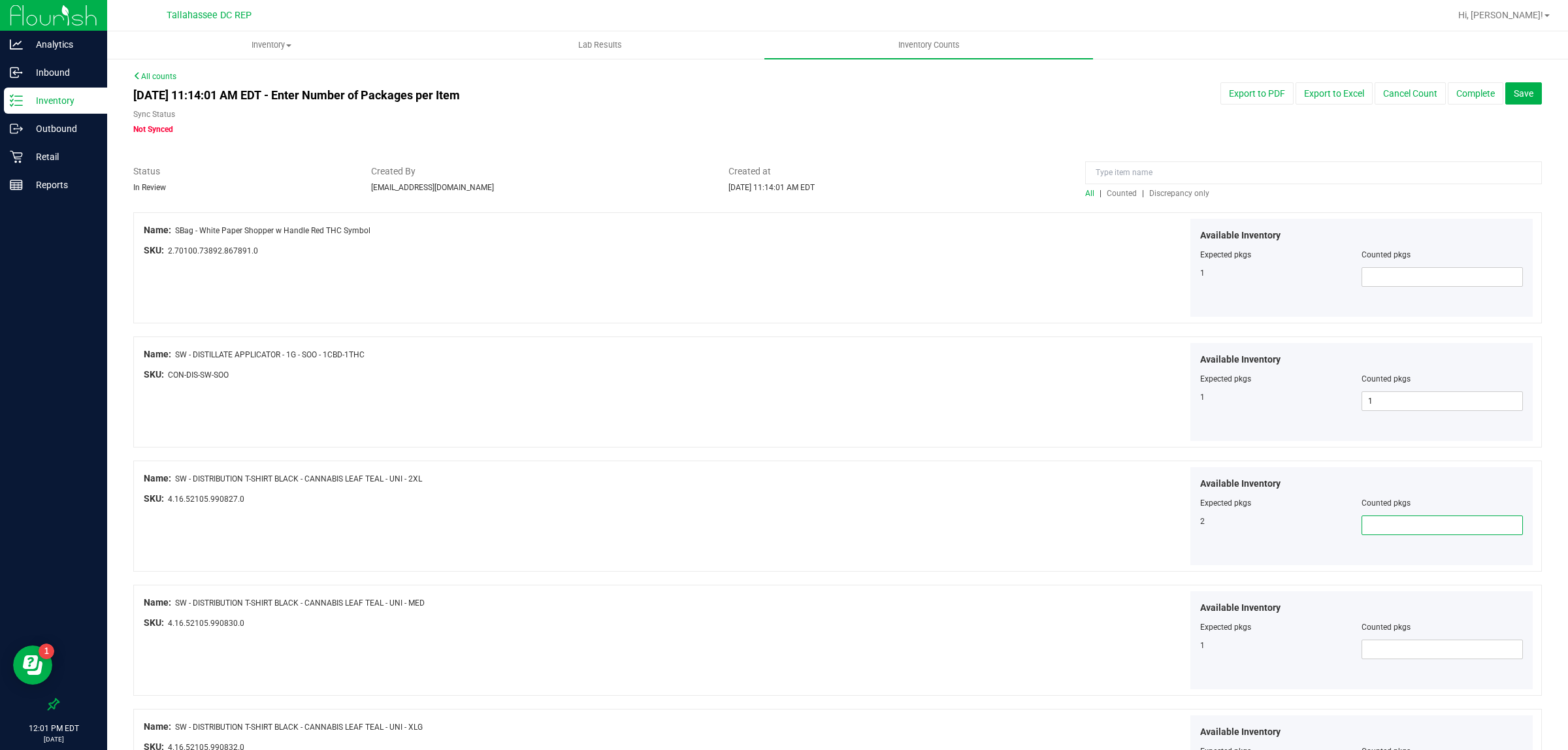
click at [1383, 534] on span at bounding box center [1442, 526] width 161 height 20
type input "2"
click at [1007, 559] on div "Available Inventory Expected pkgs Counted pkgs 2" at bounding box center [1188, 516] width 696 height 98
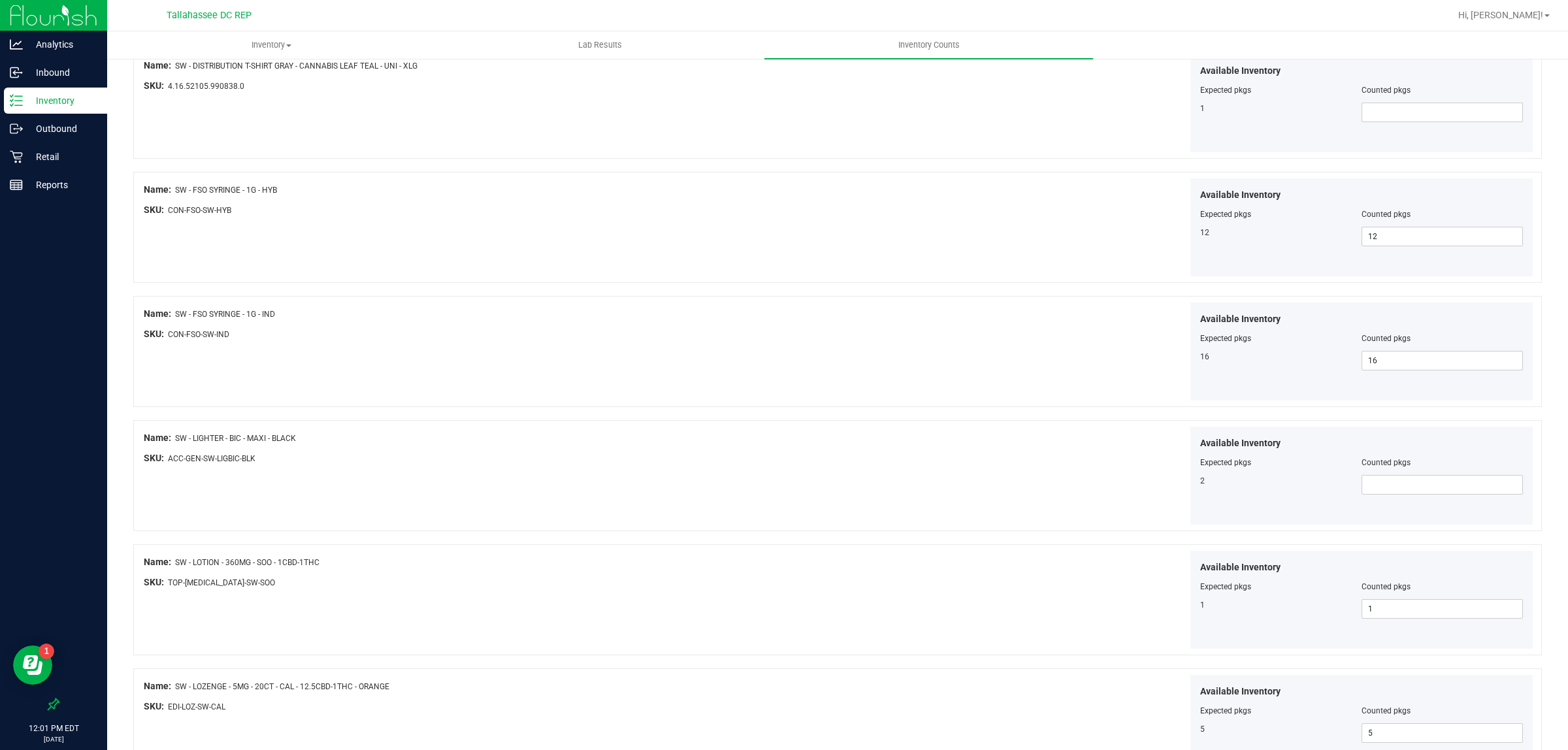
scroll to position [1062, 0]
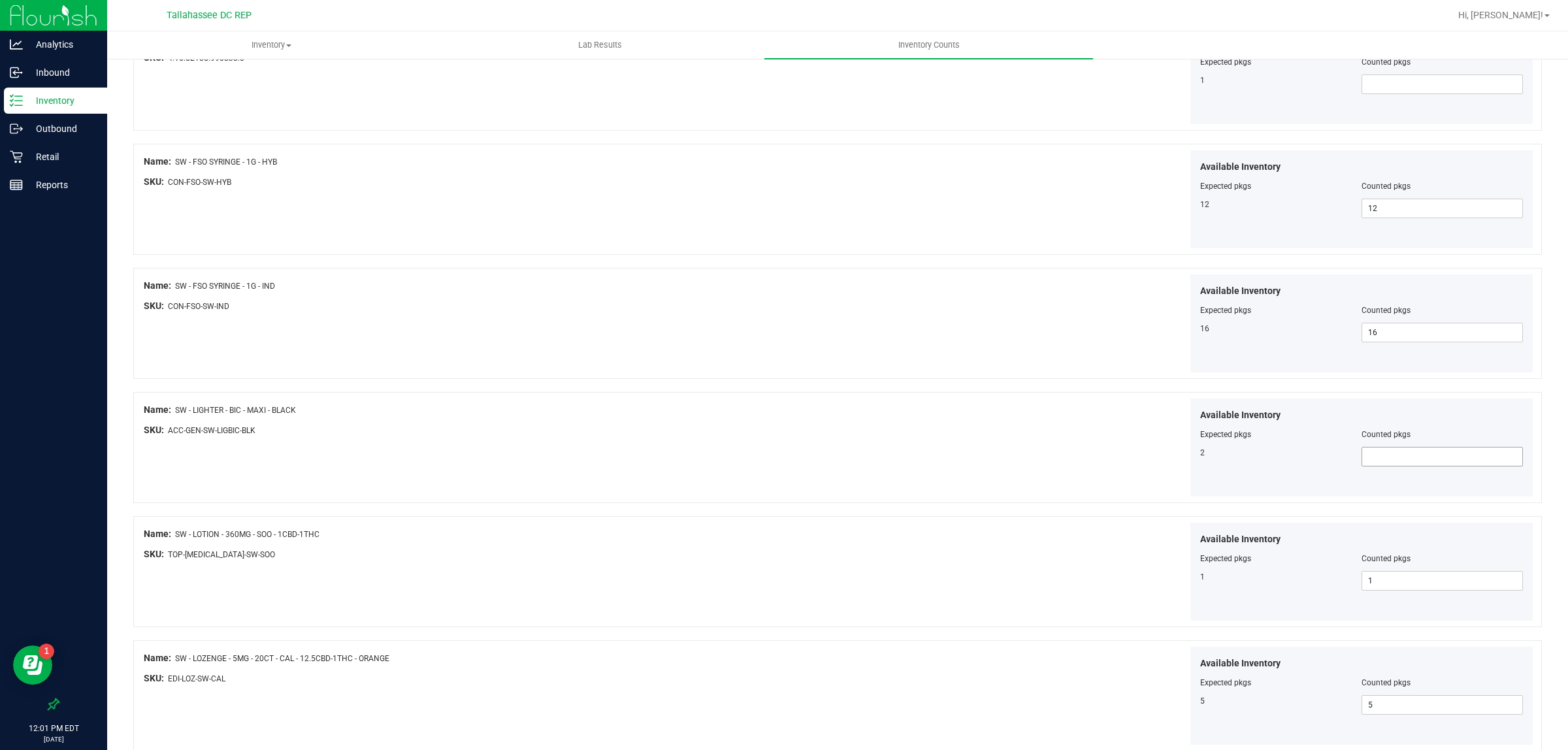
click at [1399, 466] on span at bounding box center [1442, 457] width 161 height 20
type input "2"
click at [819, 498] on div "Name: SW - LIGHTER - BIC - MAXI - BLACK SKU: ACC-GEN-SW-LIGBIC-BLK Available In…" at bounding box center [837, 447] width 1408 height 111
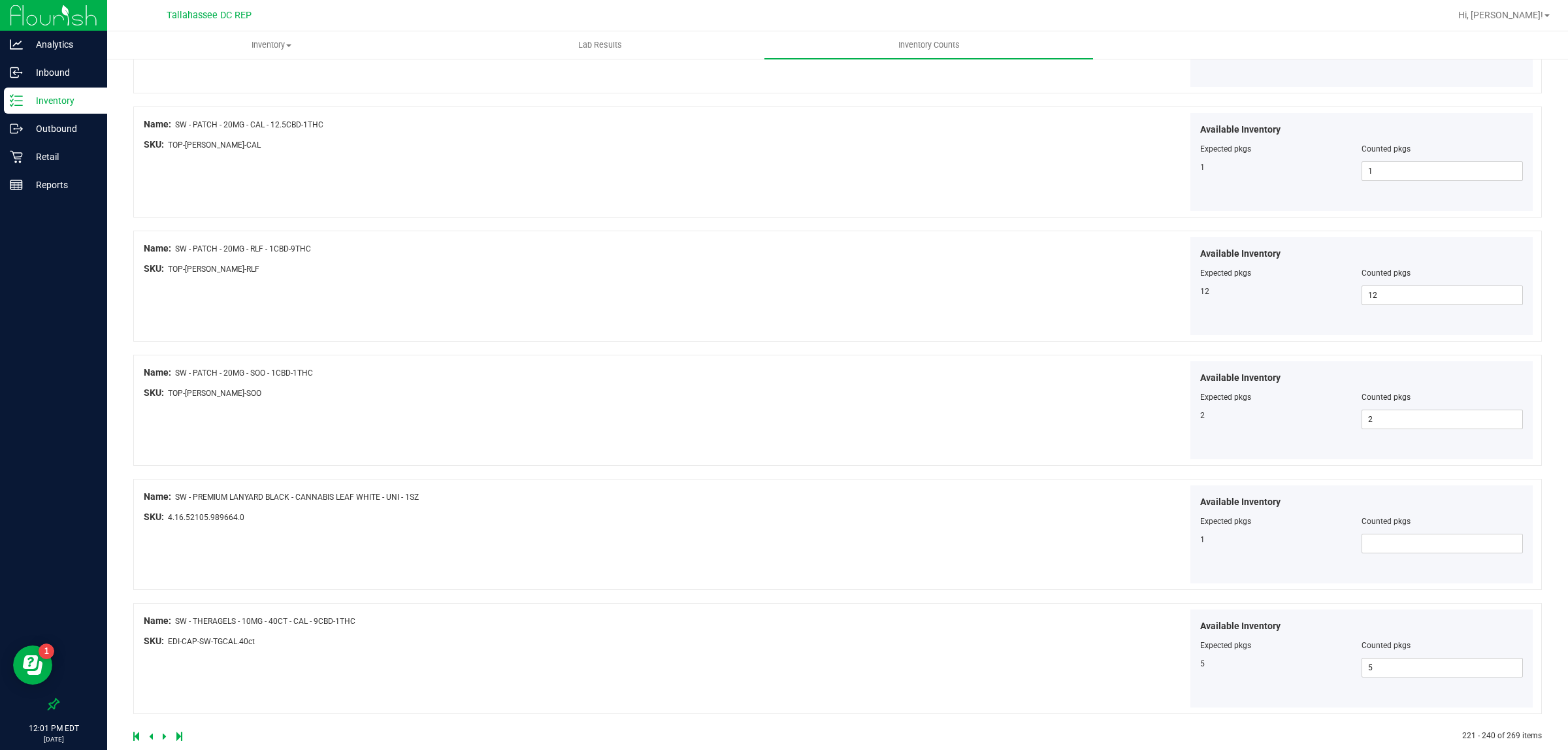
scroll to position [1995, 0]
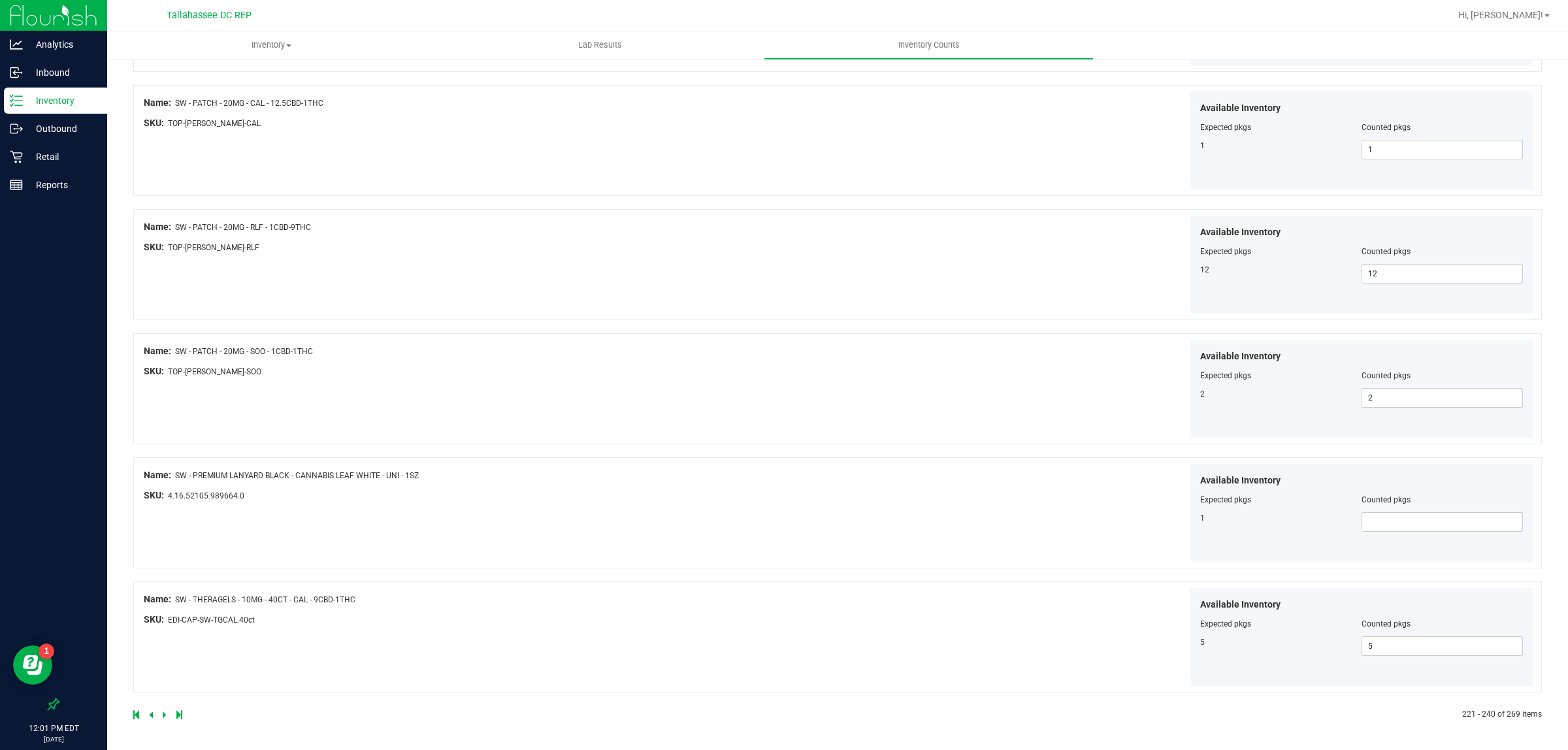
click at [163, 715] on icon at bounding box center [165, 715] width 4 height 8
click at [1423, 523] on span at bounding box center [1442, 522] width 161 height 20
type input "3"
drag, startPoint x: 603, startPoint y: 674, endPoint x: 406, endPoint y: 724, distance: 203.2
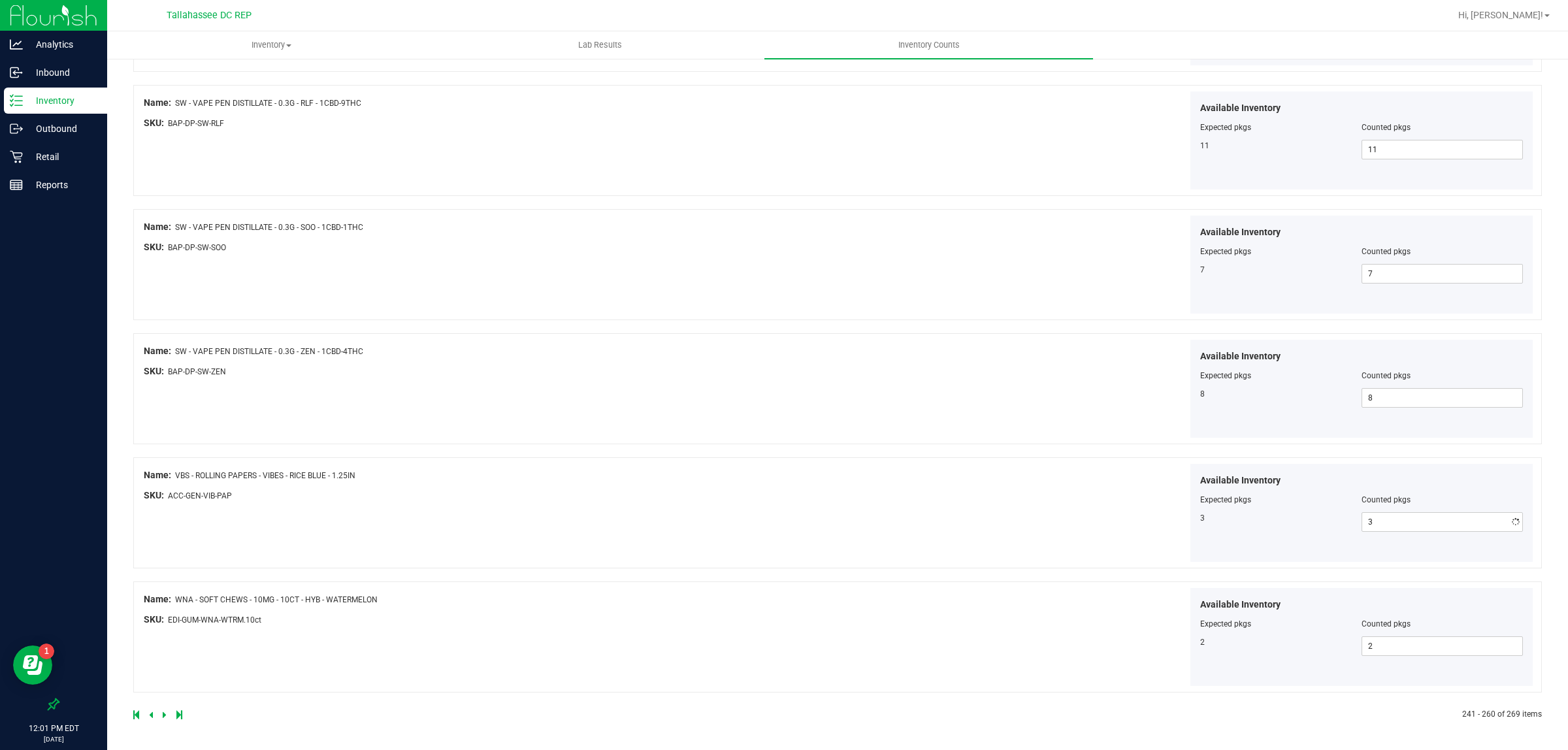
click at [598, 673] on div "Name: WNA - SOFT CHEWS - 10MG - 10CT - HYB - WATERMELON SKU: EDI-GUM-WNA-WTRM.1…" at bounding box center [837, 636] width 1408 height 111
click at [163, 714] on icon at bounding box center [165, 715] width 4 height 8
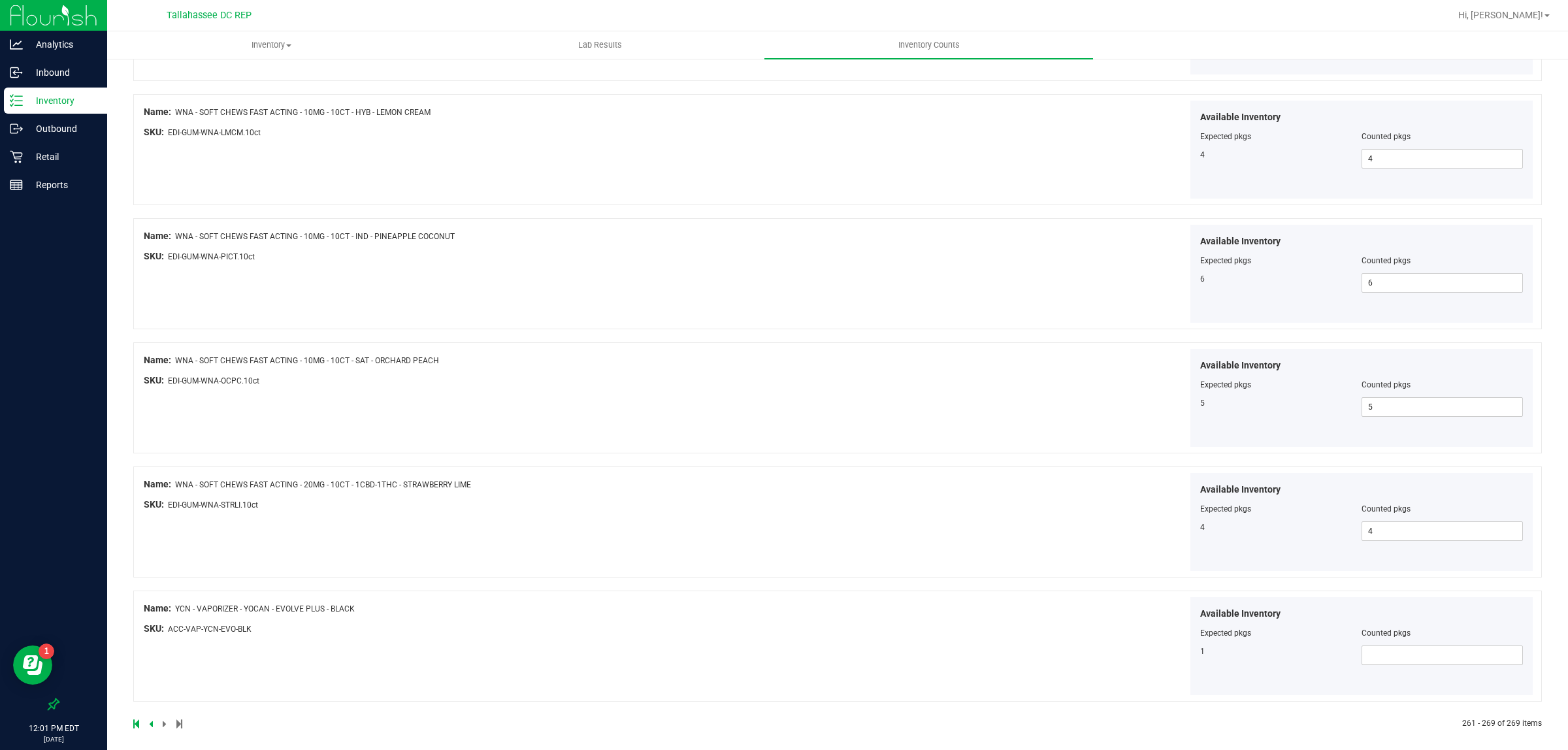
scroll to position [626, 0]
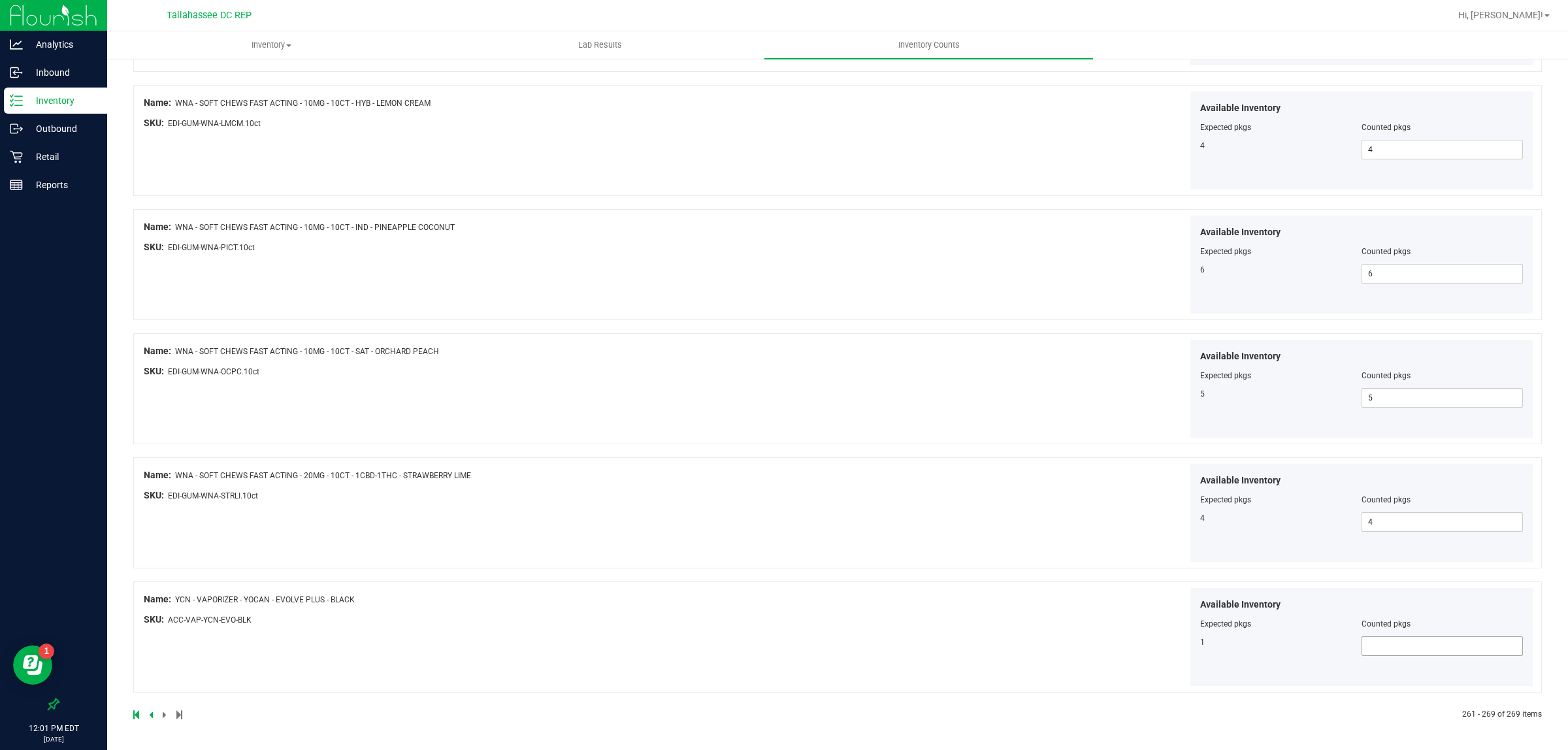
click at [1403, 654] on span at bounding box center [1442, 646] width 161 height 20
type input "1"
drag, startPoint x: 990, startPoint y: 494, endPoint x: 978, endPoint y: 492, distance: 12.2
click at [983, 491] on div "Available Inventory Expected pkgs Counted pkgs 4 4 4" at bounding box center [1188, 513] width 696 height 98
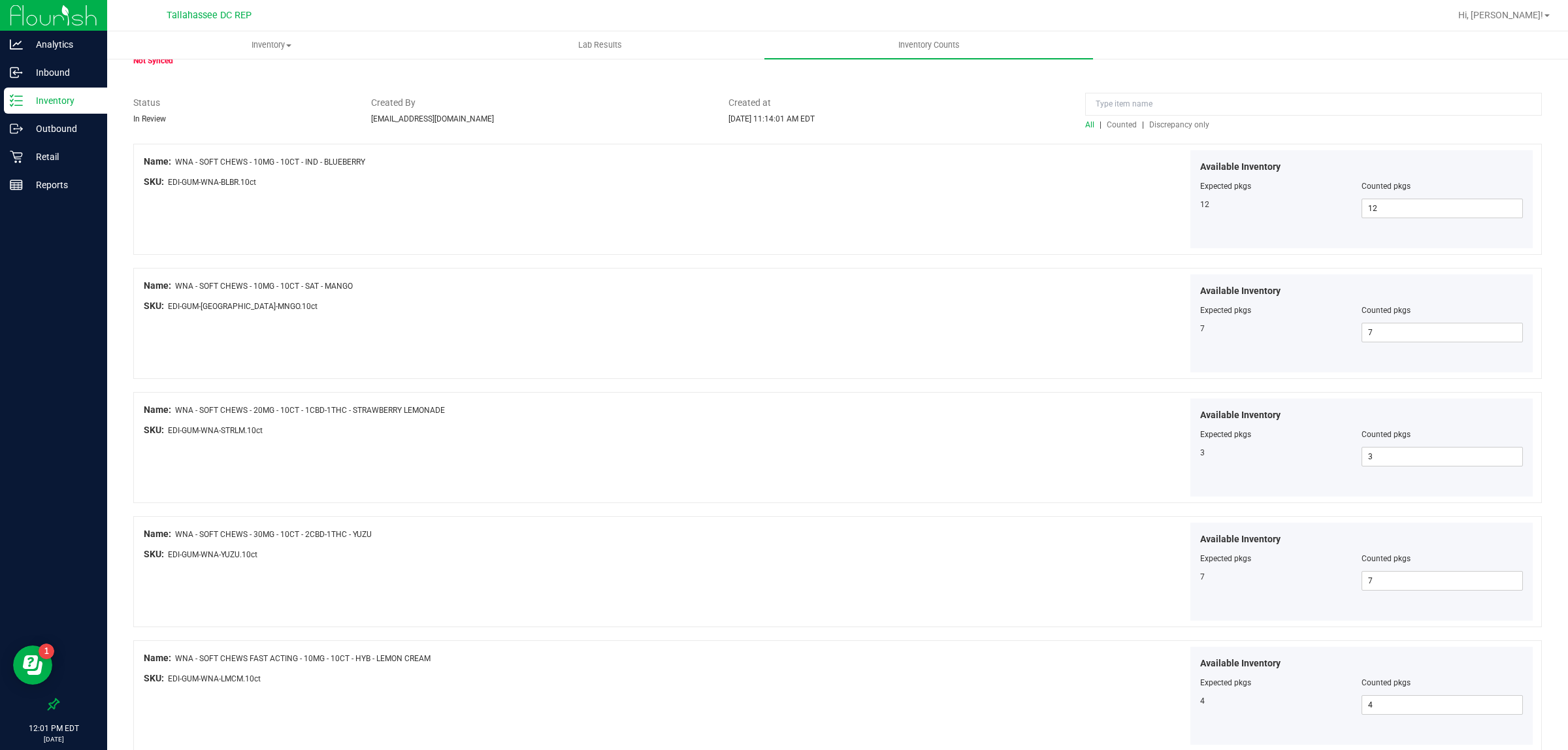
scroll to position [0, 0]
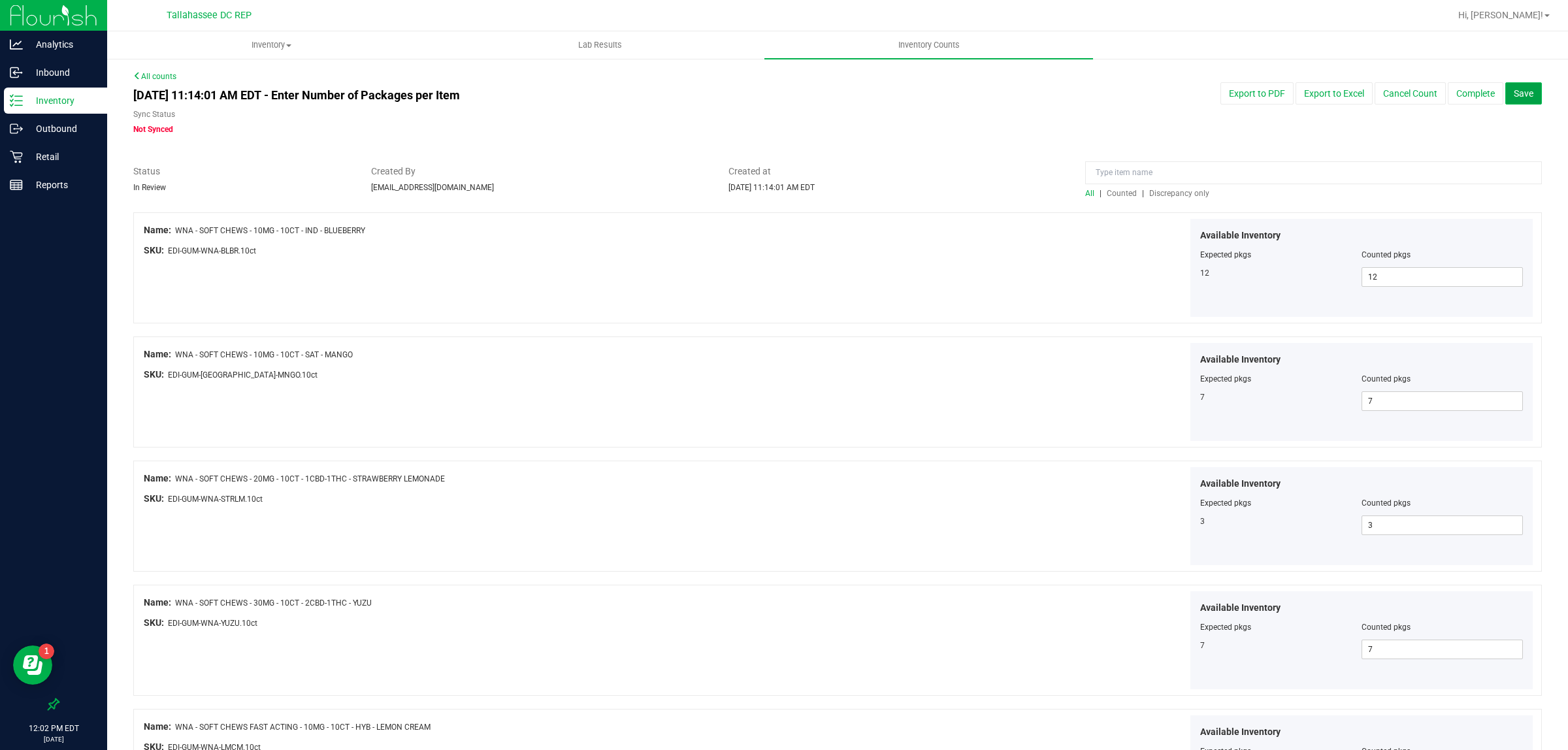
click at [1506, 104] on button "Save" at bounding box center [1524, 93] width 37 height 23
